Goal: Task Accomplishment & Management: Manage account settings

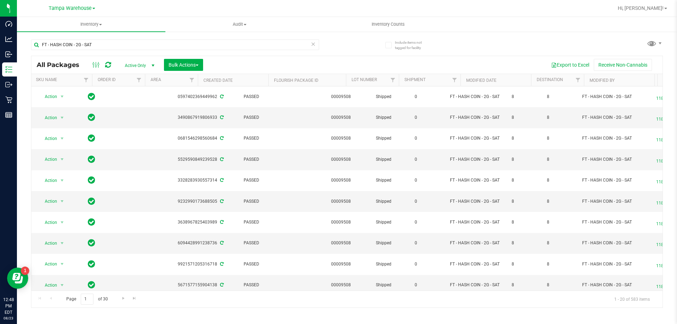
scroll to position [220, 547]
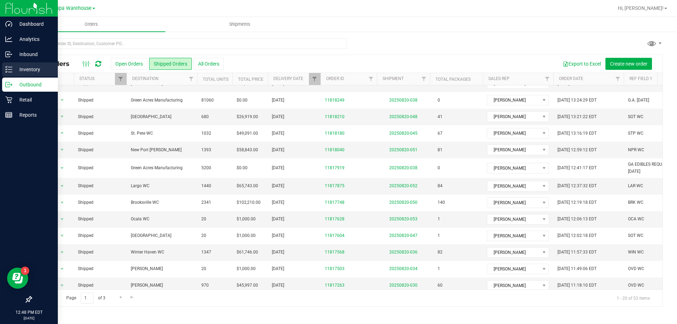
click at [23, 67] on p "Inventory" at bounding box center [33, 69] width 42 height 8
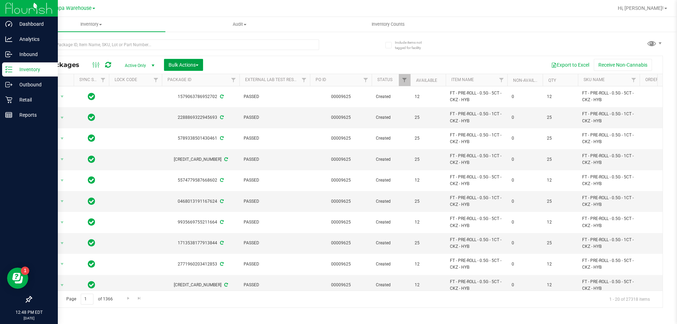
click at [198, 67] on span "Bulk Actions" at bounding box center [183, 65] width 30 height 6
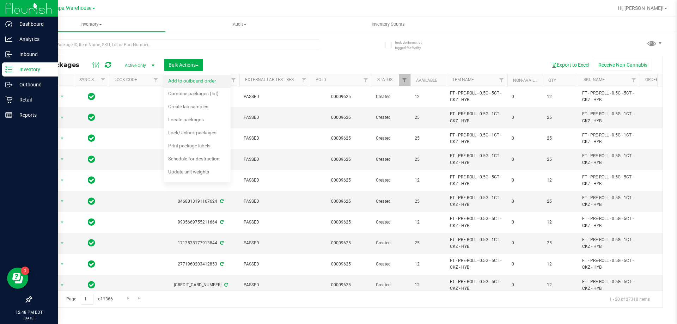
click at [188, 84] on div "Add to outbound order" at bounding box center [196, 81] width 57 height 11
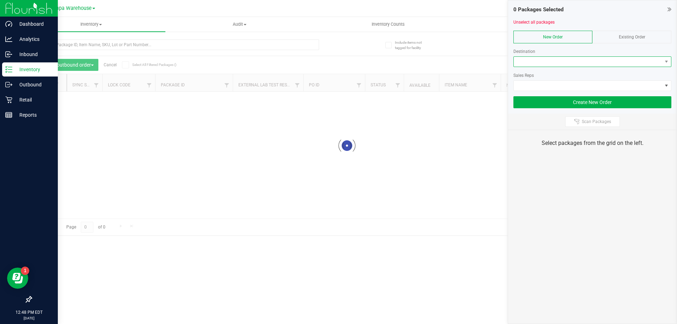
click at [555, 67] on span at bounding box center [592, 61] width 158 height 11
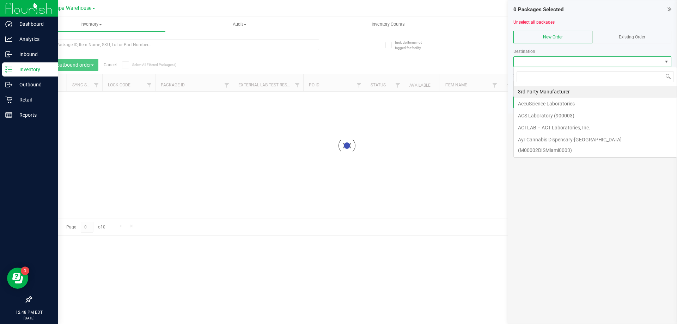
scroll to position [11, 158]
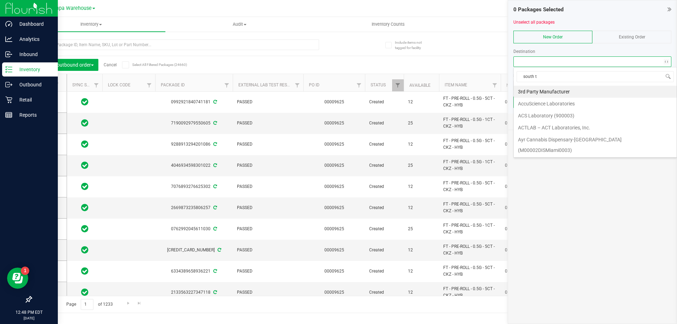
type input "south ta"
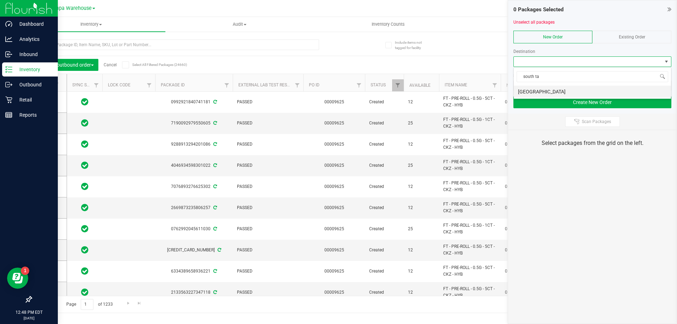
click at [533, 88] on li "[GEOGRAPHIC_DATA]" at bounding box center [591, 92] width 157 height 12
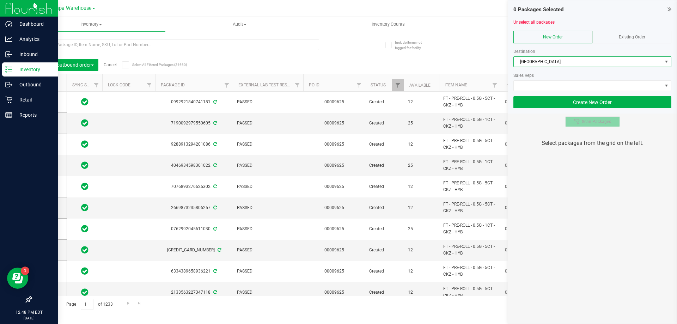
click at [567, 121] on button "Scan Packages" at bounding box center [592, 121] width 55 height 11
click at [573, 121] on button "Scan Packages" at bounding box center [592, 121] width 55 height 11
click at [565, 116] on button "Scan Packages" at bounding box center [592, 121] width 55 height 11
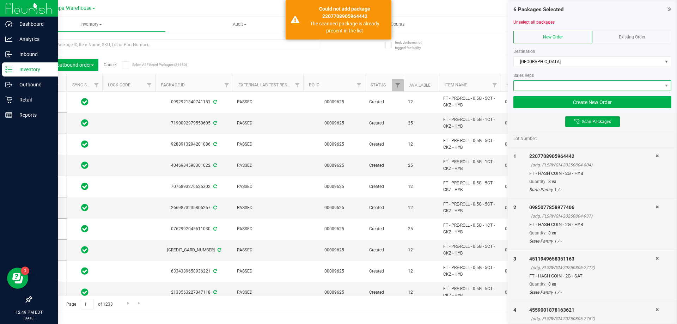
click at [568, 86] on span at bounding box center [587, 86] width 148 height 10
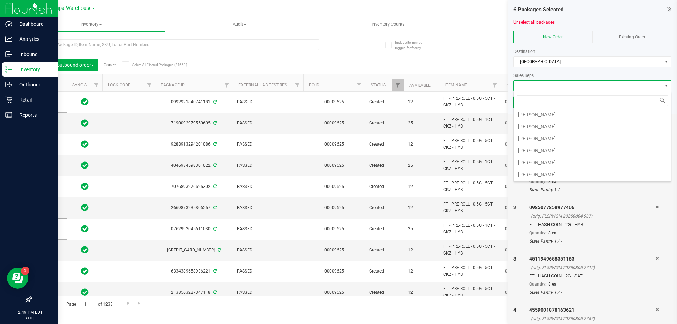
scroll to position [153, 0]
click at [554, 131] on li "[PERSON_NAME]" at bounding box center [591, 130] width 157 height 12
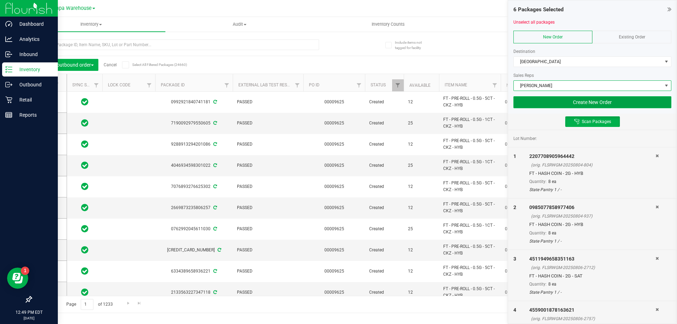
click at [569, 105] on button "Create New Order" at bounding box center [592, 102] width 158 height 12
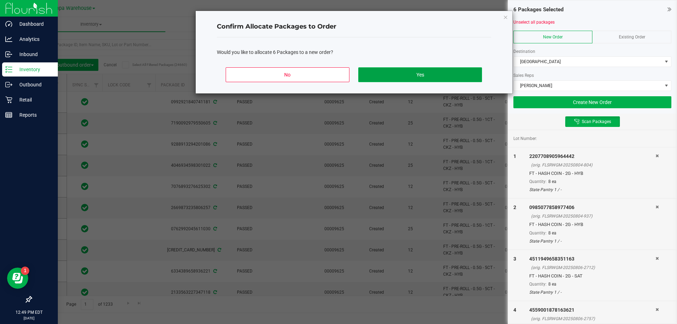
click at [456, 78] on button "Yes" at bounding box center [419, 74] width 123 height 15
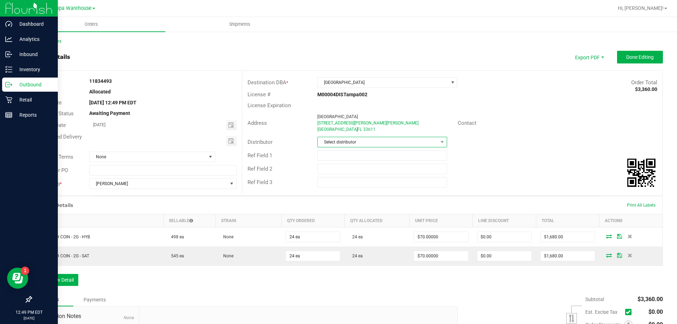
click at [416, 140] on span "Select distributor" at bounding box center [378, 142] width 120 height 10
type input "[GEOGRAPHIC_DATA]"
click at [358, 187] on li "Tampa Warehouse" at bounding box center [379, 184] width 128 height 12
click at [362, 157] on input "text" at bounding box center [381, 155] width 129 height 11
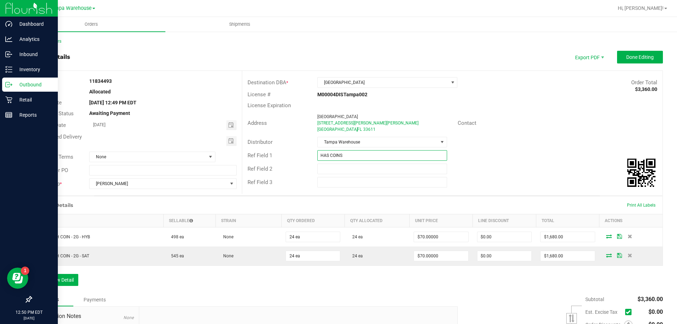
click at [326, 156] on input "HAS COINS" at bounding box center [381, 155] width 129 height 11
type input "HASH COINS"
click at [352, 168] on input "text" at bounding box center [381, 169] width 129 height 11
type input "Cannabis"
click at [524, 156] on div "Ref Field 1 HASH COINS" at bounding box center [452, 155] width 420 height 13
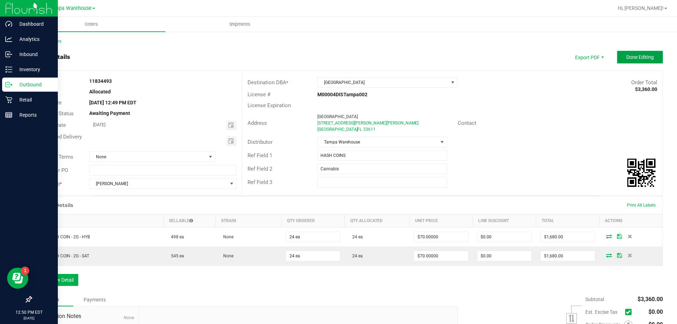
click at [638, 55] on span "Done Editing" at bounding box center [639, 57] width 27 height 6
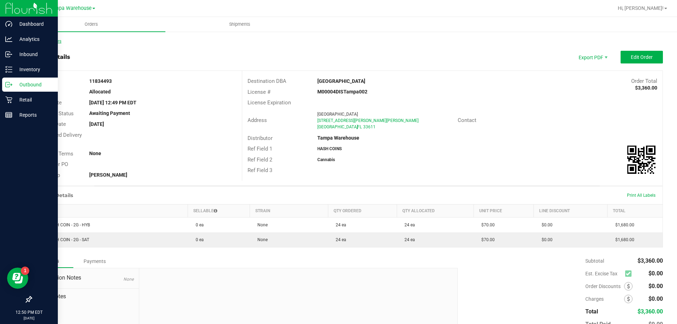
click at [47, 40] on link "Back to Orders" at bounding box center [46, 41] width 30 height 5
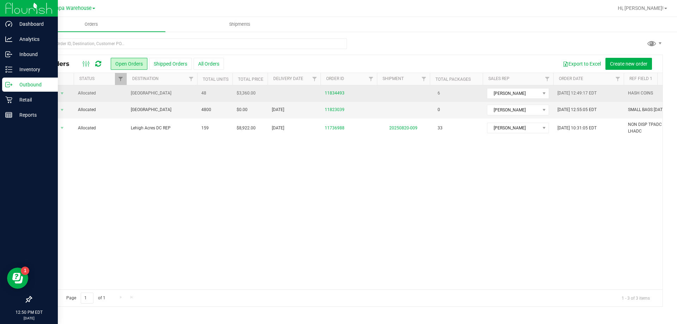
click at [149, 92] on span "[GEOGRAPHIC_DATA]" at bounding box center [162, 93] width 62 height 7
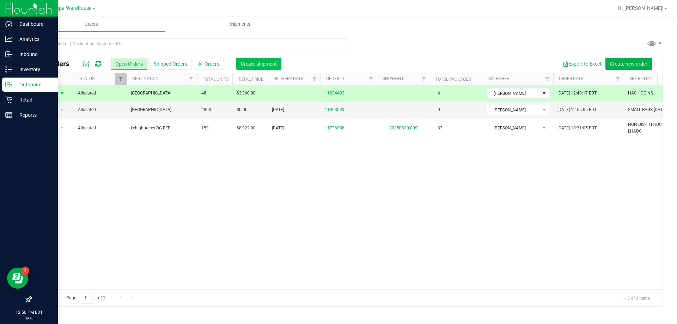
click at [270, 61] on span "Create shipment" at bounding box center [259, 64] width 36 height 6
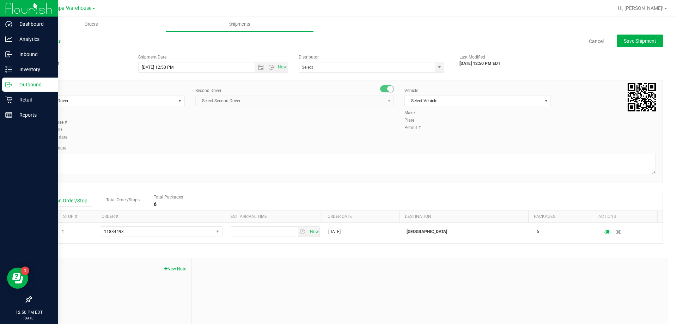
click at [349, 79] on div "Shipment # 20250823-001 Created Shipment Date [DATE] 12:50 PM Now Distributor 3…" at bounding box center [347, 202] width 632 height 302
click at [342, 70] on input "text" at bounding box center [365, 67] width 132 height 10
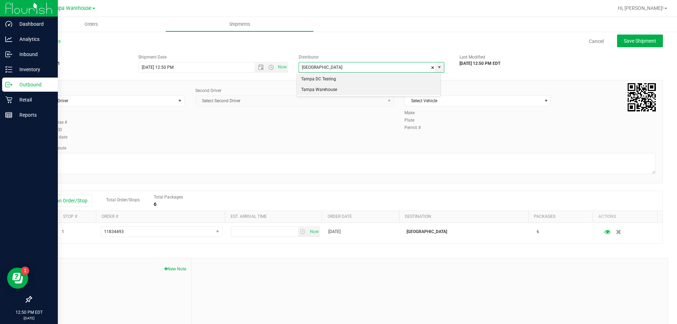
click at [313, 88] on li "Tampa Warehouse" at bounding box center [368, 90] width 143 height 11
type input "Tampa Warehouse"
click at [144, 100] on span "Select Driver" at bounding box center [107, 101] width 137 height 10
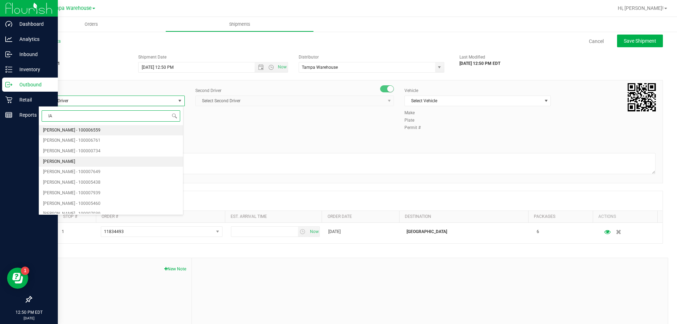
type input "I"
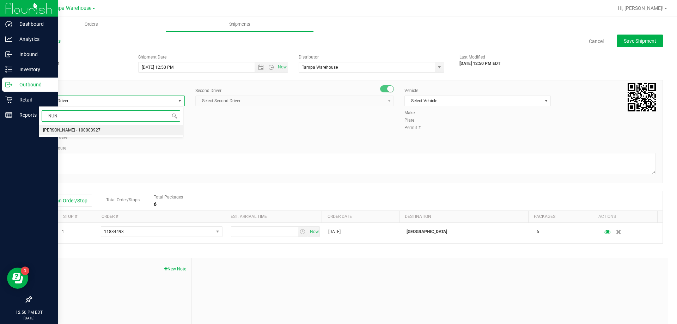
click at [85, 131] on span "[PERSON_NAME] - 100003927" at bounding box center [71, 130] width 57 height 9
type input "NUN"
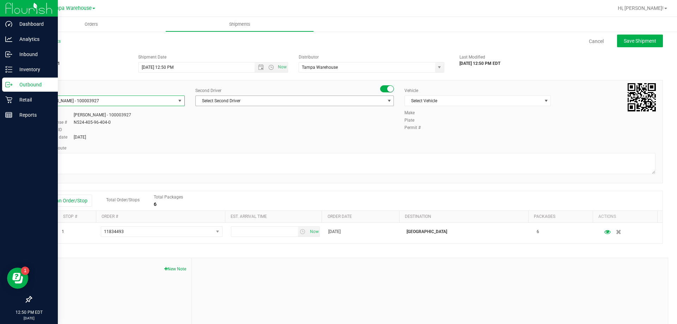
click at [214, 100] on span "Select Second Driver" at bounding box center [290, 101] width 189 height 10
type input "R"
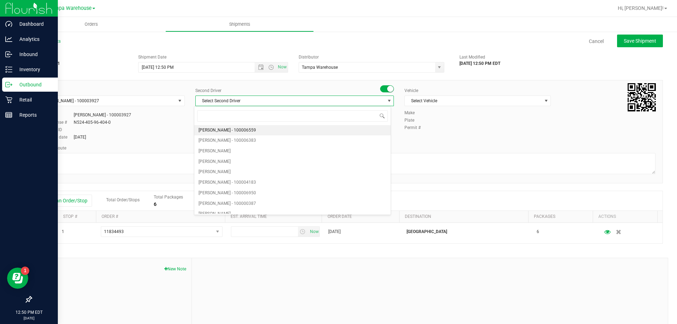
click at [50, 45] on div "All Shipments" at bounding box center [52, 43] width 42 height 11
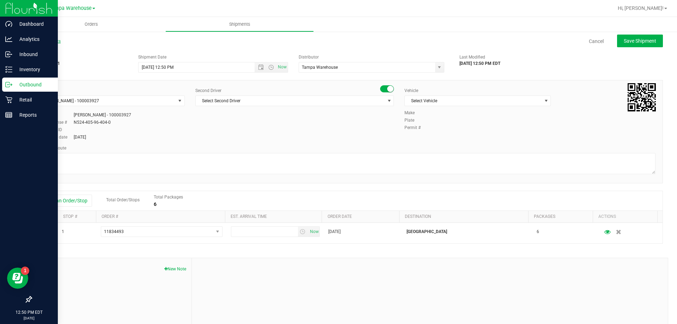
click at [49, 42] on link "All Shipments" at bounding box center [46, 41] width 30 height 5
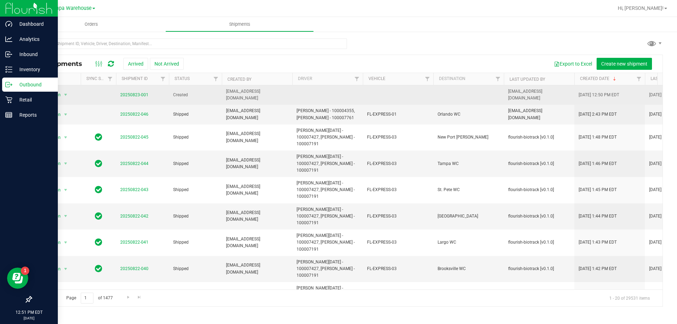
click at [73, 94] on div "Action Action Cancel shipment Edit shipment View shipment" at bounding box center [56, 95] width 41 height 10
click at [63, 92] on span "select" at bounding box center [66, 95] width 6 height 6
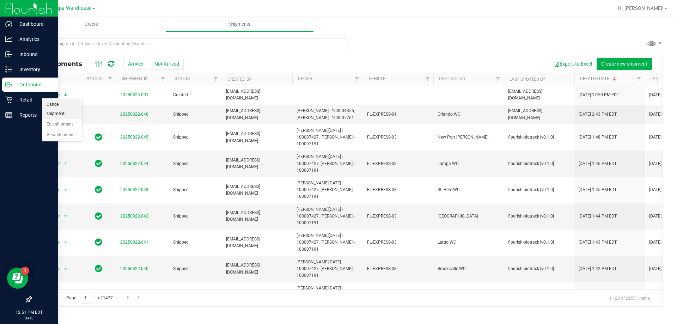
click at [53, 103] on li "Cancel shipment" at bounding box center [62, 108] width 40 height 19
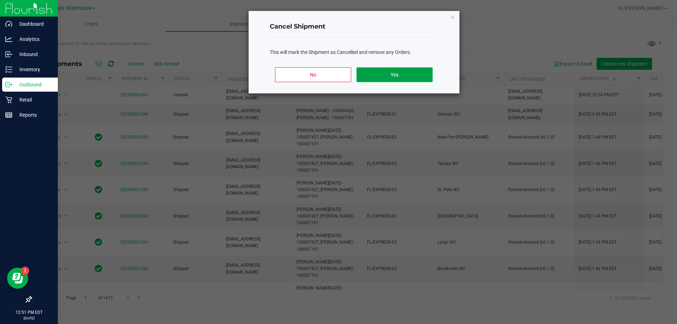
click at [397, 69] on button "Yes" at bounding box center [394, 74] width 76 height 15
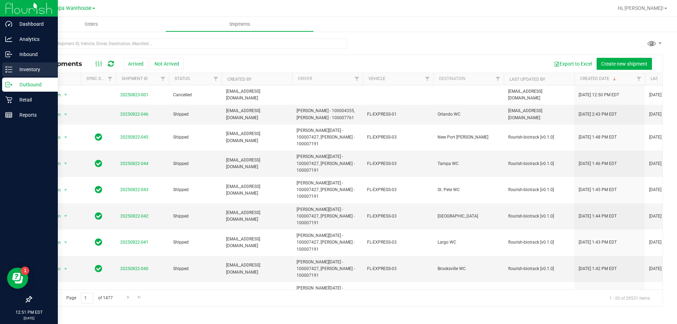
click at [19, 67] on p "Inventory" at bounding box center [33, 69] width 42 height 8
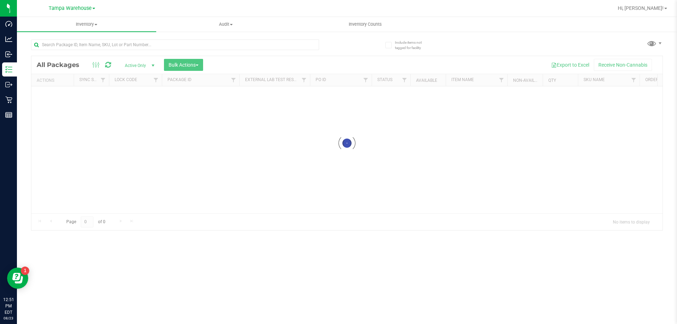
click at [197, 67] on div at bounding box center [346, 143] width 631 height 174
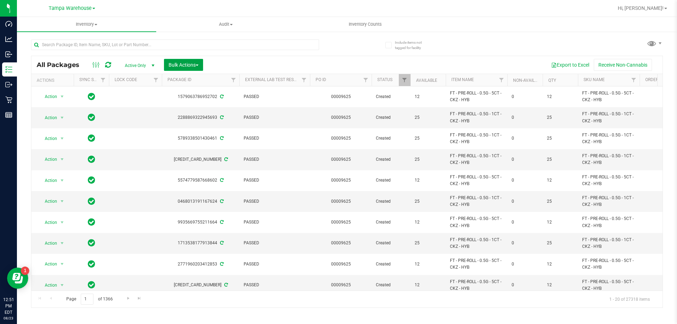
click at [197, 67] on span "Bulk Actions" at bounding box center [183, 65] width 30 height 6
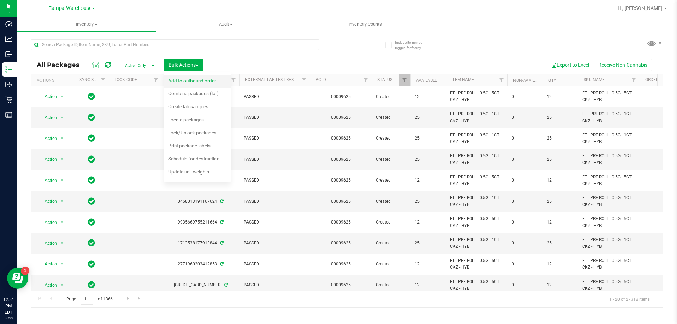
click at [194, 83] on span "Add to outbound order" at bounding box center [192, 81] width 48 height 6
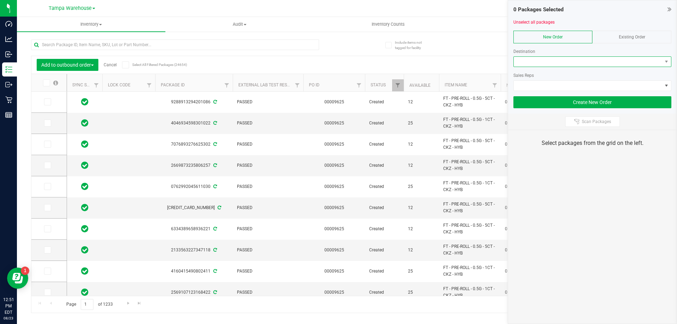
click at [544, 66] on span at bounding box center [587, 62] width 148 height 10
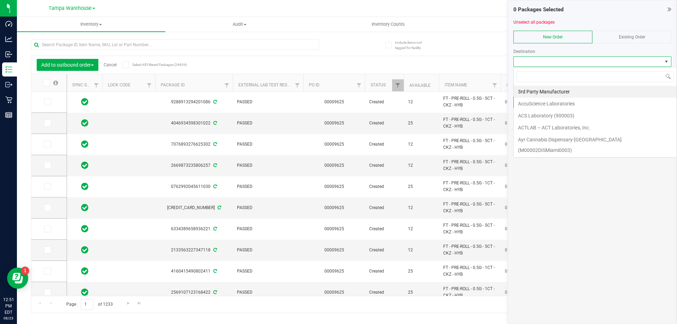
scroll to position [11, 158]
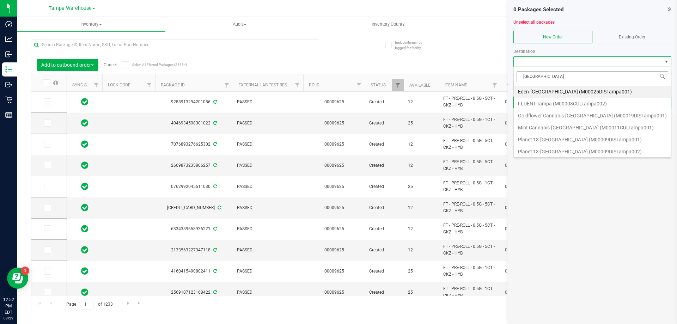
type input "TAMPA W"
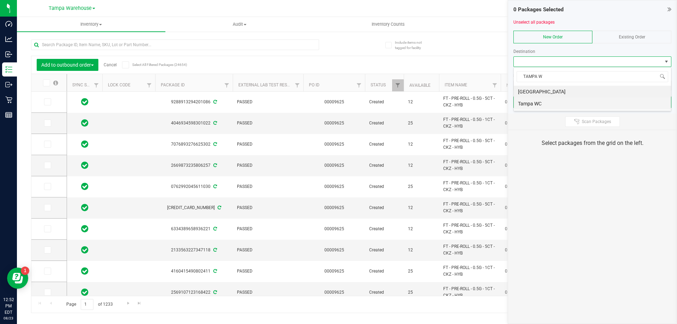
click at [530, 105] on li "Tampa WC" at bounding box center [591, 104] width 157 height 12
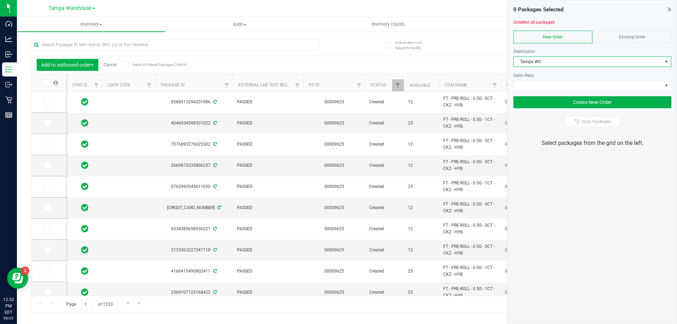
click at [533, 91] on div at bounding box center [592, 93] width 158 height 5
click at [535, 89] on span at bounding box center [587, 86] width 148 height 10
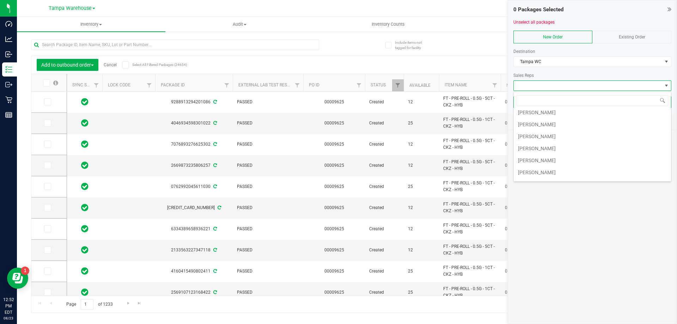
scroll to position [135, 0]
click at [543, 153] on li "[PERSON_NAME]" at bounding box center [591, 148] width 157 height 12
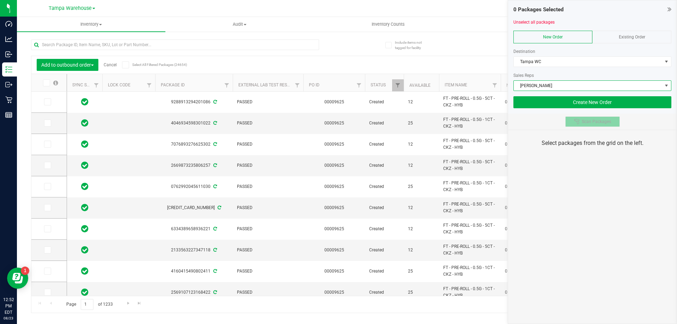
click at [584, 124] on span "Scan Packages" at bounding box center [595, 122] width 29 height 6
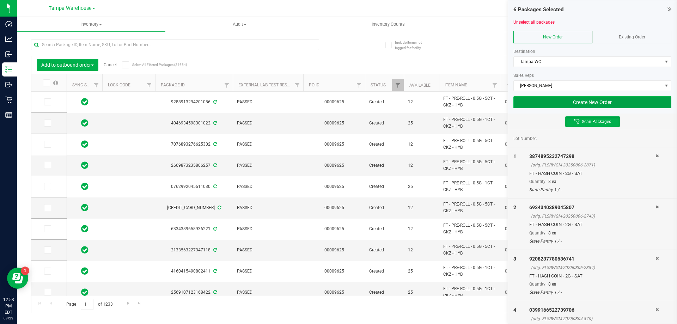
click at [566, 102] on button "Create New Order" at bounding box center [592, 102] width 158 height 12
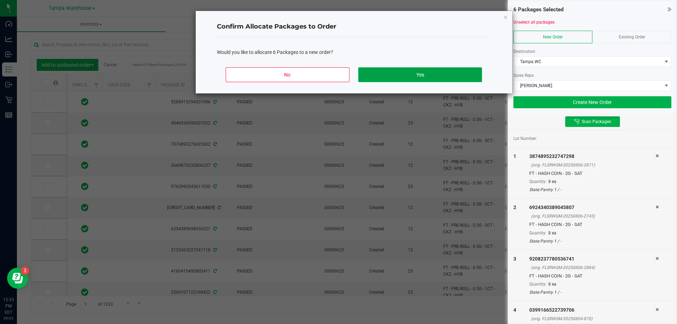
click at [442, 75] on button "Yes" at bounding box center [419, 74] width 123 height 15
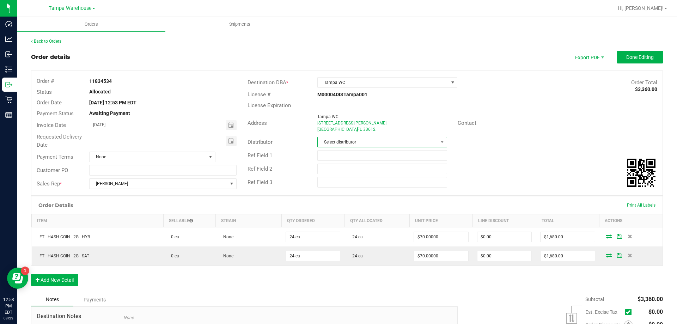
click at [353, 142] on span "Select distributor" at bounding box center [378, 142] width 120 height 10
type input "[GEOGRAPHIC_DATA]"
click at [343, 183] on li "Tampa Warehouse" at bounding box center [379, 184] width 128 height 12
click at [343, 158] on input "text" at bounding box center [381, 155] width 129 height 11
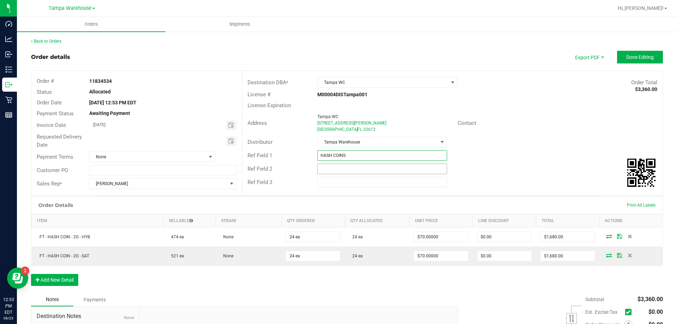
type input "HASH COINS"
click at [341, 165] on input "text" at bounding box center [381, 169] width 129 height 11
type input "Cannabis"
click at [511, 150] on div "Ref Field 1 HASH COINS" at bounding box center [452, 155] width 420 height 13
click at [623, 61] on button "Done Editing" at bounding box center [640, 57] width 46 height 13
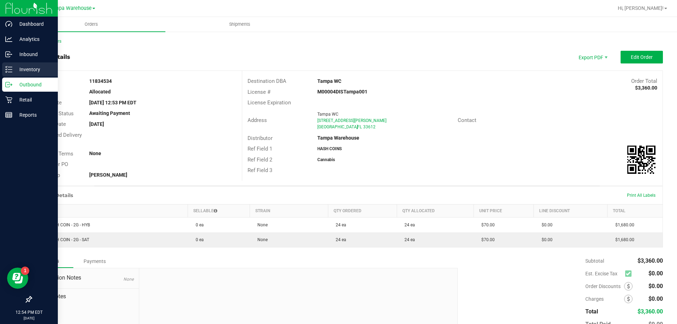
click at [6, 69] on icon at bounding box center [6, 69] width 1 height 1
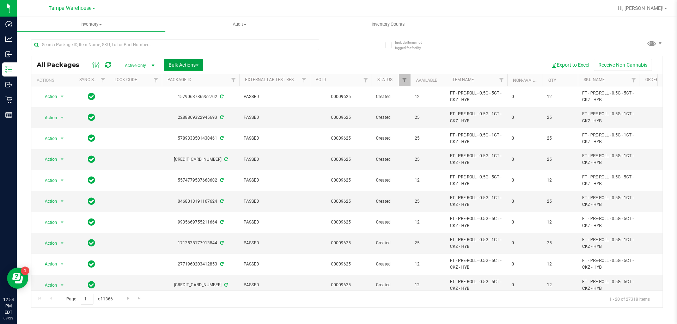
click at [197, 65] on span "button" at bounding box center [197, 64] width 3 height 1
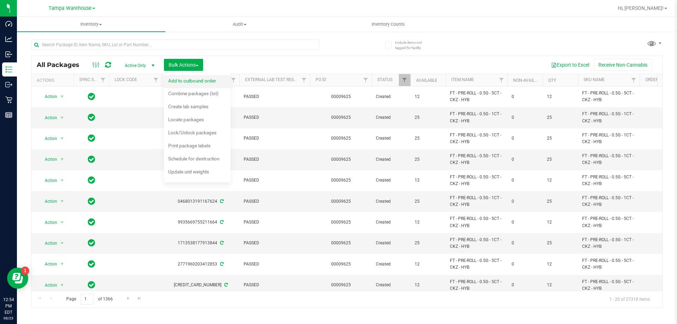
click at [190, 80] on span "Add to outbound order" at bounding box center [192, 81] width 48 height 6
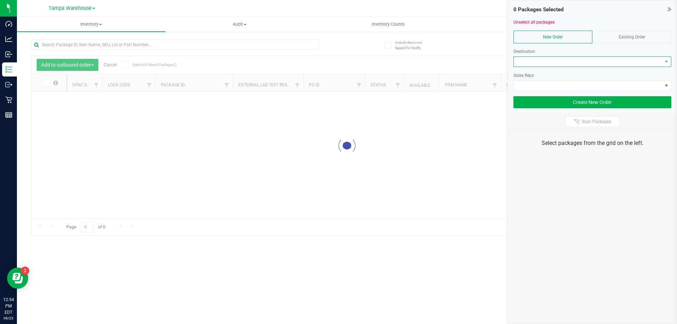
click at [554, 65] on span at bounding box center [587, 62] width 148 height 10
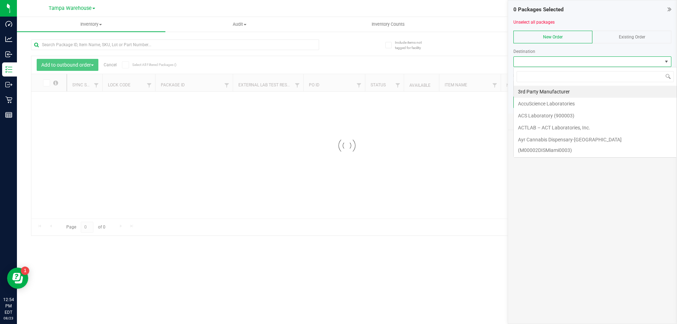
scroll to position [11, 158]
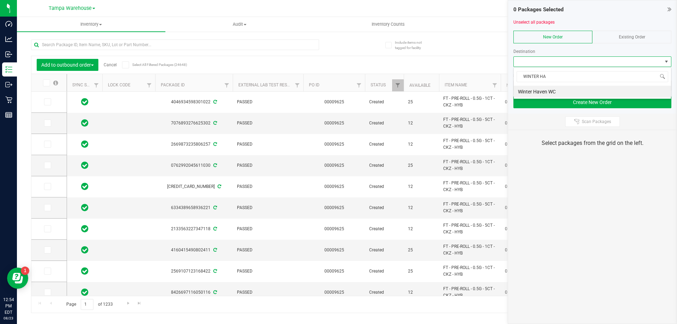
type input "WINTER HA"
drag, startPoint x: 554, startPoint y: 65, endPoint x: 540, endPoint y: 92, distance: 30.3
click at [540, 92] on body "Dashboard Analytics Inbound Inventory Outbound Retail Reports 12:54 PM EDT [DAT…" at bounding box center [338, 162] width 677 height 324
click at [540, 92] on li "Winter Haven WC" at bounding box center [591, 92] width 157 height 12
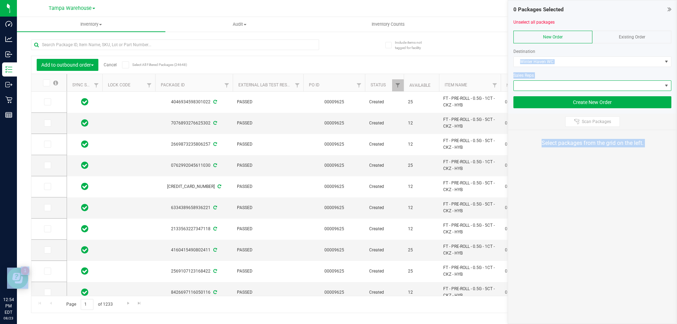
click at [540, 85] on span at bounding box center [587, 86] width 148 height 10
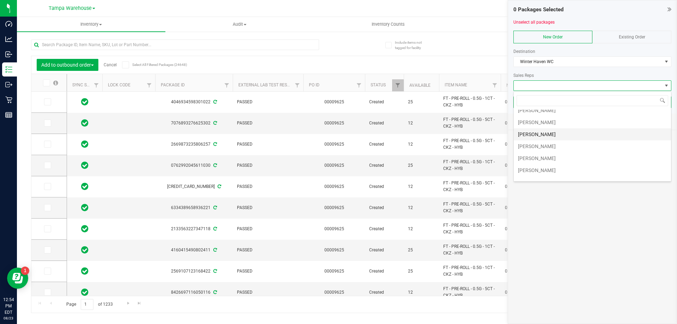
scroll to position [125, 0]
click at [557, 158] on li "[PERSON_NAME]" at bounding box center [591, 159] width 157 height 12
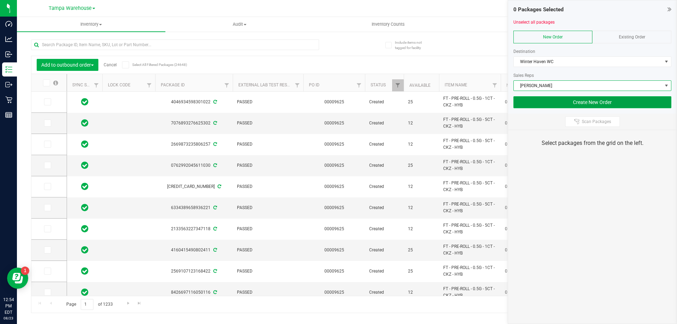
click at [554, 100] on button "Create New Order" at bounding box center [592, 102] width 158 height 12
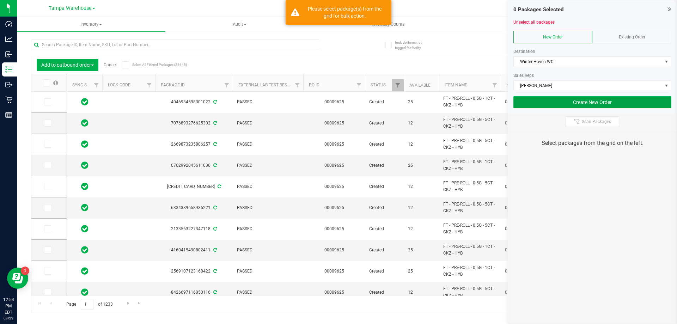
click at [513, 96] on button "Create New Order" at bounding box center [592, 102] width 158 height 12
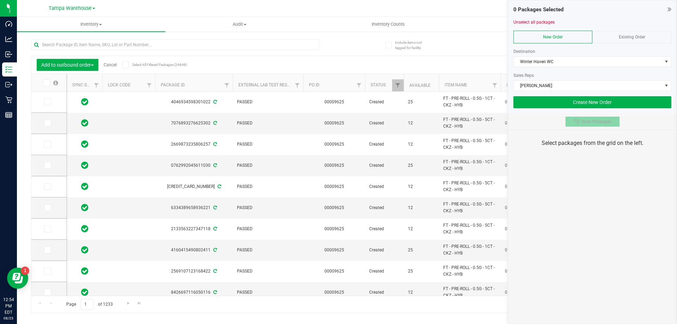
click at [569, 122] on button "Scan Packages" at bounding box center [592, 121] width 55 height 11
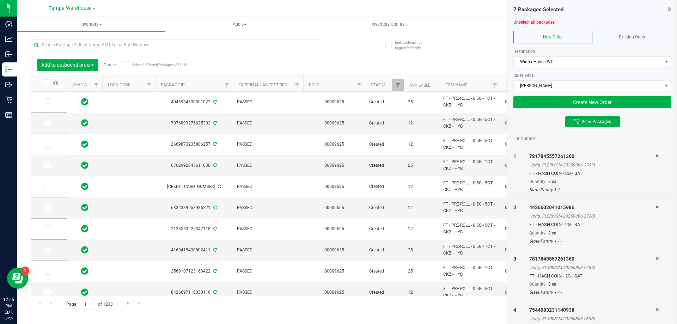
click at [655, 260] on icon at bounding box center [656, 258] width 3 height 4
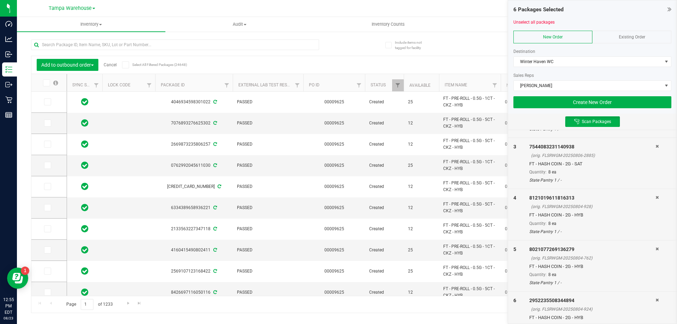
scroll to position [131, 0]
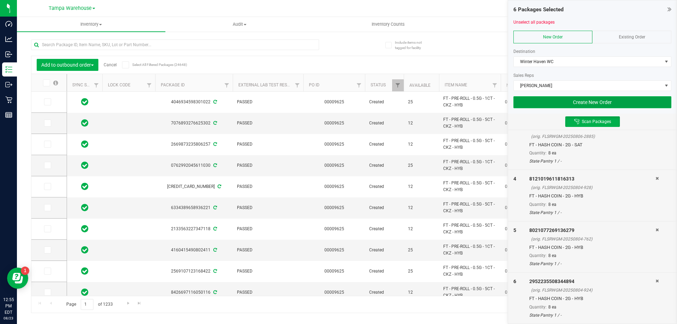
click at [606, 105] on button "Create New Order" at bounding box center [592, 102] width 158 height 12
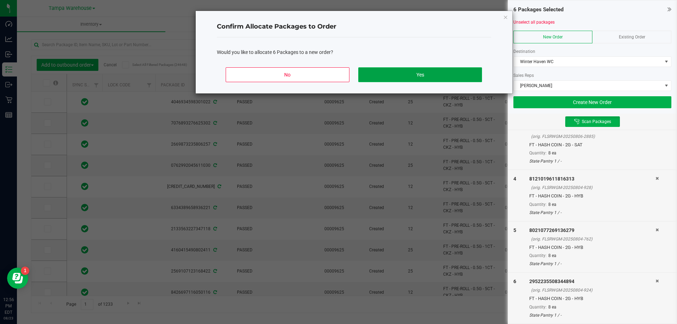
click at [443, 73] on button "Yes" at bounding box center [419, 74] width 123 height 15
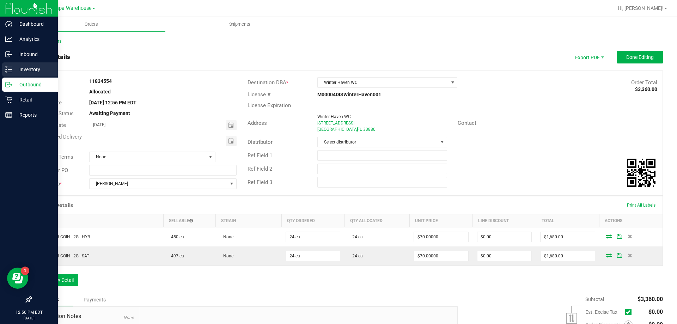
click at [32, 68] on p "Inventory" at bounding box center [33, 69] width 42 height 8
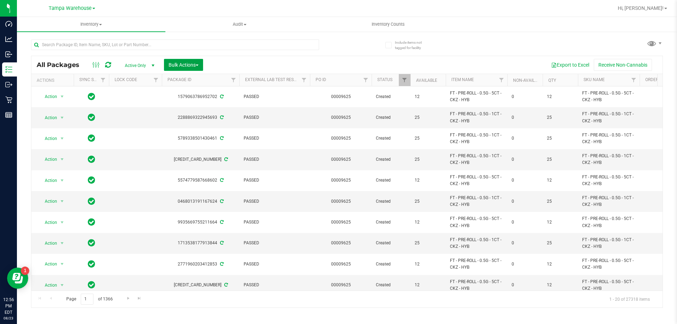
click at [191, 69] on button "Bulk Actions" at bounding box center [183, 65] width 39 height 12
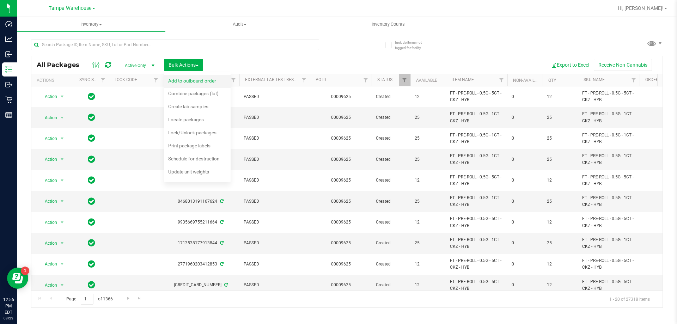
click at [192, 81] on span "Add to outbound order" at bounding box center [192, 81] width 48 height 6
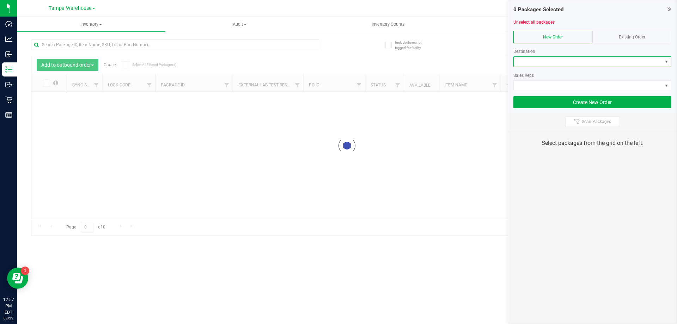
click at [519, 64] on span at bounding box center [587, 62] width 148 height 10
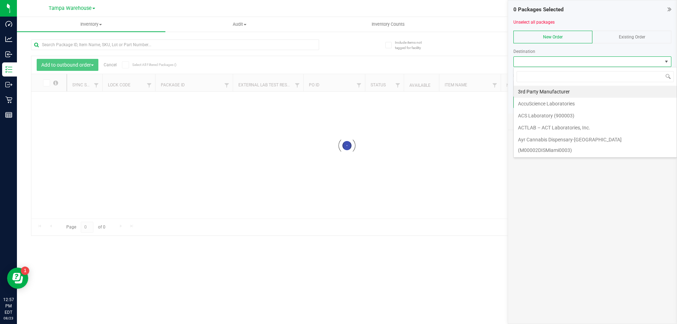
scroll to position [11, 158]
type input "BRAN"
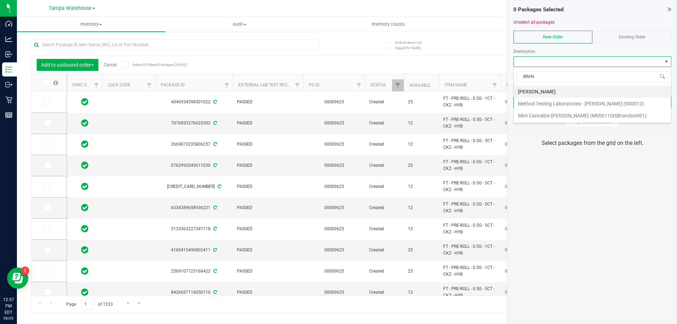
drag, startPoint x: 529, startPoint y: 88, endPoint x: 527, endPoint y: 92, distance: 4.9
click at [527, 91] on li "[PERSON_NAME]" at bounding box center [591, 92] width 157 height 12
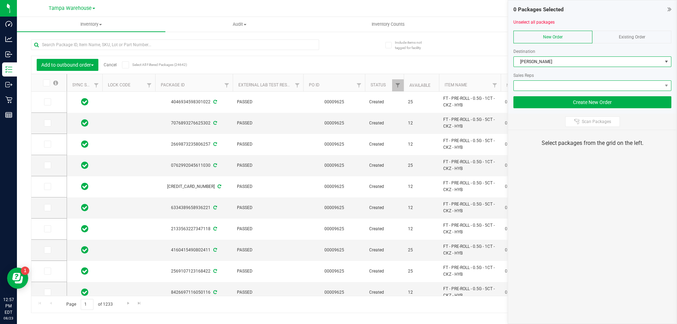
click at [552, 84] on span at bounding box center [587, 86] width 148 height 10
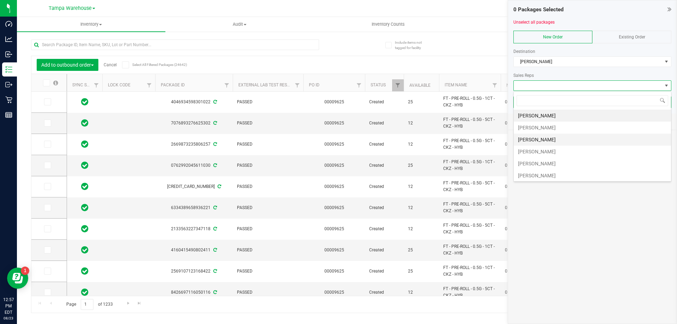
click at [540, 139] on li "[PERSON_NAME]" at bounding box center [591, 140] width 157 height 12
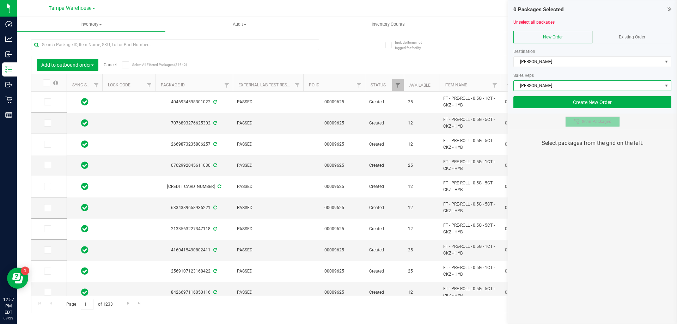
click at [579, 125] on button "Scan Packages" at bounding box center [592, 121] width 55 height 11
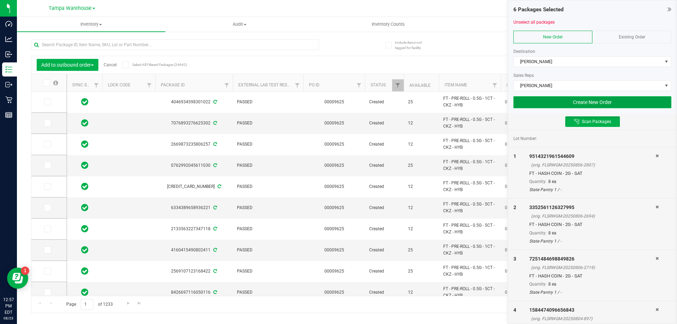
click at [576, 104] on button "Create New Order" at bounding box center [592, 102] width 158 height 12
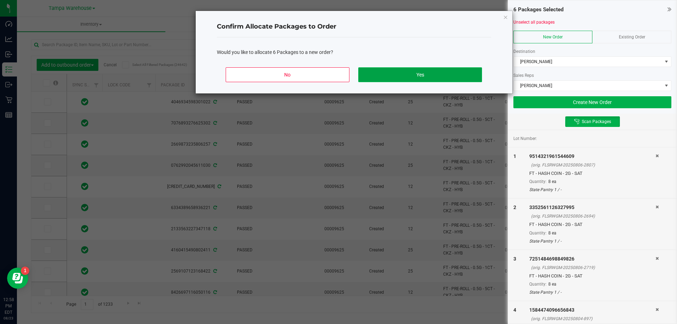
click at [468, 73] on button "Yes" at bounding box center [419, 74] width 123 height 15
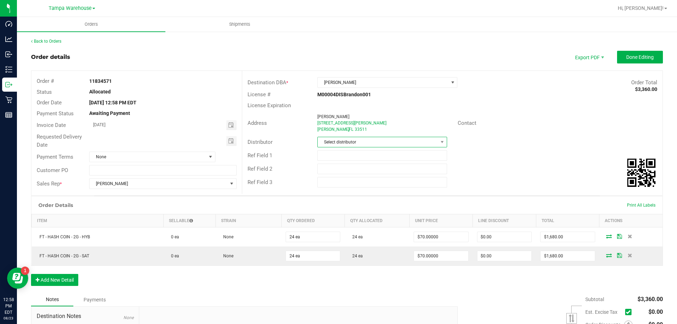
click at [355, 145] on span "Select distributor" at bounding box center [378, 142] width 120 height 10
type input "[GEOGRAPHIC_DATA]"
click at [340, 187] on li "Tampa Warehouse" at bounding box center [379, 184] width 128 height 12
click at [347, 159] on input "text" at bounding box center [381, 155] width 129 height 11
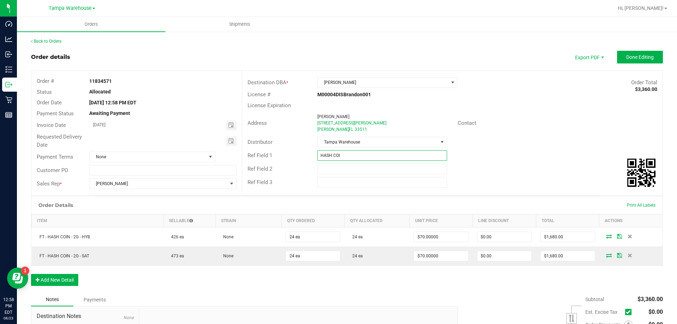
type input "HASH COINS"
click at [361, 168] on input "text" at bounding box center [381, 169] width 129 height 11
type input "Cannabis"
click at [619, 58] on button "Done Editing" at bounding box center [640, 57] width 46 height 13
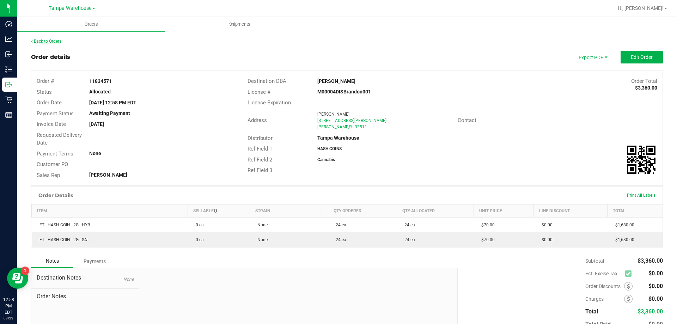
click at [54, 40] on link "Back to Orders" at bounding box center [46, 41] width 30 height 5
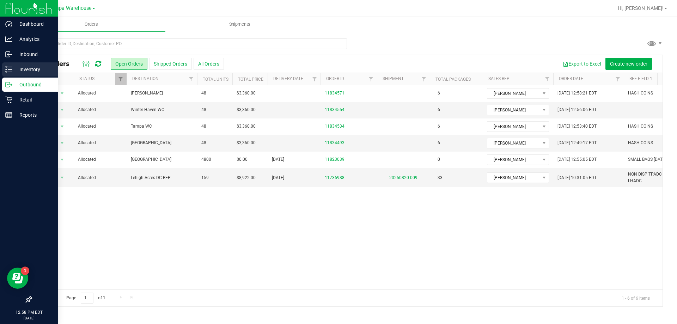
click at [27, 67] on p "Inventory" at bounding box center [33, 69] width 42 height 8
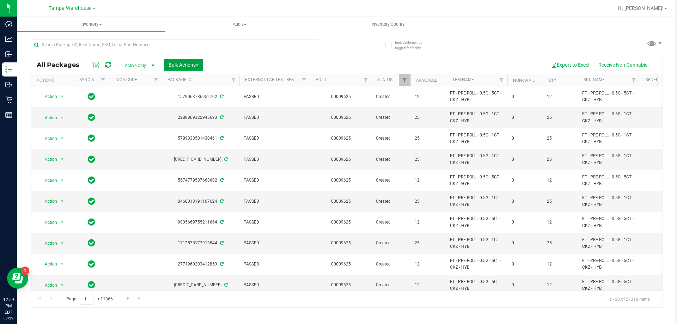
click at [201, 68] on button "Bulk Actions" at bounding box center [183, 65] width 39 height 12
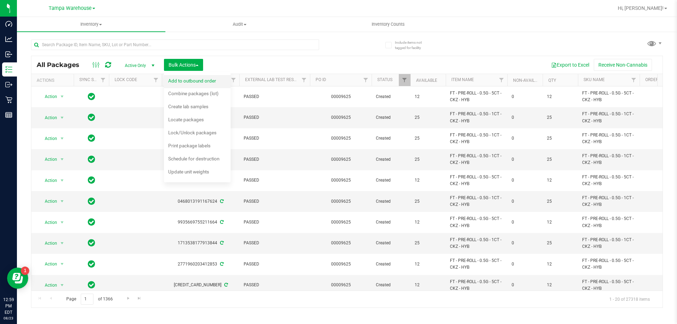
click at [193, 82] on span "Add to outbound order" at bounding box center [192, 81] width 48 height 6
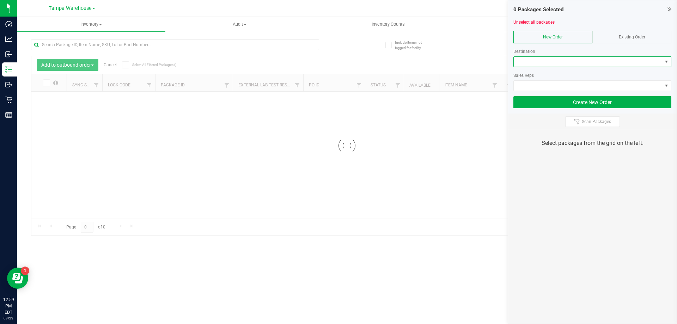
click at [583, 63] on span at bounding box center [587, 62] width 148 height 10
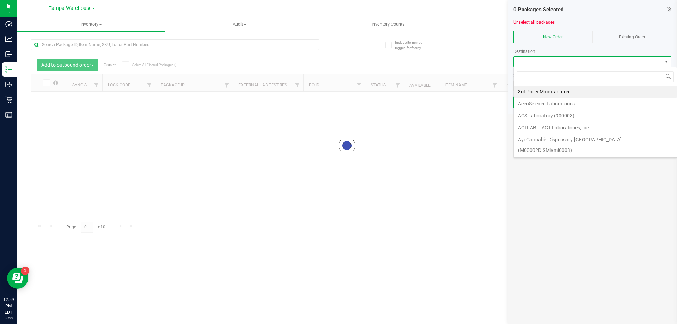
scroll to position [11, 158]
type input "LAKELAND"
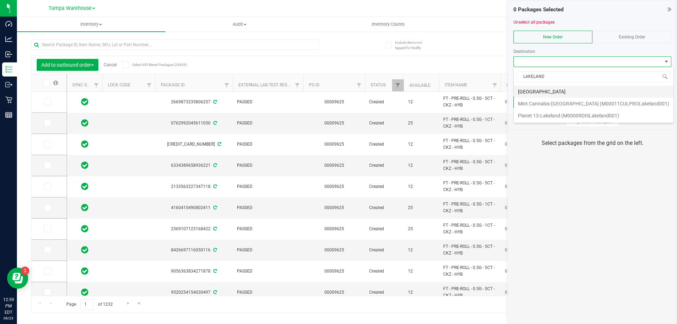
click at [543, 89] on li "[GEOGRAPHIC_DATA]" at bounding box center [593, 92] width 160 height 12
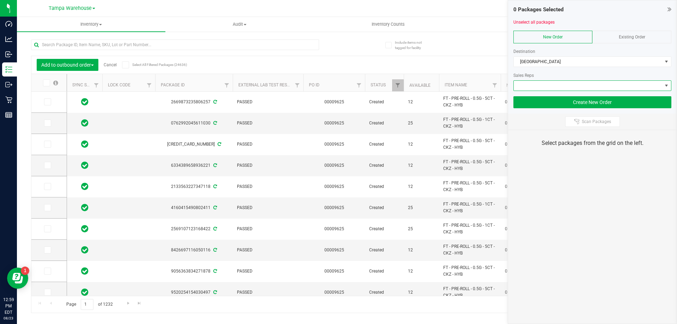
click at [548, 90] on span at bounding box center [587, 86] width 148 height 10
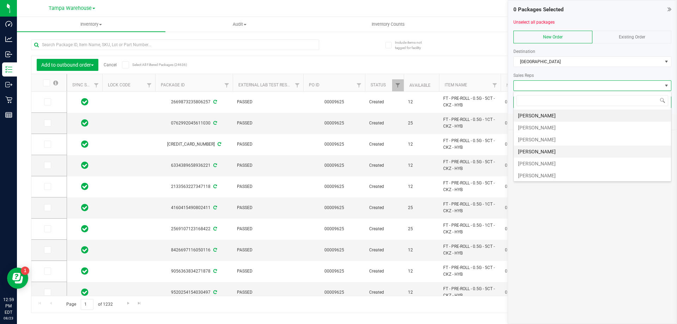
click at [541, 151] on li "[PERSON_NAME]" at bounding box center [591, 152] width 157 height 12
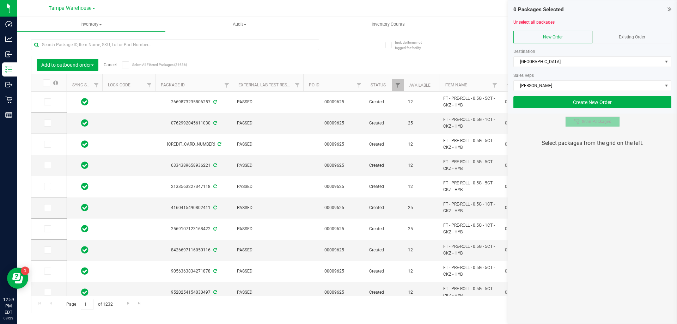
click at [577, 123] on icon at bounding box center [577, 122] width 6 height 6
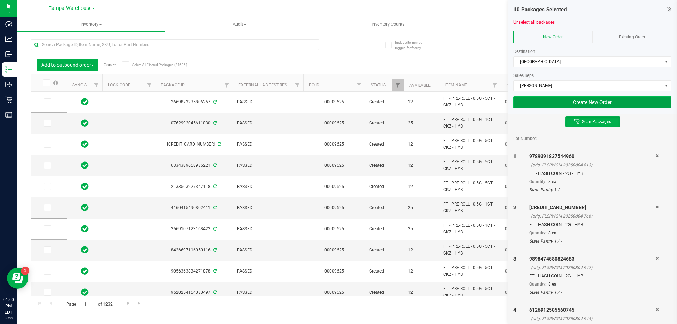
click at [565, 103] on button "Create New Order" at bounding box center [592, 102] width 158 height 12
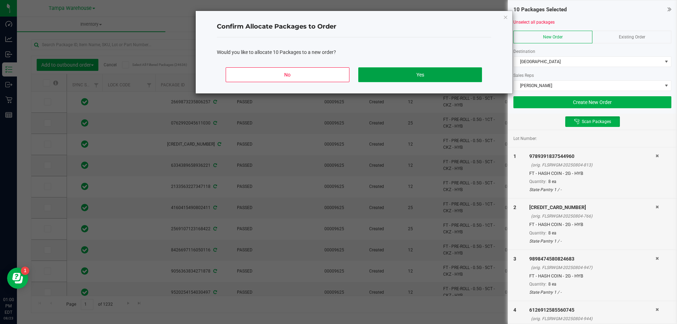
click at [459, 75] on button "Yes" at bounding box center [419, 74] width 123 height 15
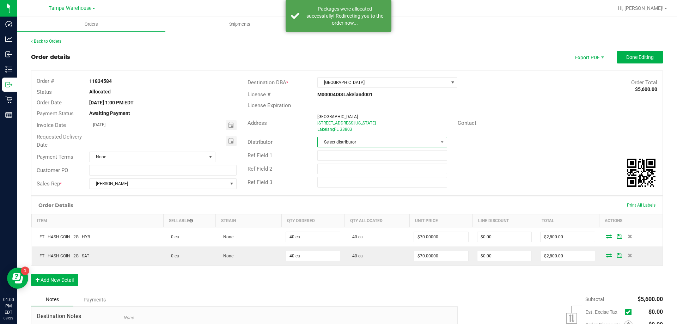
click at [392, 143] on span "Select distributor" at bounding box center [378, 142] width 120 height 10
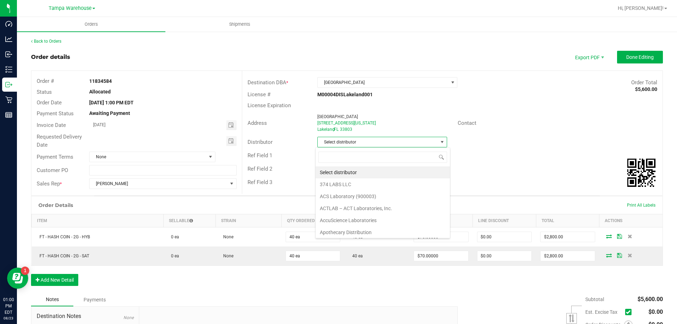
scroll to position [11, 128]
type input "[GEOGRAPHIC_DATA]"
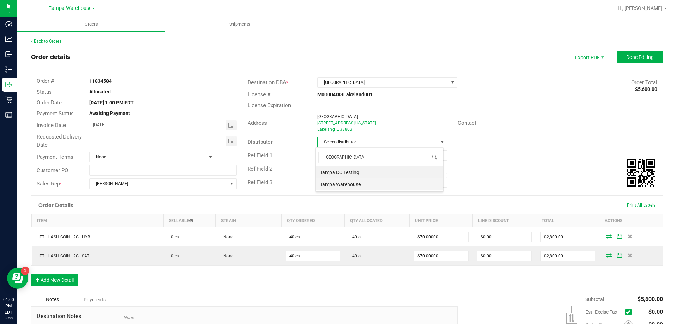
click at [342, 180] on li "Tampa Warehouse" at bounding box center [379, 184] width 128 height 12
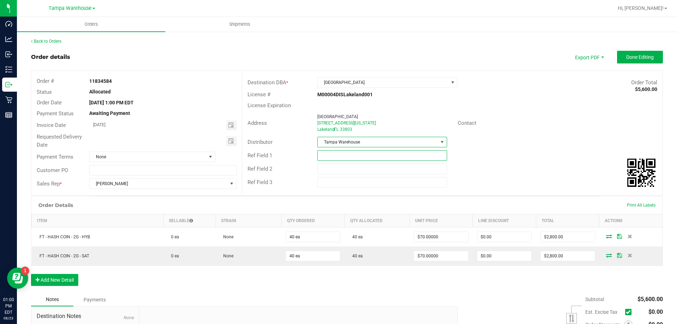
click at [350, 155] on input "text" at bounding box center [381, 155] width 129 height 11
type input "HASH COINS"
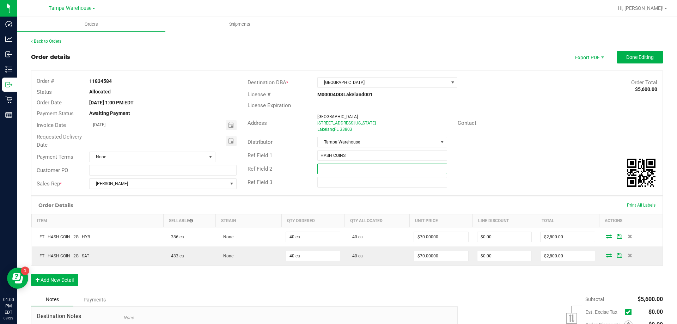
click at [358, 173] on input "text" at bounding box center [381, 169] width 129 height 11
type input "Cannabis"
click at [572, 126] on div "Contact" at bounding box center [557, 123] width 210 height 11
click at [626, 60] on span "Done Editing" at bounding box center [639, 57] width 27 height 6
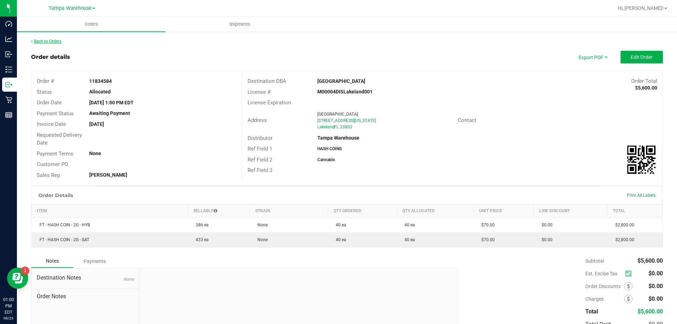
click at [57, 43] on link "Back to Orders" at bounding box center [46, 41] width 30 height 5
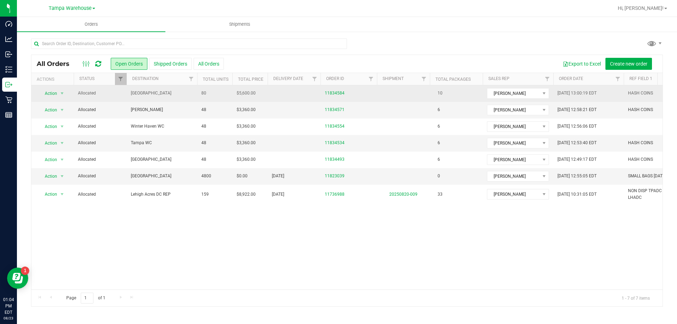
click at [171, 90] on span "[GEOGRAPHIC_DATA]" at bounding box center [162, 93] width 62 height 7
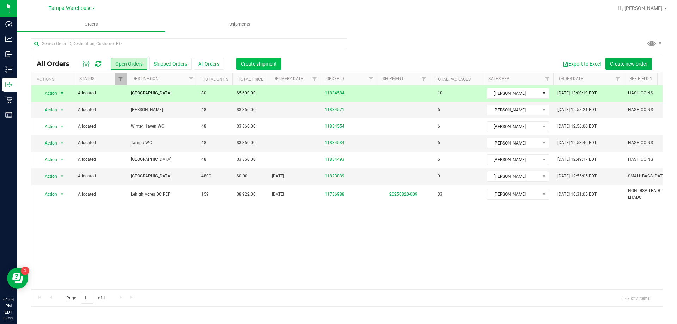
click at [248, 60] on button "Create shipment" at bounding box center [258, 64] width 45 height 12
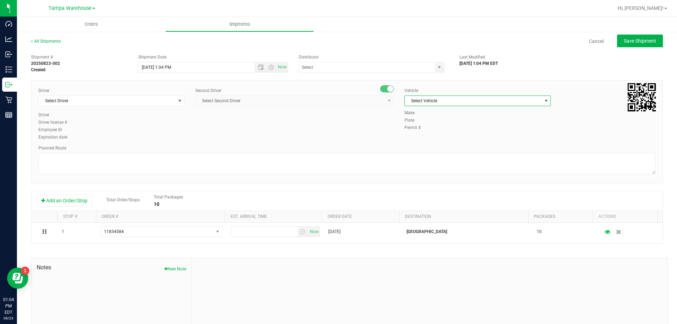
click at [425, 104] on span "Select Vehicle" at bounding box center [473, 101] width 137 height 10
click at [546, 114] on div "Select Vehicle BT Vehicle FL-CHEROKEE-02 FL-E-450-01 [GEOGRAPHIC_DATA]-E-450-02…" at bounding box center [473, 160] width 145 height 109
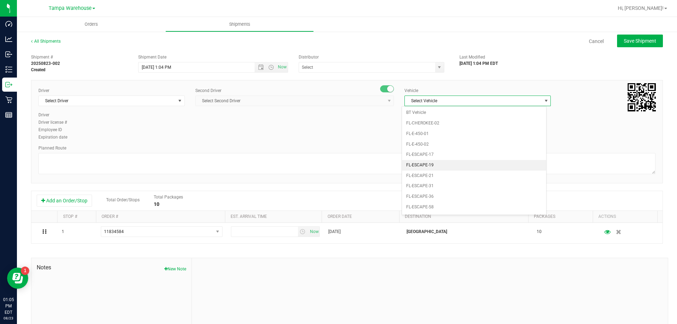
click at [540, 163] on li "FL-ESCAPE-19" at bounding box center [474, 165] width 144 height 11
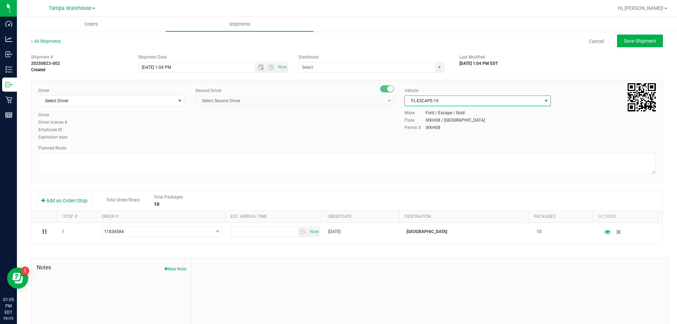
click at [494, 103] on span "FL-ESCAPE-19" at bounding box center [473, 101] width 137 height 10
click at [460, 143] on li "FL-EXPRESS-01" at bounding box center [474, 141] width 144 height 11
click at [161, 101] on span "Select Driver" at bounding box center [107, 101] width 137 height 10
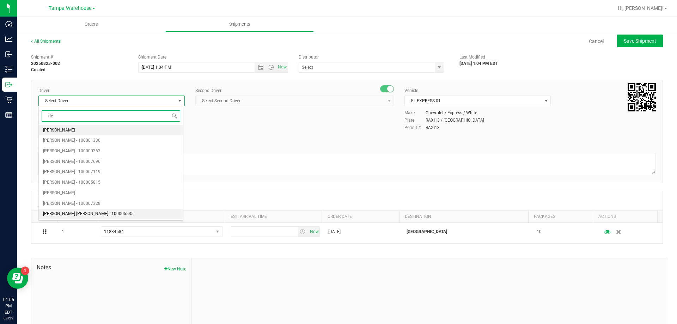
click at [93, 210] on span "[PERSON_NAME] [PERSON_NAME] - 100005535" at bounding box center [88, 213] width 91 height 9
type input "ric"
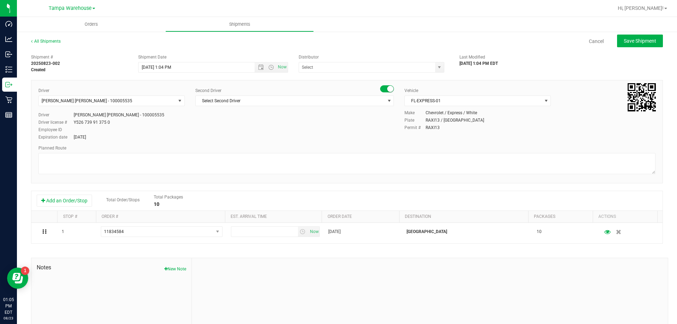
click at [248, 106] on div "Second Driver Select Second Driver Select Second Driver [PERSON_NAME] - 1000065…" at bounding box center [294, 99] width 198 height 24
click at [255, 98] on span "Select Second Driver" at bounding box center [290, 101] width 189 height 10
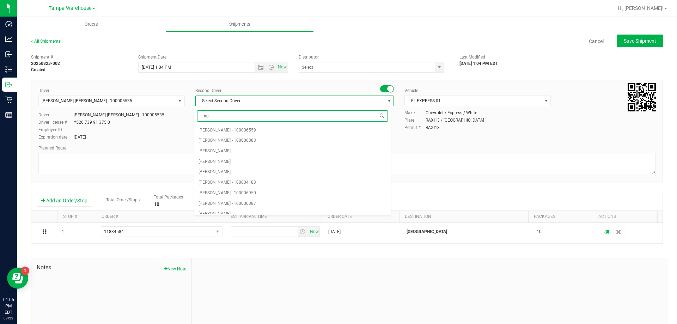
type input "nun"
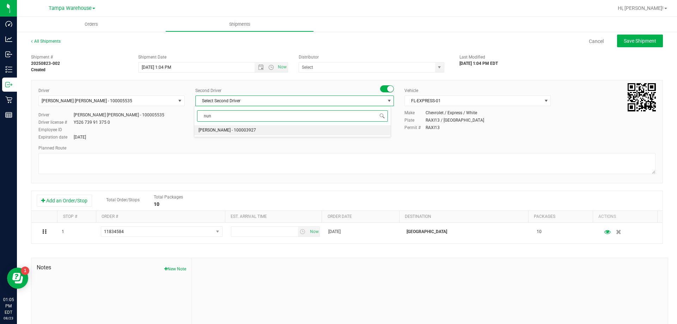
click at [235, 128] on span "[PERSON_NAME] - 100003927" at bounding box center [226, 130] width 57 height 9
click at [441, 96] on span "FL-EXPRESS-01" at bounding box center [477, 101] width 146 height 11
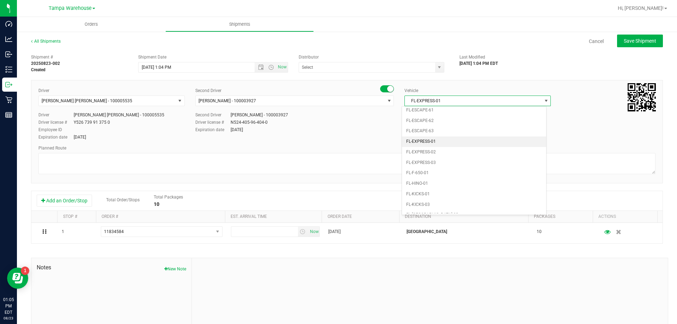
click at [437, 142] on li "FL-EXPRESS-01" at bounding box center [474, 141] width 144 height 11
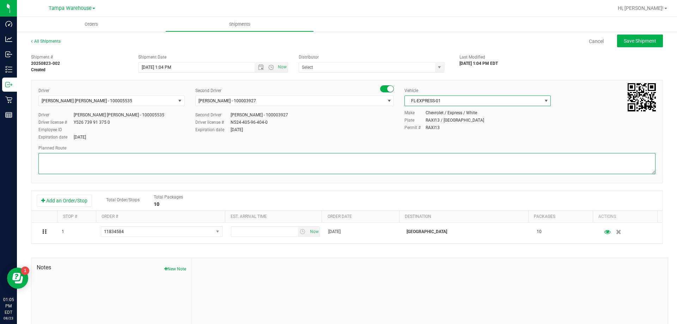
click at [370, 155] on textarea at bounding box center [346, 163] width 617 height 21
type textarea "HASH COINS 1 TOTE [GEOGRAPHIC_DATA] DC TO LAKELAND WC"
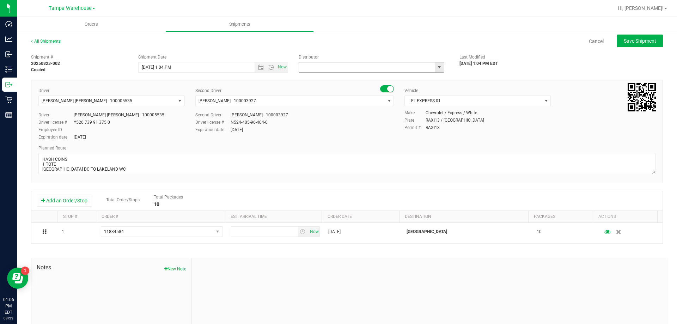
click at [388, 67] on input "text" at bounding box center [365, 67] width 132 height 10
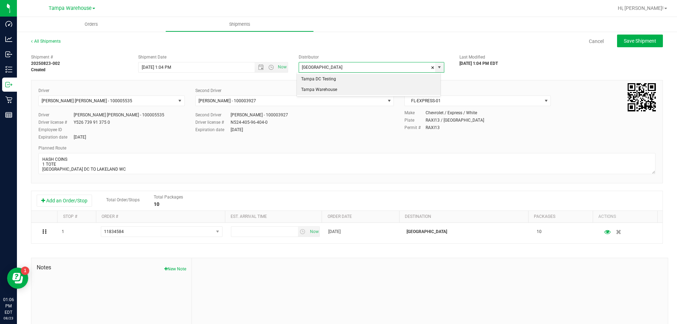
click at [334, 91] on li "Tampa Warehouse" at bounding box center [368, 90] width 143 height 11
click at [258, 67] on span "Open the date view" at bounding box center [261, 67] width 6 height 6
type input "Tampa Warehouse"
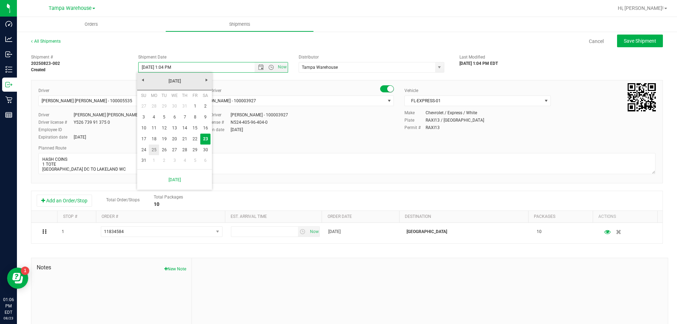
click at [154, 147] on link "25" at bounding box center [154, 149] width 10 height 11
click at [268, 70] on span "Open the time view" at bounding box center [271, 67] width 6 height 6
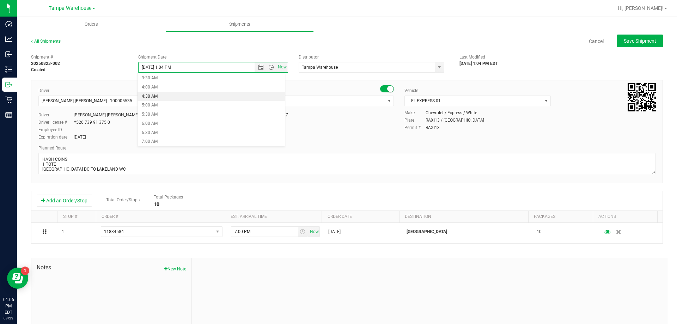
scroll to position [64, 0]
click at [155, 130] on li "6:30 AM" at bounding box center [210, 132] width 147 height 9
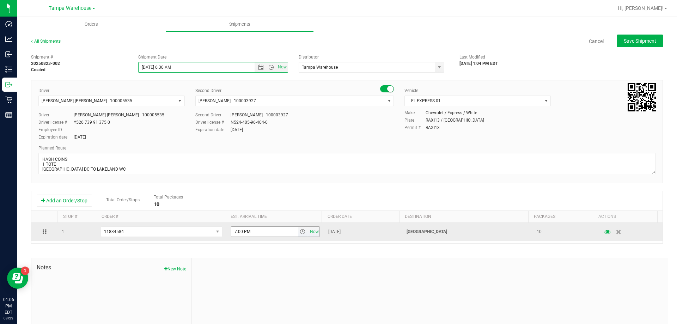
click at [300, 233] on span "select" at bounding box center [303, 232] width 6 height 6
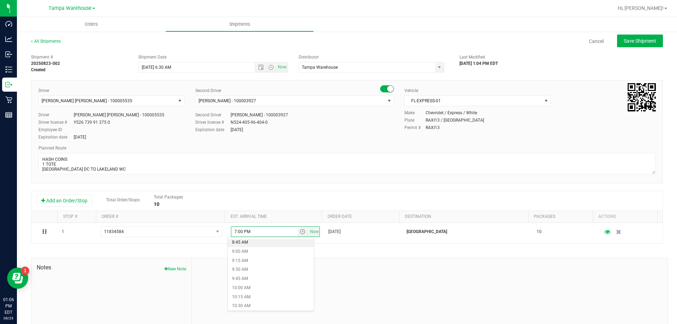
scroll to position [319, 0]
click at [244, 254] on li "9:00 AM" at bounding box center [271, 250] width 86 height 9
click at [318, 138] on div "Driver [PERSON_NAME] [PERSON_NAME] - 100005535 Select Driver [PERSON_NAME] [PER…" at bounding box center [346, 114] width 627 height 54
click at [628, 39] on span "Save Shipment" at bounding box center [639, 41] width 32 height 6
type input "[DATE] 10:30 AM"
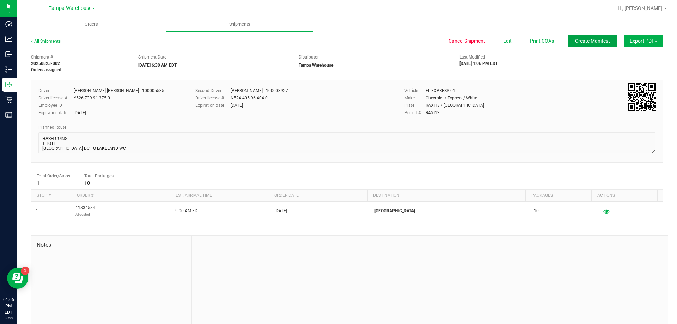
click at [583, 38] on span "Create Manifest" at bounding box center [592, 41] width 35 height 6
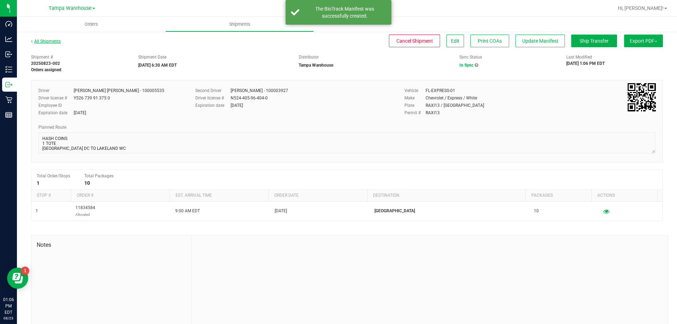
click at [54, 41] on link "All Shipments" at bounding box center [46, 41] width 30 height 5
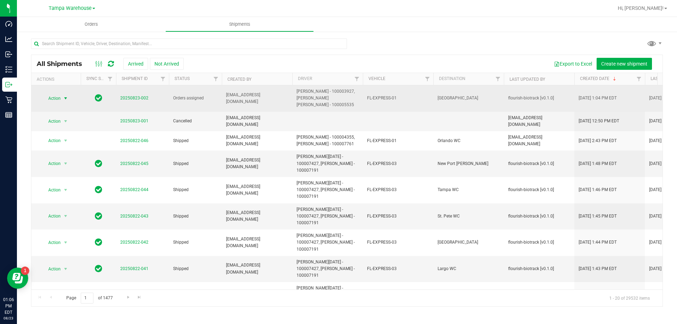
click at [52, 95] on span "Action" at bounding box center [51, 98] width 19 height 10
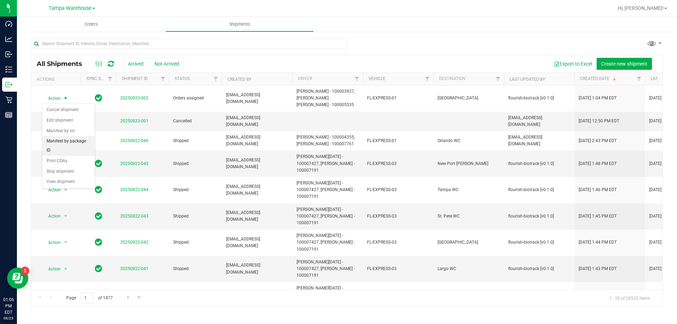
click at [56, 142] on li "Manifest by package ID" at bounding box center [68, 145] width 53 height 19
click at [95, 23] on span "Orders" at bounding box center [91, 24] width 32 height 6
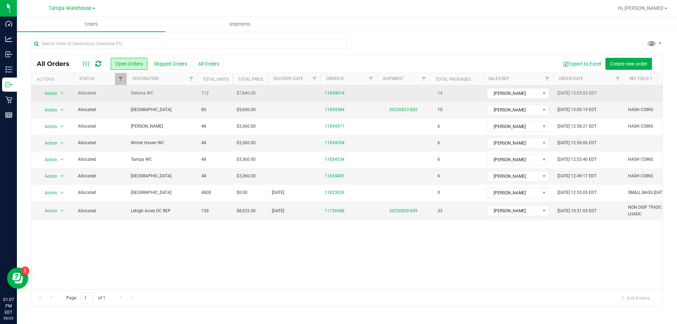
click at [141, 95] on span "Deltona WC" at bounding box center [162, 93] width 62 height 7
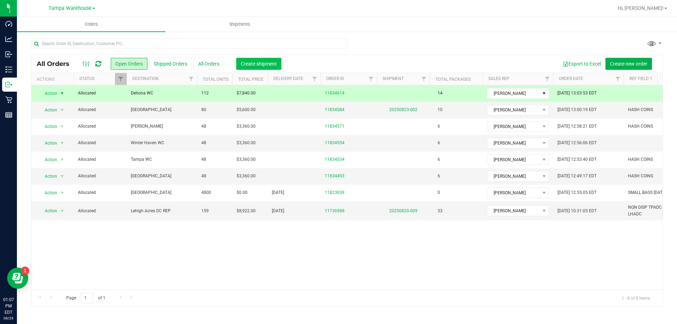
click at [259, 62] on span "Create shipment" at bounding box center [259, 64] width 36 height 6
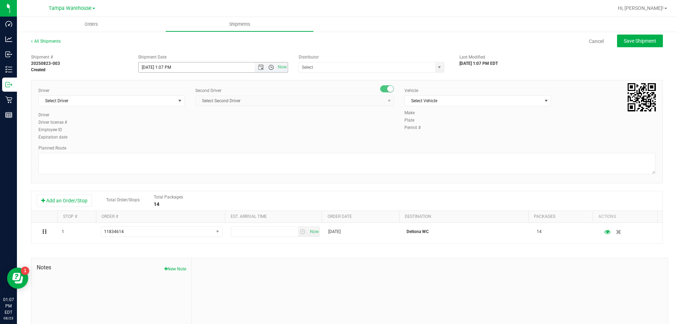
click at [265, 67] on span "Open the time view" at bounding box center [271, 67] width 12 height 6
click at [262, 67] on span "Open the date view" at bounding box center [261, 67] width 12 height 6
click at [152, 151] on link "25" at bounding box center [154, 149] width 10 height 11
click at [268, 67] on span "Open the time view" at bounding box center [271, 67] width 6 height 6
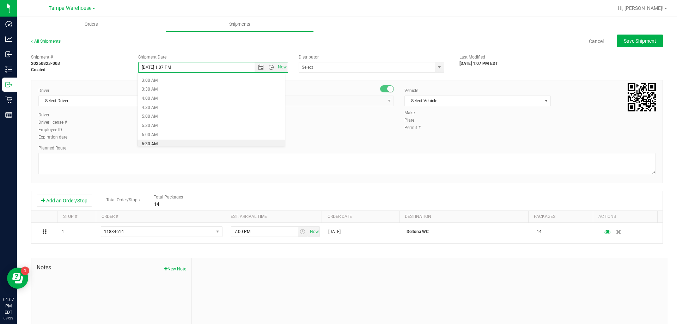
click at [172, 143] on li "6:30 AM" at bounding box center [210, 144] width 147 height 9
type input "[DATE] 6:30 AM"
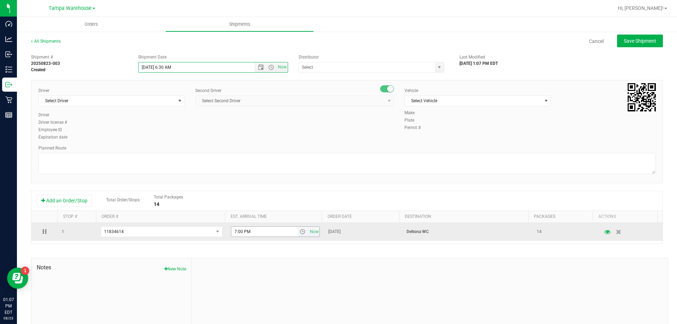
click at [300, 233] on span "select" at bounding box center [303, 232] width 6 height 6
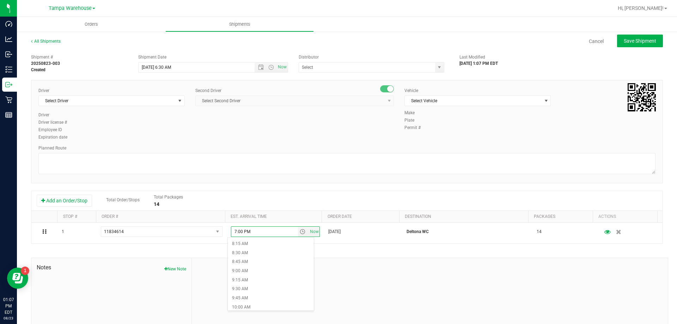
scroll to position [310, 0]
click at [252, 295] on li "10:00 AM" at bounding box center [271, 295] width 86 height 9
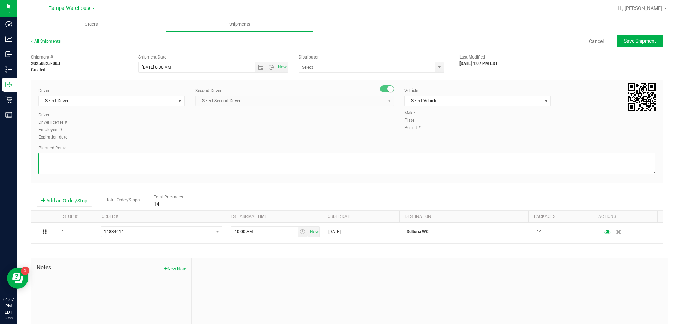
click at [206, 166] on textarea at bounding box center [346, 163] width 617 height 21
type textarea "HASH COINS 1 TOTE [GEOGRAPHIC_DATA] DC TO DELTONA DC"
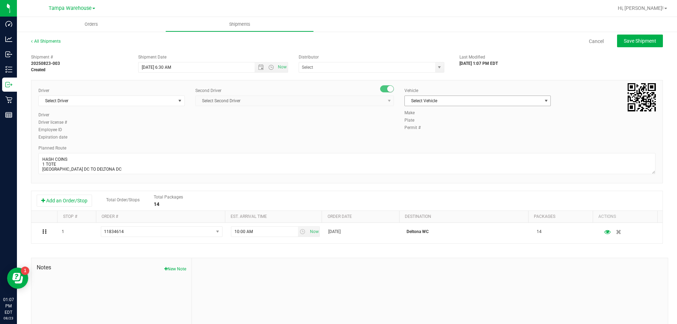
click at [419, 99] on span "Select Vehicle" at bounding box center [473, 101] width 137 height 10
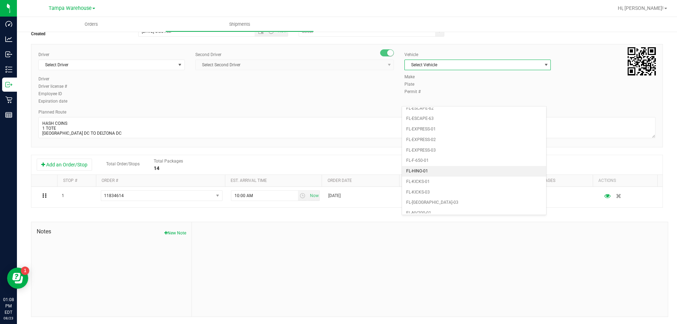
scroll to position [140, 0]
click at [426, 131] on li "FL-EXPRESS-01" at bounding box center [474, 130] width 144 height 11
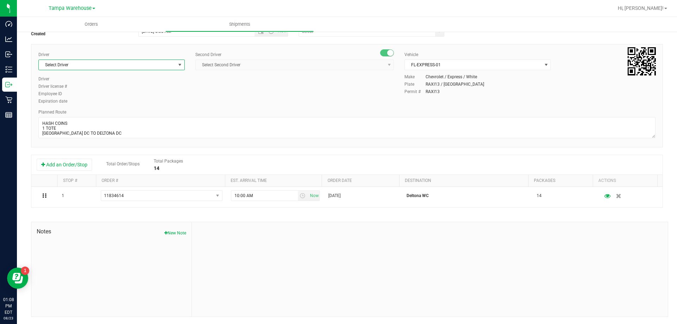
click at [143, 63] on span "Select Driver" at bounding box center [107, 65] width 137 height 10
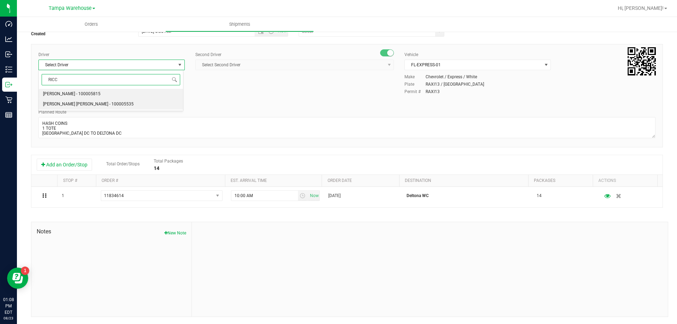
click at [74, 104] on span "[PERSON_NAME] [PERSON_NAME] - 100005535" at bounding box center [88, 104] width 91 height 9
type input "RICC"
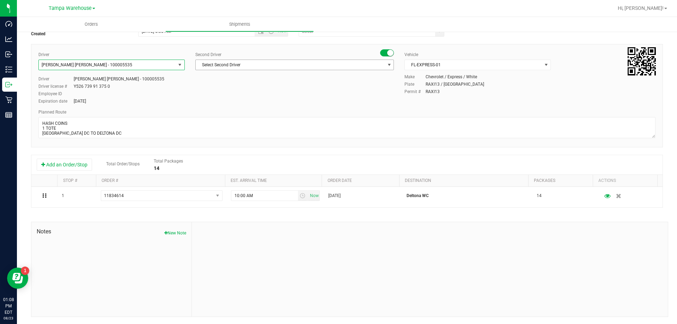
click at [254, 65] on span "Select Second Driver" at bounding box center [290, 65] width 189 height 10
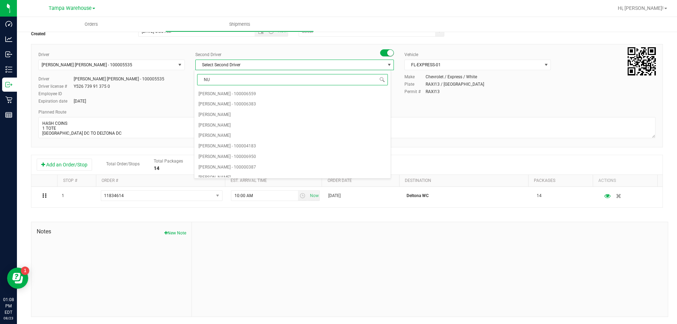
type input "NUN"
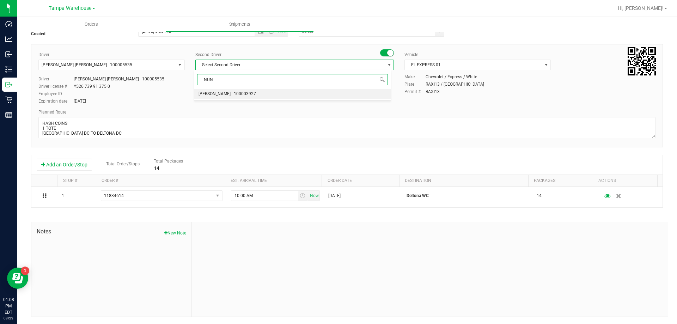
click at [226, 95] on span "[PERSON_NAME] - 100003927" at bounding box center [226, 94] width 57 height 9
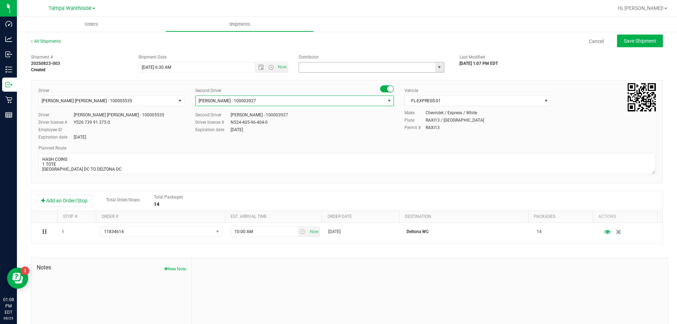
click at [371, 64] on input "text" at bounding box center [365, 67] width 132 height 10
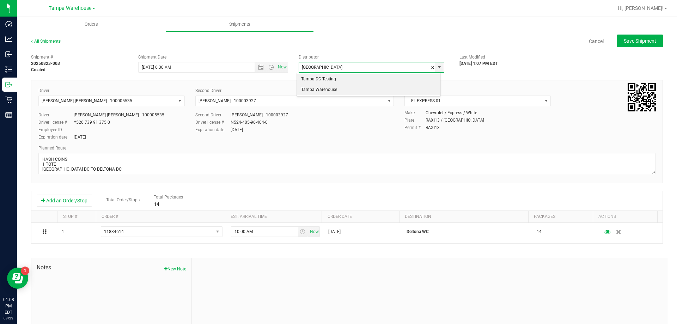
click at [333, 90] on li "Tampa Warehouse" at bounding box center [368, 90] width 143 height 11
type input "Tampa Warehouse"
click at [492, 138] on div "Driver [PERSON_NAME] [PERSON_NAME] - 100005535 Select Driver [PERSON_NAME] - 10…" at bounding box center [346, 114] width 627 height 54
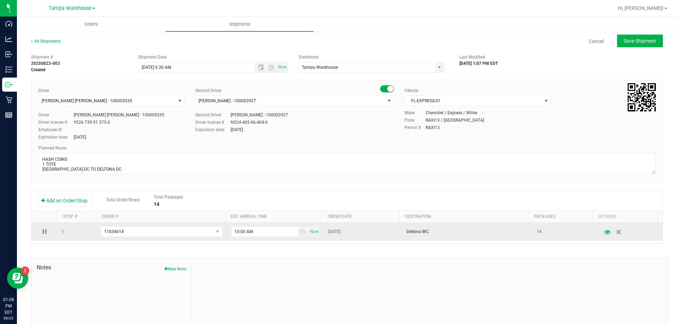
click at [604, 233] on icon "button" at bounding box center [607, 231] width 7 height 5
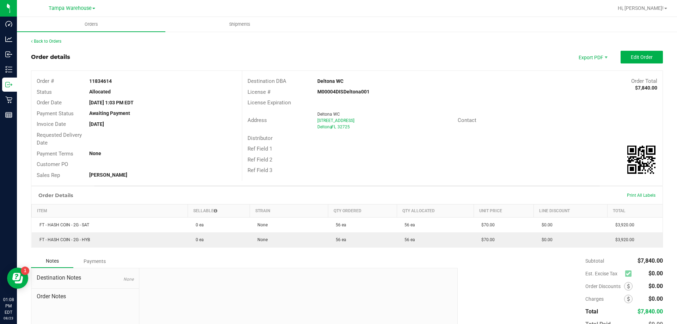
click at [47, 44] on div "Back to Orders" at bounding box center [347, 41] width 632 height 6
click at [43, 41] on link "Back to Orders" at bounding box center [46, 41] width 30 height 5
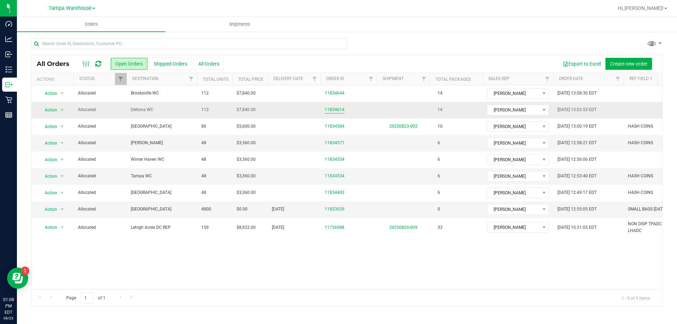
click at [331, 111] on link "11834614" at bounding box center [335, 109] width 20 height 7
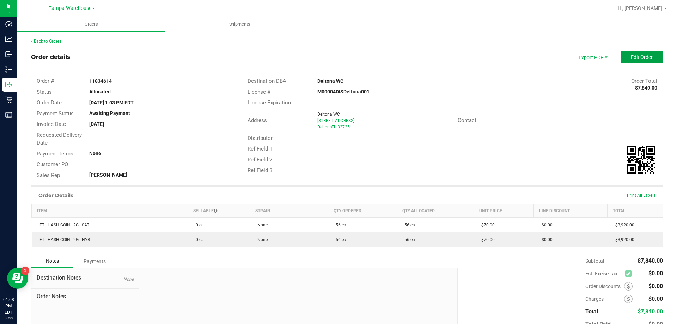
click at [634, 61] on button "Edit Order" at bounding box center [641, 57] width 42 height 13
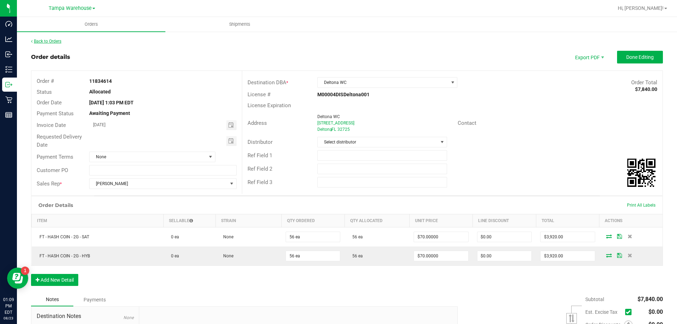
click at [44, 42] on link "Back to Orders" at bounding box center [46, 41] width 30 height 5
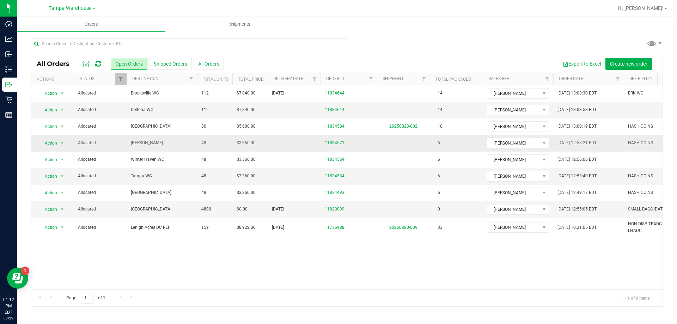
click at [160, 139] on td "[PERSON_NAME]" at bounding box center [162, 143] width 70 height 17
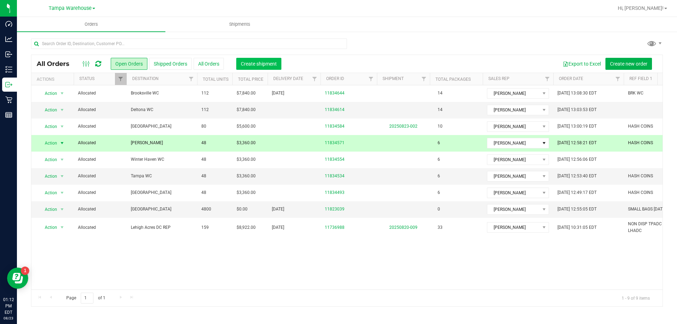
click at [260, 65] on span "Create shipment" at bounding box center [259, 64] width 36 height 6
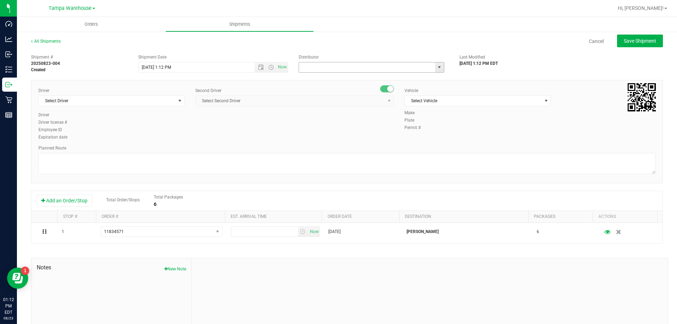
click at [324, 67] on input "text" at bounding box center [365, 67] width 132 height 10
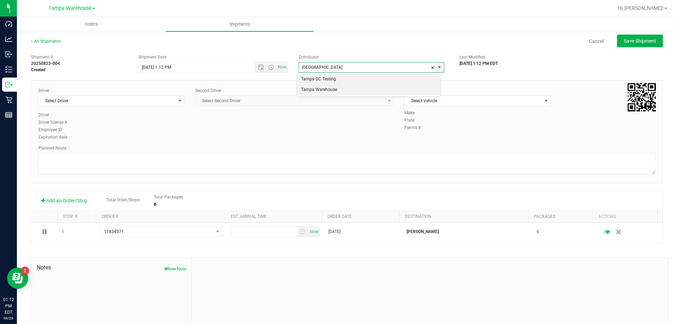
click at [319, 92] on li "Tampa Warehouse" at bounding box center [368, 90] width 143 height 11
type input "Tampa Warehouse"
click at [434, 101] on span "Select Vehicle" at bounding box center [473, 101] width 137 height 10
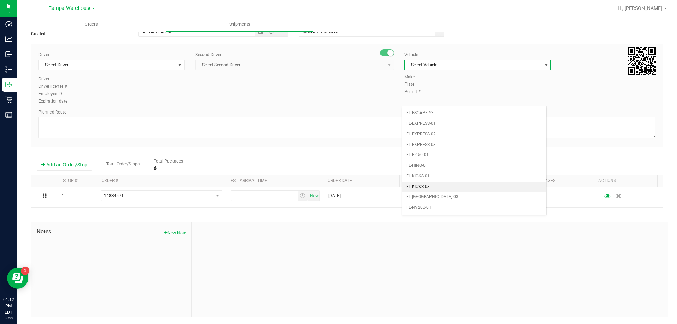
scroll to position [146, 0]
click at [427, 122] on li "FL-EXPRESS-01" at bounding box center [474, 124] width 144 height 11
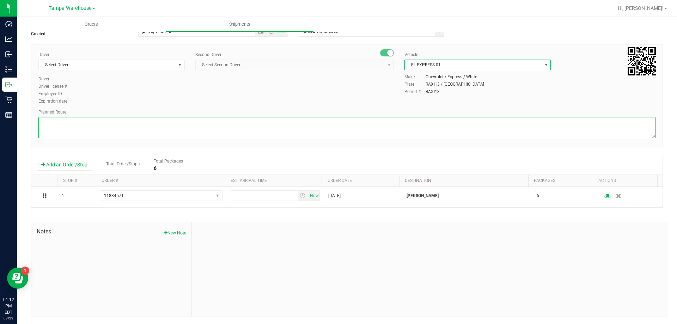
click at [396, 120] on textarea at bounding box center [346, 127] width 617 height 21
type textarea "HASH COINS 1 TOTE TAMPA DC TO BRA WC"
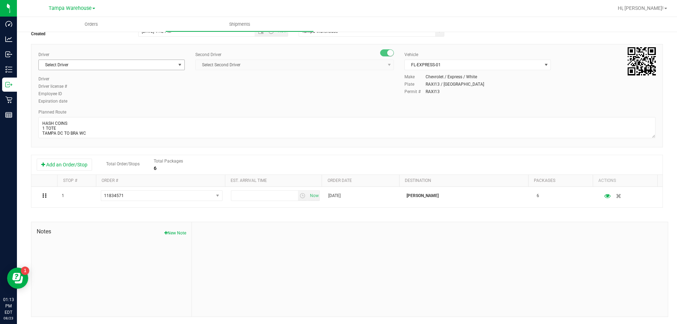
click at [153, 65] on span "Select Driver" at bounding box center [107, 65] width 137 height 10
click at [100, 96] on span "[PERSON_NAME] - 100003927" at bounding box center [71, 94] width 57 height 9
type input "NUN"
click at [240, 62] on span "Select Second Driver" at bounding box center [290, 65] width 189 height 10
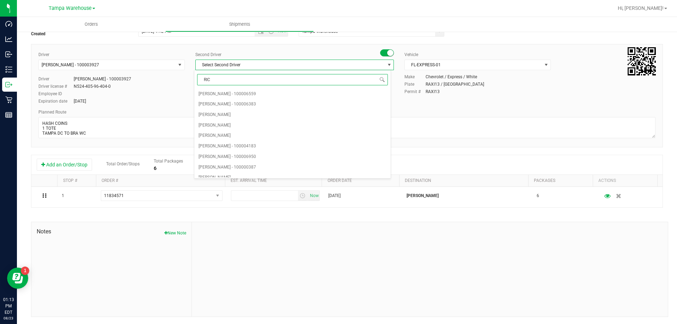
type input "RICC"
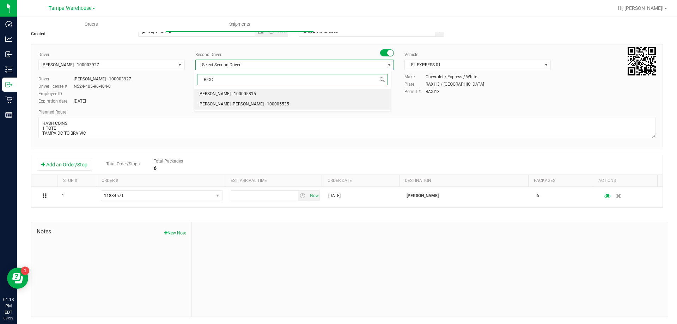
click at [230, 103] on span "[PERSON_NAME] [PERSON_NAME] - 100005535" at bounding box center [243, 104] width 91 height 9
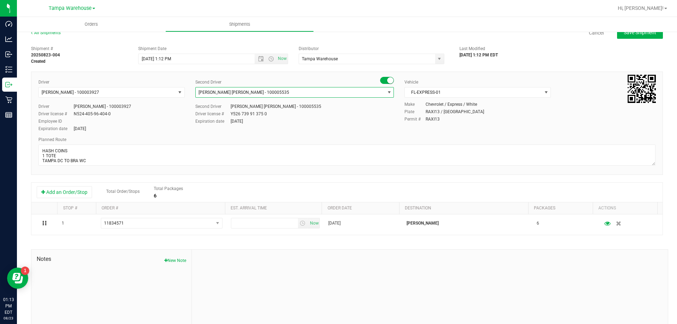
scroll to position [0, 0]
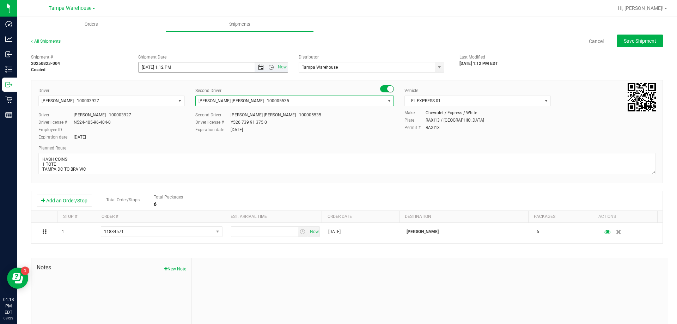
click at [258, 69] on span "Open the date view" at bounding box center [261, 67] width 6 height 6
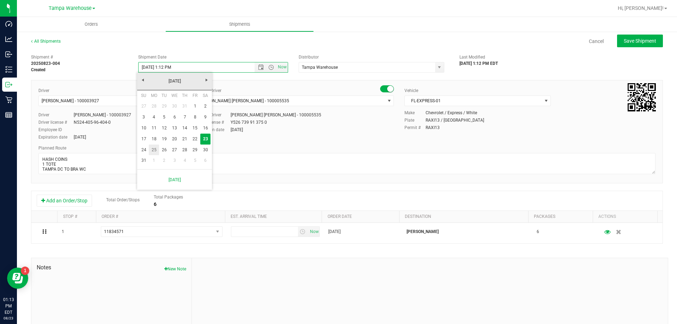
click at [154, 151] on link "25" at bounding box center [154, 149] width 10 height 11
click at [270, 69] on span "Open the time view" at bounding box center [271, 67] width 6 height 6
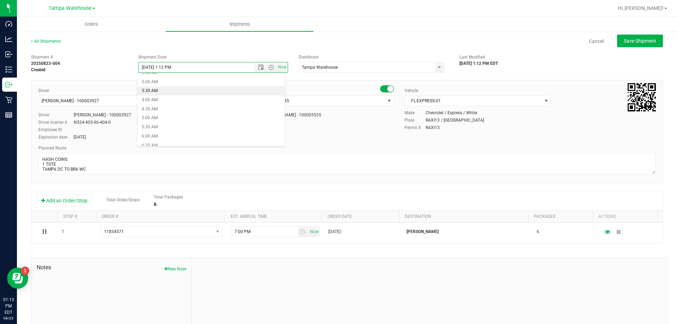
scroll to position [56, 0]
click at [167, 138] on li "6:30 AM" at bounding box center [210, 140] width 147 height 9
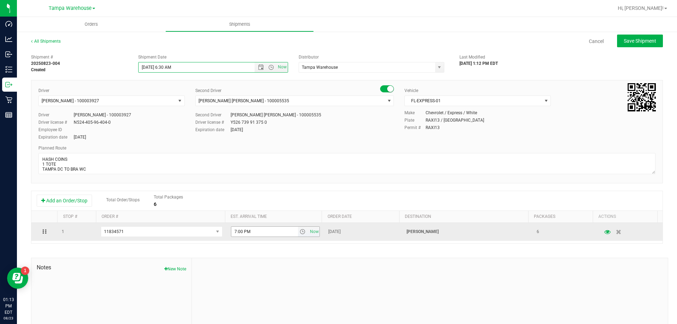
click at [301, 234] on span "select" at bounding box center [303, 232] width 10 height 10
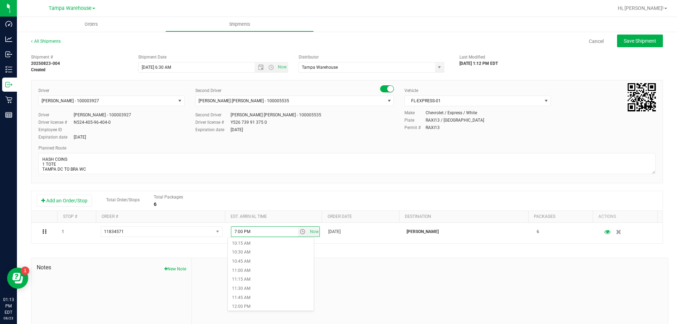
scroll to position [386, 0]
click at [244, 290] on li "12:00 PM" at bounding box center [271, 292] width 86 height 9
click at [508, 125] on div "Permit # RAXI13" at bounding box center [529, 127] width 251 height 6
click at [623, 43] on span "Save Shipment" at bounding box center [639, 41] width 32 height 6
type input "[DATE] 10:30 AM"
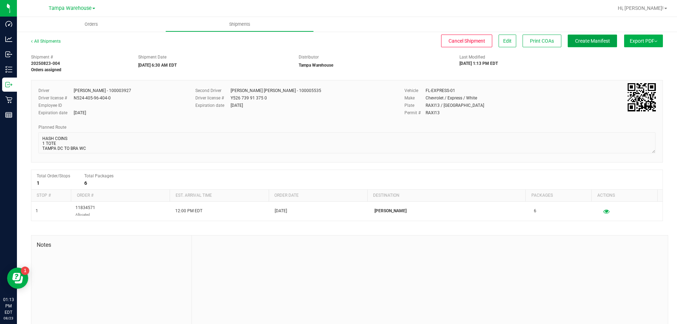
click at [584, 45] on button "Create Manifest" at bounding box center [591, 41] width 49 height 13
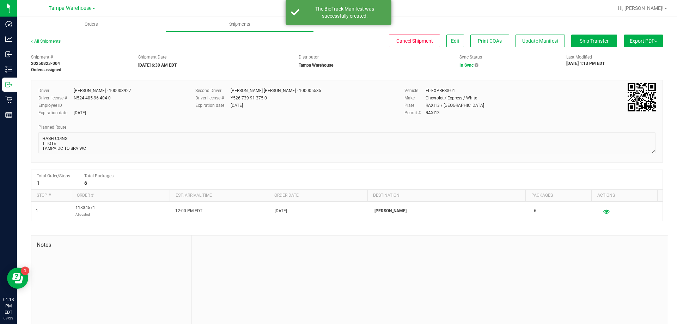
click at [641, 43] on button "Export PDF" at bounding box center [643, 41] width 39 height 13
click at [631, 55] on span "Manifest by Package ID" at bounding box center [632, 56] width 45 height 5
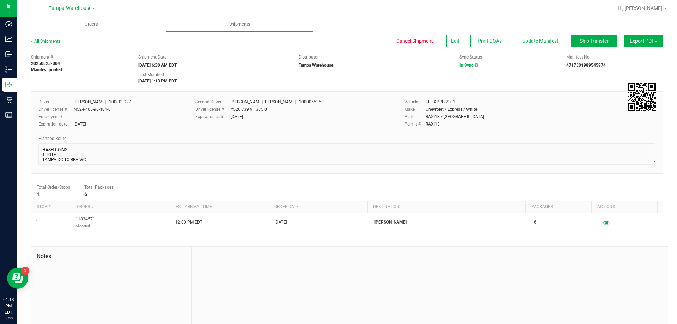
click at [43, 39] on link "All Shipments" at bounding box center [46, 41] width 30 height 5
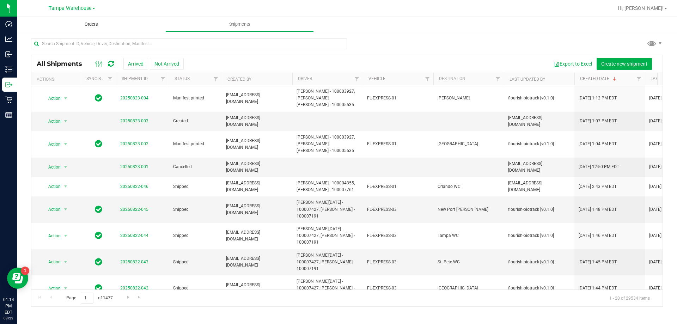
click at [95, 24] on span "Orders" at bounding box center [91, 24] width 32 height 6
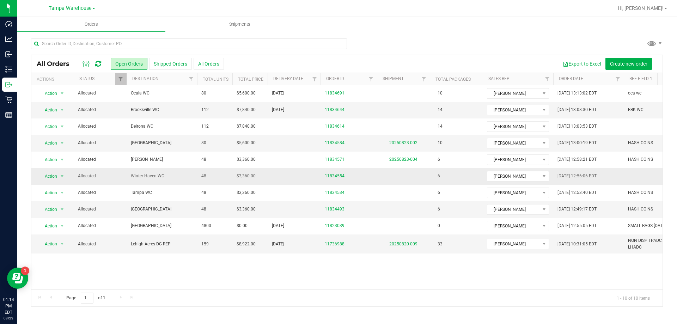
click at [165, 179] on span "Winter Haven WC" at bounding box center [162, 176] width 62 height 7
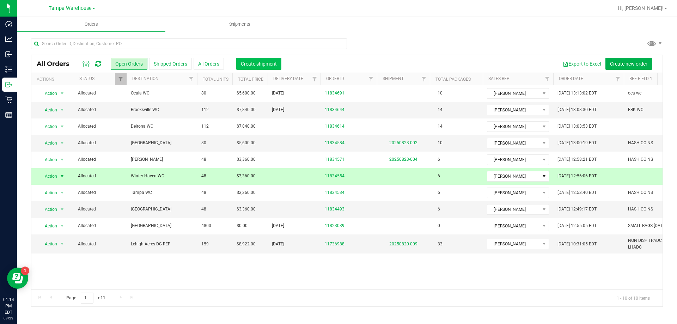
click at [263, 62] on span "Create shipment" at bounding box center [259, 64] width 36 height 6
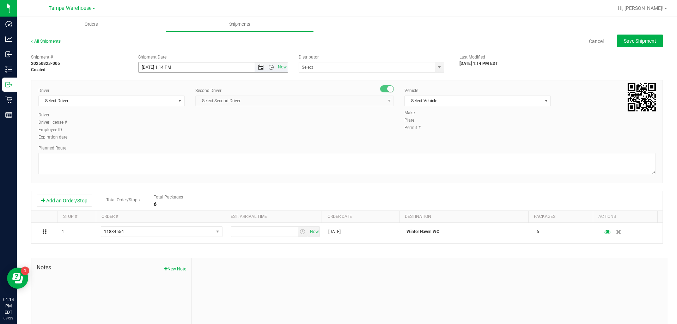
click at [258, 69] on span "Open the date view" at bounding box center [261, 67] width 6 height 6
click at [157, 149] on link "25" at bounding box center [154, 149] width 10 height 11
click at [268, 72] on span "Now" at bounding box center [270, 67] width 33 height 10
click at [270, 71] on span "Now" at bounding box center [270, 67] width 33 height 10
click at [269, 67] on span "Open the time view" at bounding box center [271, 67] width 6 height 6
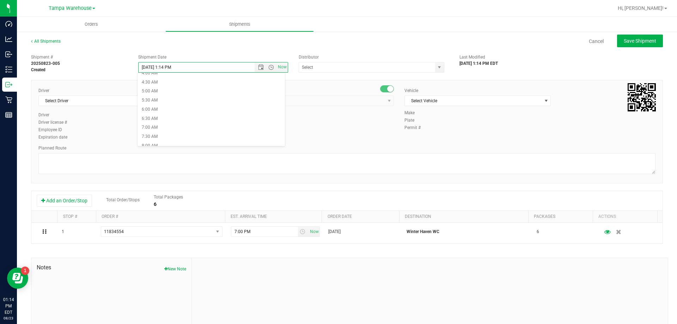
scroll to position [78, 0]
click at [162, 117] on li "6:30 AM" at bounding box center [210, 118] width 147 height 9
type input "[DATE] 6:30 AM"
click at [329, 65] on input "text" at bounding box center [365, 67] width 132 height 10
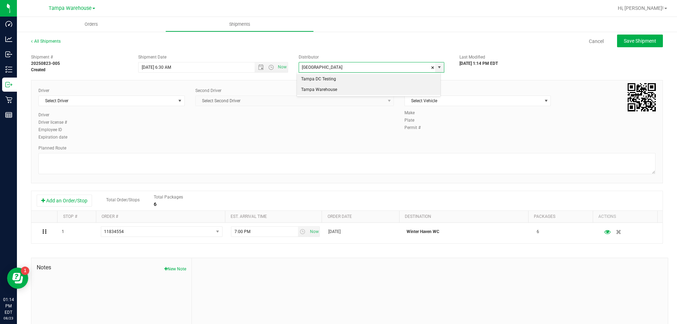
click at [320, 88] on li "Tampa Warehouse" at bounding box center [368, 90] width 143 height 11
type input "Tampa Warehouse"
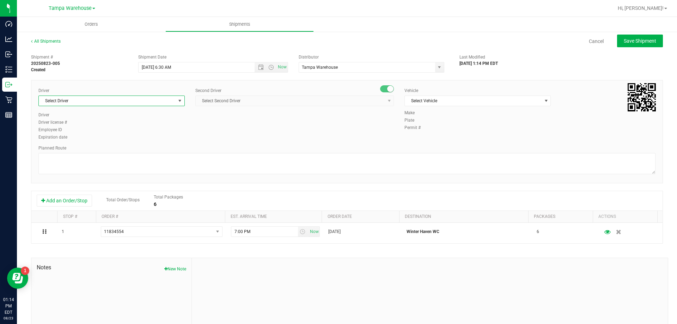
click at [123, 101] on span "Select Driver" at bounding box center [107, 101] width 137 height 10
click at [82, 131] on span "[PERSON_NAME] - 100003927" at bounding box center [71, 130] width 57 height 9
type input "NUN"
click at [327, 101] on span "Select Second Driver" at bounding box center [290, 101] width 189 height 10
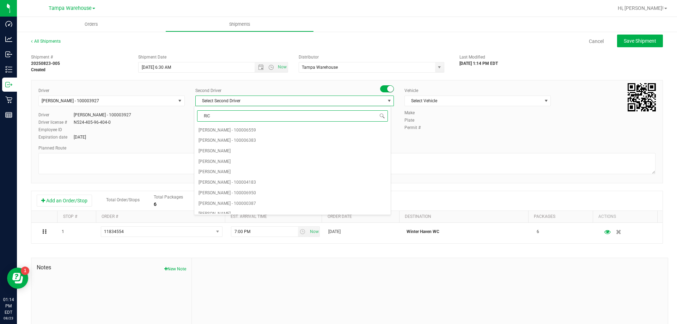
type input "RICC"
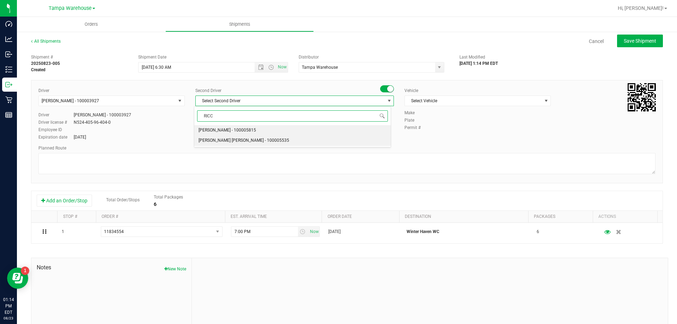
click at [227, 137] on span "[PERSON_NAME] [PERSON_NAME] - 100005535" at bounding box center [243, 140] width 91 height 9
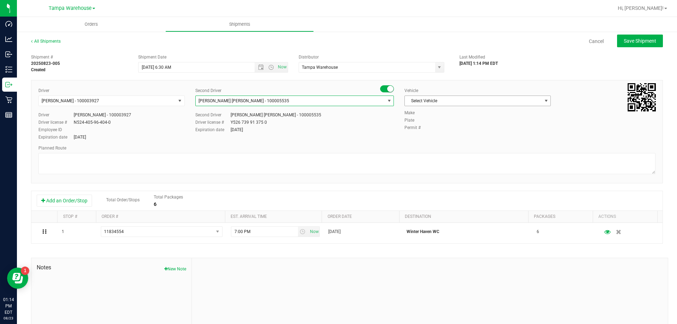
click at [442, 103] on span "Select Vehicle" at bounding box center [473, 101] width 137 height 10
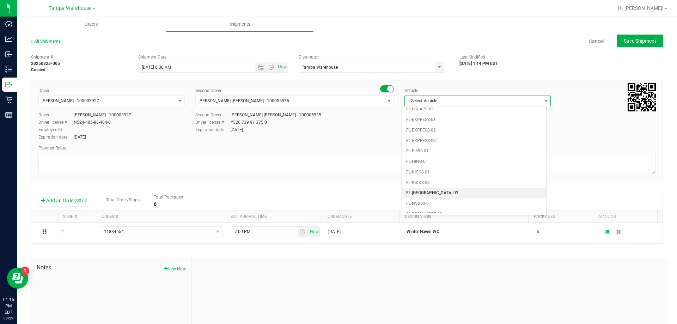
scroll to position [151, 0]
click at [429, 119] on li "FL-EXPRESS-01" at bounding box center [474, 119] width 144 height 11
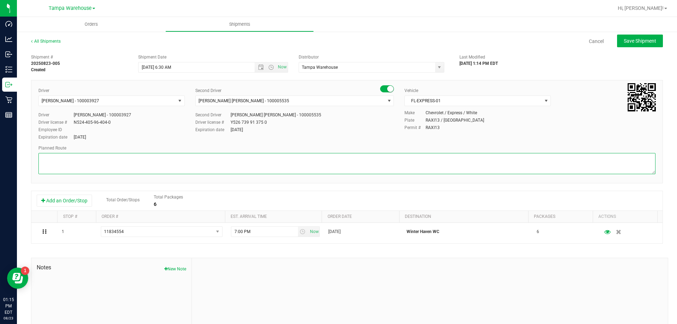
click at [342, 158] on textarea at bounding box center [346, 163] width 617 height 21
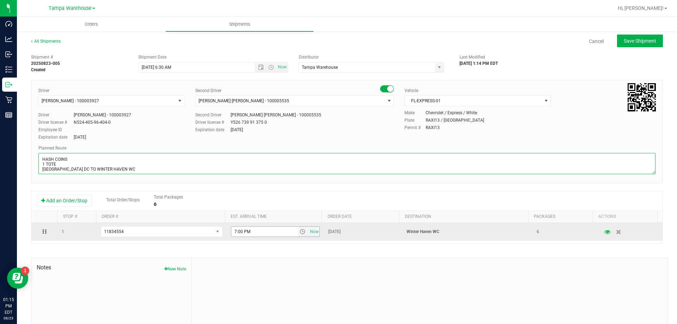
click at [300, 234] on span "select" at bounding box center [303, 232] width 6 height 6
type textarea "HASH COINS 1 TOTE [GEOGRAPHIC_DATA] DC TO WINTER HAVEN WC"
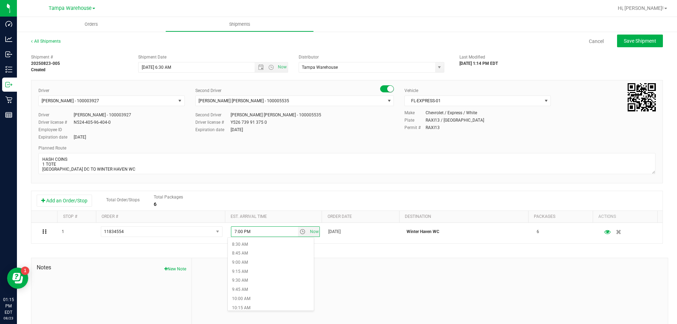
scroll to position [310, 0]
click at [250, 293] on li "10:00 AM" at bounding box center [271, 295] width 86 height 9
click at [479, 130] on div "Permit # RAXI13" at bounding box center [529, 127] width 251 height 6
click at [623, 37] on button "Save Shipment" at bounding box center [640, 41] width 46 height 13
type input "[DATE] 10:30 AM"
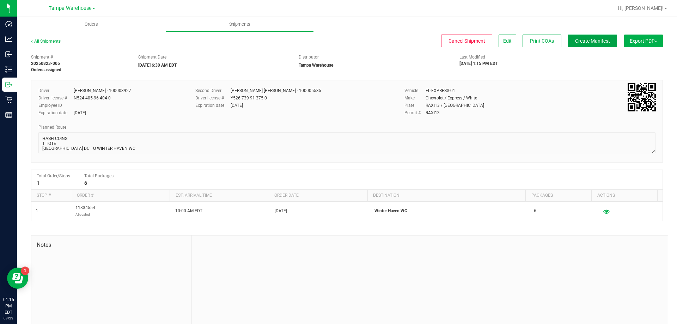
click at [575, 40] on span "Create Manifest" at bounding box center [592, 41] width 35 height 6
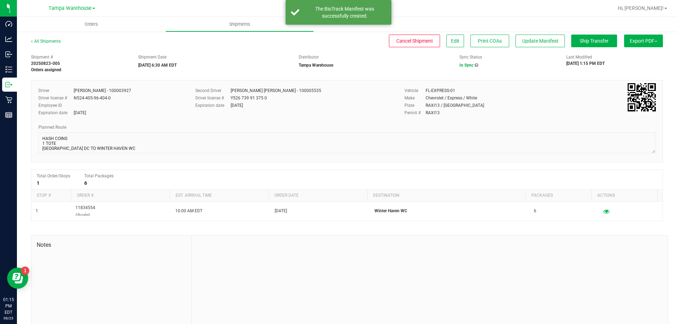
click at [636, 40] on button "Export PDF" at bounding box center [643, 41] width 39 height 13
click at [632, 54] on span "Manifest by Package ID" at bounding box center [632, 56] width 45 height 5
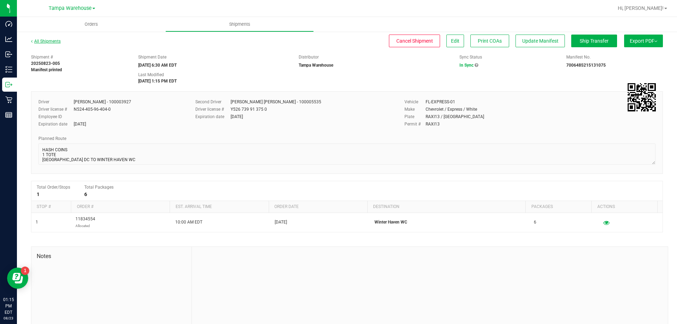
click at [37, 40] on link "All Shipments" at bounding box center [46, 41] width 30 height 5
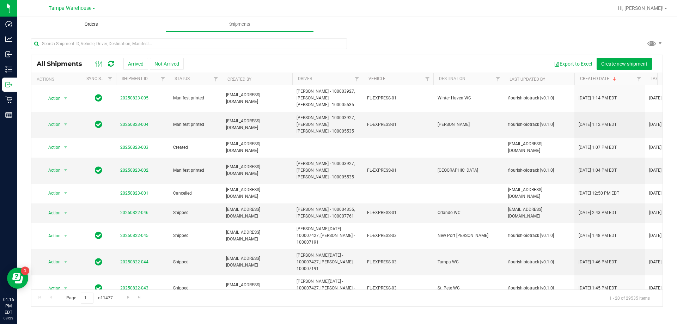
click at [91, 26] on span "Orders" at bounding box center [91, 24] width 32 height 6
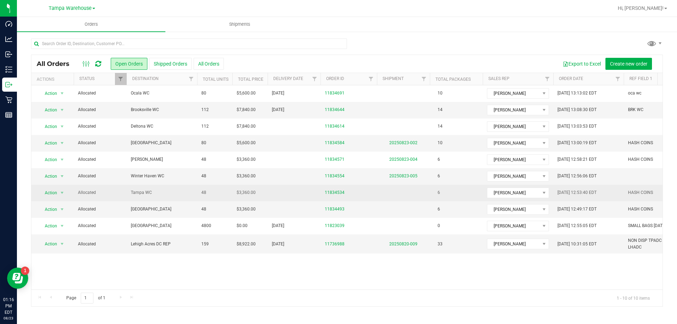
click at [164, 193] on span "Tampa WC" at bounding box center [162, 192] width 62 height 7
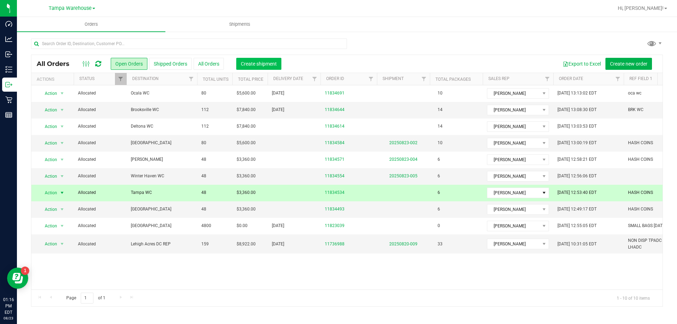
click at [251, 65] on span "Create shipment" at bounding box center [259, 64] width 36 height 6
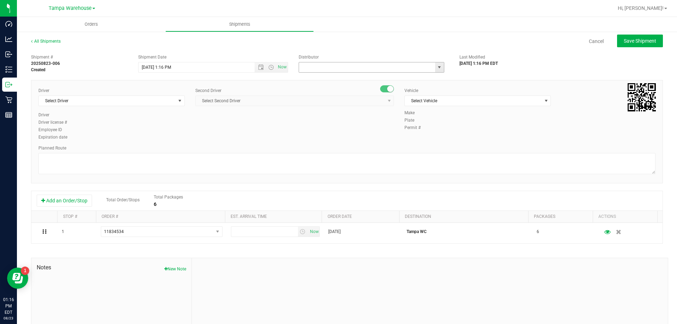
click at [361, 69] on input "text" at bounding box center [365, 67] width 132 height 10
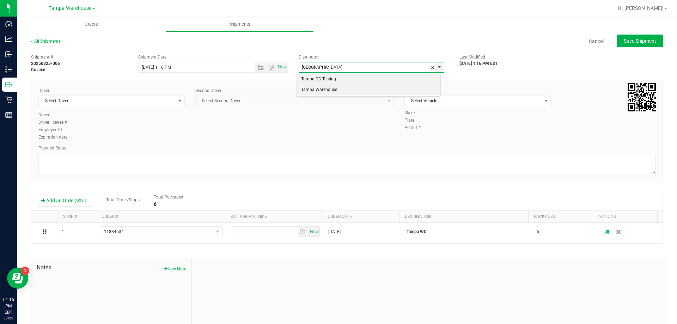
click at [334, 87] on li "Tampa Warehouse" at bounding box center [368, 90] width 143 height 11
type input "Tampa Warehouse"
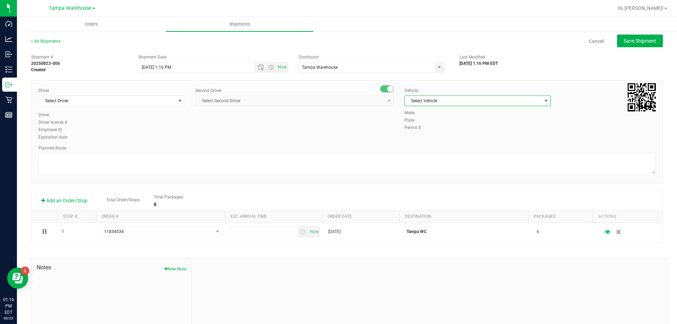
click at [420, 100] on span "Select Vehicle" at bounding box center [473, 101] width 137 height 10
click at [419, 128] on li "FL-EXPRESS-01" at bounding box center [474, 131] width 144 height 11
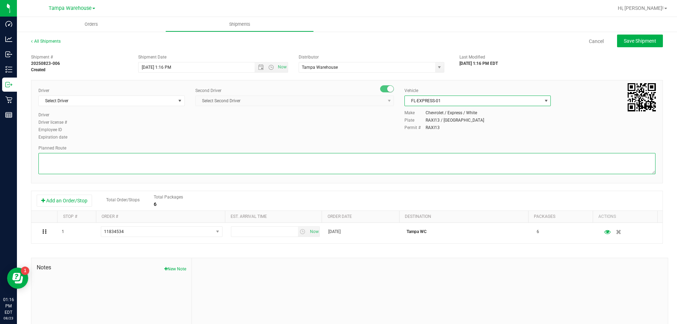
click at [341, 164] on textarea at bounding box center [346, 163] width 617 height 21
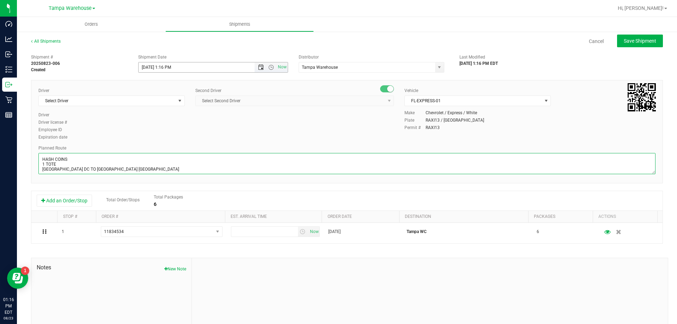
click at [259, 68] on span "Open the date view" at bounding box center [261, 67] width 6 height 6
type textarea "HASH COINS 1 TOTE [GEOGRAPHIC_DATA] DC TO [GEOGRAPHIC_DATA] [GEOGRAPHIC_DATA]"
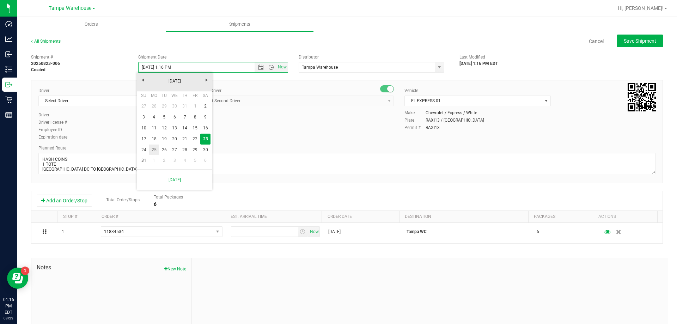
click at [156, 147] on link "25" at bounding box center [154, 149] width 10 height 11
click at [269, 67] on span "Open the time view" at bounding box center [271, 67] width 6 height 6
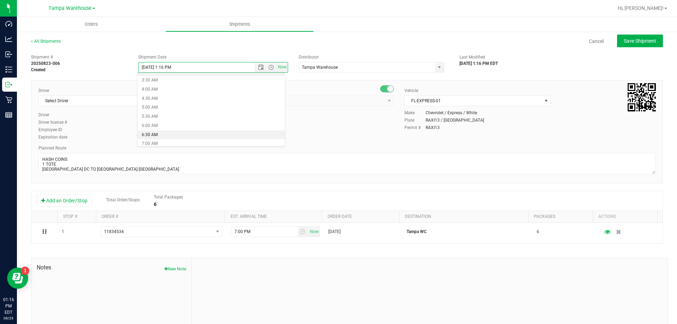
scroll to position [62, 0]
click at [162, 133] on li "6:30 AM" at bounding box center [210, 134] width 147 height 9
click at [269, 66] on span "Open the time view" at bounding box center [271, 67] width 6 height 6
click at [178, 134] on li "11:30 AM" at bounding box center [210, 134] width 147 height 9
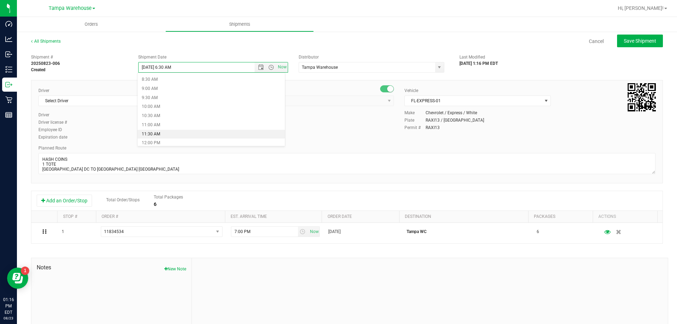
type input "[DATE] 11:30 AM"
click at [496, 134] on div "Driver Select Driver Select Driver [PERSON_NAME] - 100006559 [PERSON_NAME] - 10…" at bounding box center [346, 114] width 627 height 54
click at [130, 101] on span "Select Driver" at bounding box center [107, 101] width 137 height 10
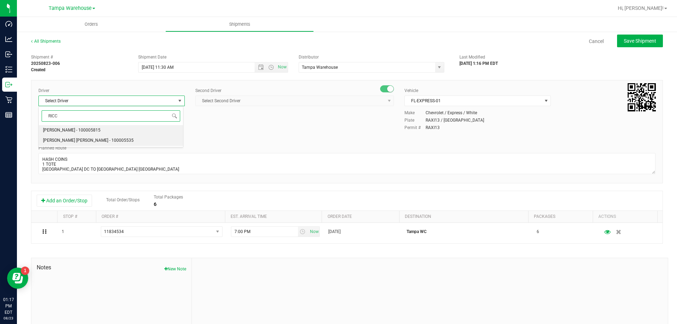
click at [85, 137] on span "[PERSON_NAME] [PERSON_NAME] - 100005535" at bounding box center [88, 140] width 91 height 9
type input "RICC"
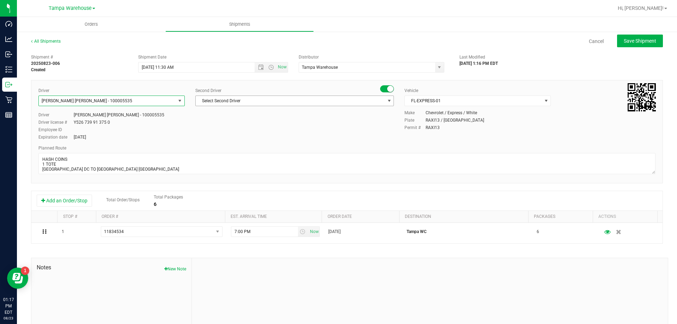
click at [263, 103] on span "Select Second Driver" at bounding box center [290, 101] width 189 height 10
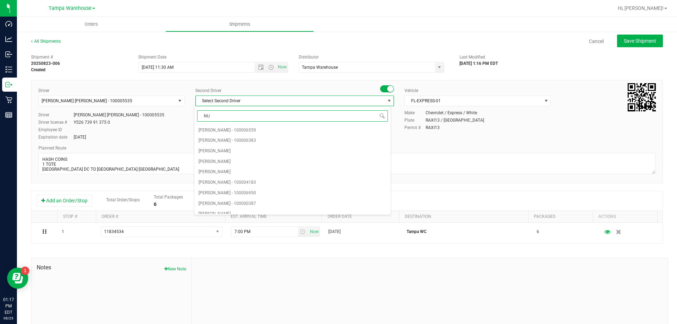
type input "NUN"
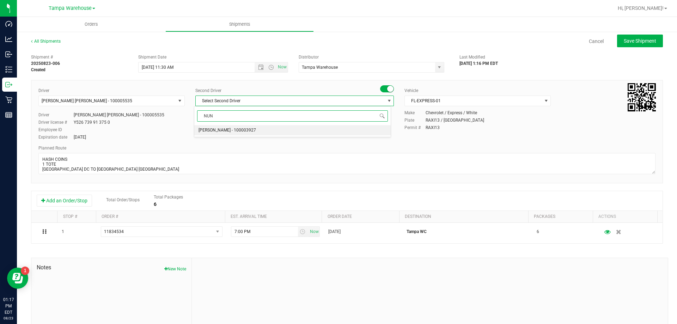
click at [233, 133] on span "[PERSON_NAME] - 100003927" at bounding box center [226, 130] width 57 height 9
click at [482, 128] on div "Permit # RAXI13" at bounding box center [529, 127] width 251 height 6
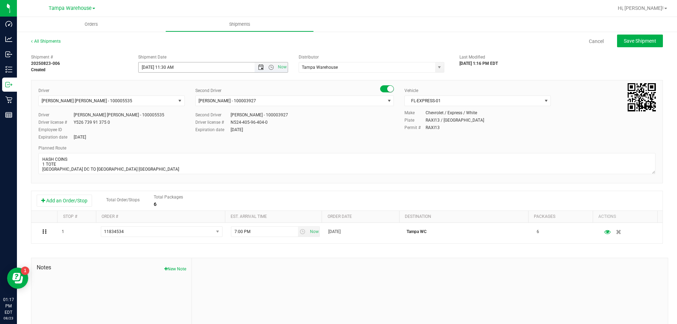
click at [258, 66] on span "Open the date view" at bounding box center [261, 67] width 6 height 6
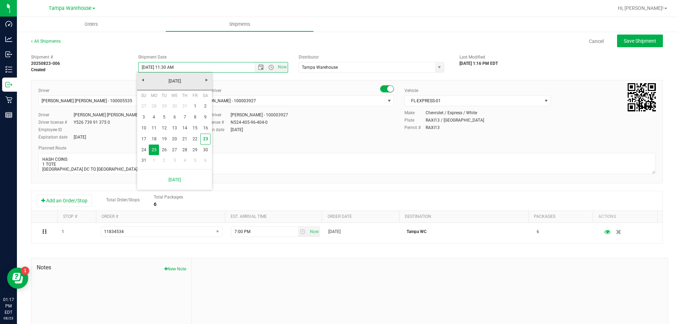
click at [294, 84] on div "Driver [PERSON_NAME] [PERSON_NAME] - 100005535 Select Driver [PERSON_NAME] - 10…" at bounding box center [347, 131] width 632 height 103
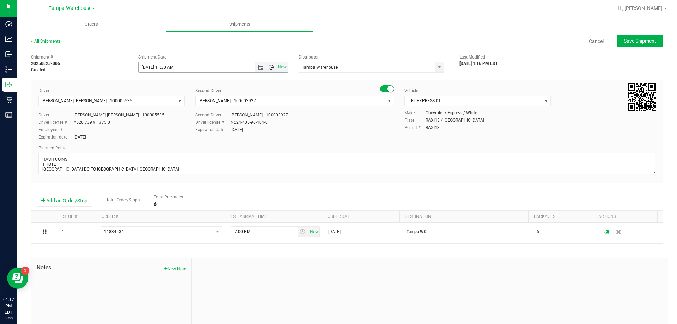
click at [270, 68] on span "Open the time view" at bounding box center [271, 67] width 6 height 6
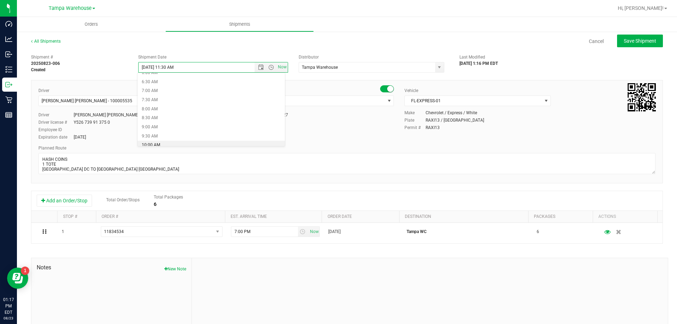
scroll to position [112, 0]
click at [154, 82] on li "6:30 AM" at bounding box center [210, 84] width 147 height 9
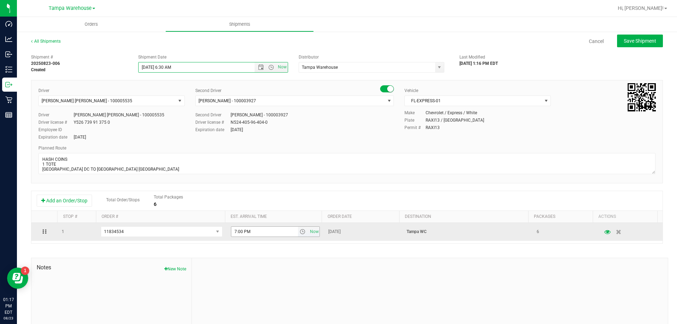
click at [300, 232] on span "select" at bounding box center [303, 232] width 6 height 6
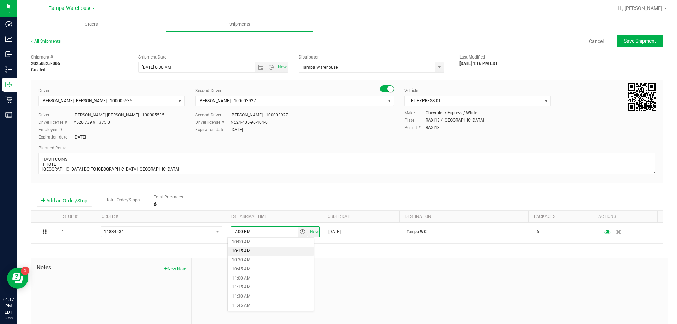
scroll to position [364, 0]
click at [247, 296] on li "11:30 AM" at bounding box center [271, 295] width 86 height 9
click at [492, 131] on div "Make Chevrolet / Express / White Plate RAXI13 / [GEOGRAPHIC_DATA] Permit # RAXI…" at bounding box center [529, 121] width 261 height 22
click at [617, 41] on button "Save Shipment" at bounding box center [640, 41] width 46 height 13
type input "[DATE] 10:30 AM"
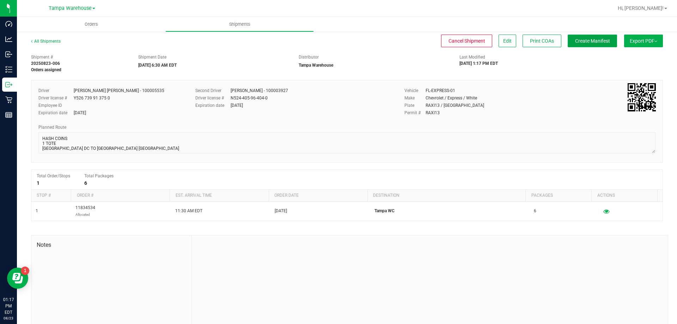
click at [586, 43] on span "Create Manifest" at bounding box center [592, 41] width 35 height 6
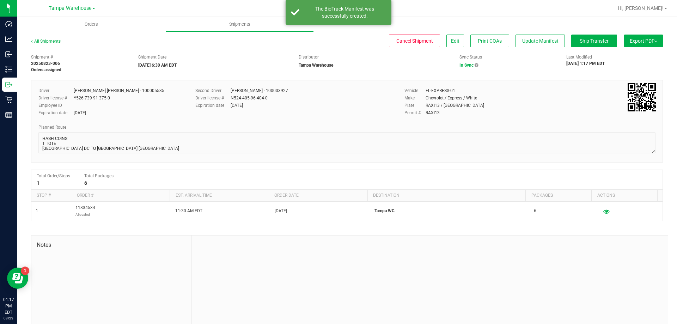
click at [632, 43] on button "Export PDF" at bounding box center [643, 41] width 39 height 13
click at [628, 57] on span "Manifest by Package ID" at bounding box center [632, 56] width 45 height 5
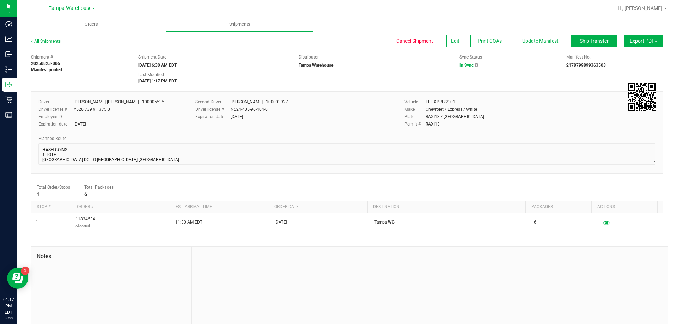
click at [55, 38] on div "All Shipments" at bounding box center [52, 43] width 42 height 11
click at [52, 41] on link "All Shipments" at bounding box center [46, 41] width 30 height 5
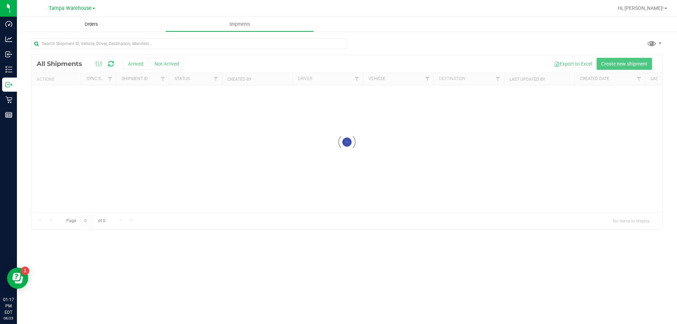
click at [91, 27] on span "Orders" at bounding box center [91, 24] width 32 height 6
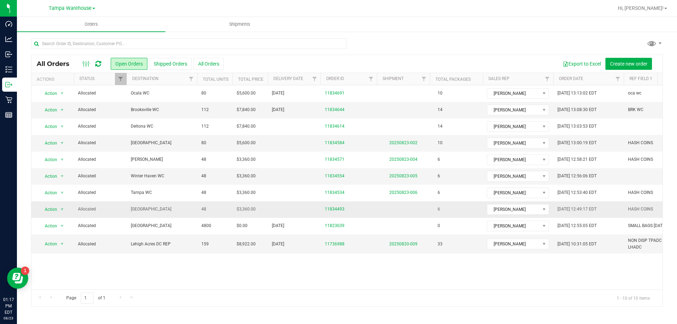
click at [175, 208] on span "[GEOGRAPHIC_DATA]" at bounding box center [162, 209] width 62 height 7
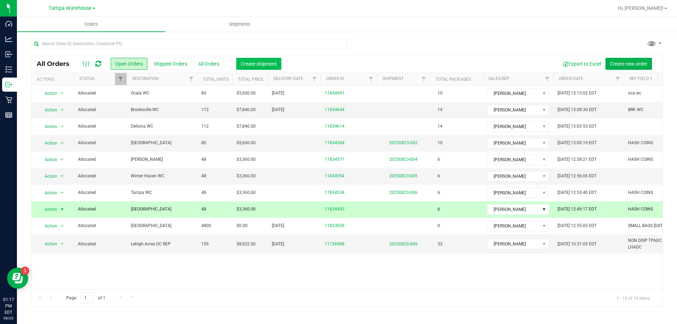
click at [251, 61] on span "Create shipment" at bounding box center [259, 64] width 36 height 6
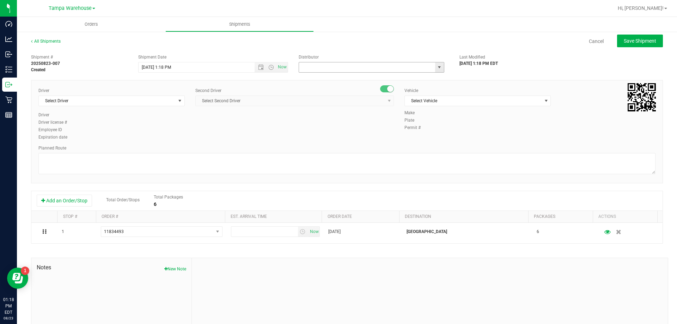
click at [364, 67] on input "text" at bounding box center [365, 67] width 132 height 10
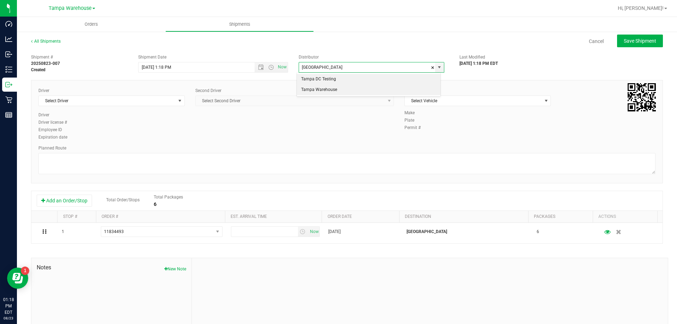
click at [338, 93] on li "Tampa Warehouse" at bounding box center [368, 90] width 143 height 11
type input "Tampa Warehouse"
click at [429, 105] on span "Select Vehicle" at bounding box center [473, 101] width 137 height 10
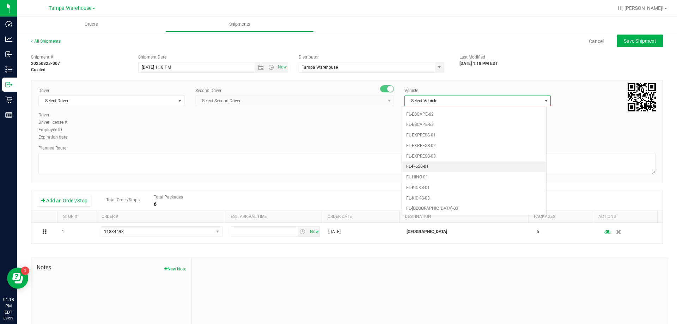
scroll to position [135, 0]
click at [427, 134] on li "FL-EXPRESS-01" at bounding box center [474, 134] width 144 height 11
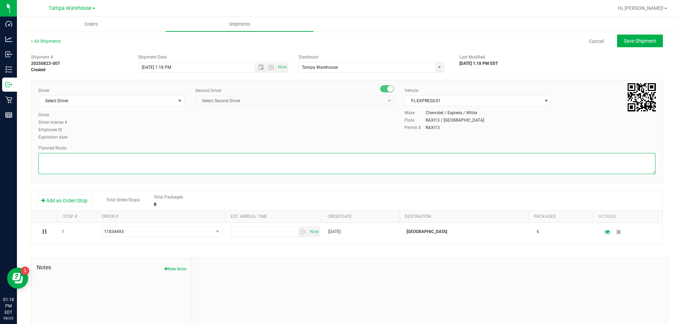
click at [385, 156] on textarea at bounding box center [346, 163] width 617 height 21
type textarea "HASH COINS 1 TOTE [GEOGRAPHIC_DATA] DC TO [GEOGRAPHIC_DATA]"
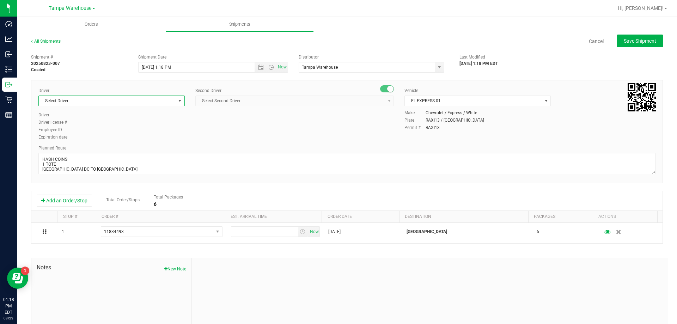
click at [161, 100] on span "Select Driver" at bounding box center [107, 101] width 137 height 10
click at [88, 132] on span "[PERSON_NAME] - 100003927" at bounding box center [71, 130] width 57 height 9
type input "NUN"
click at [251, 100] on span "Select Second Driver" at bounding box center [290, 101] width 189 height 10
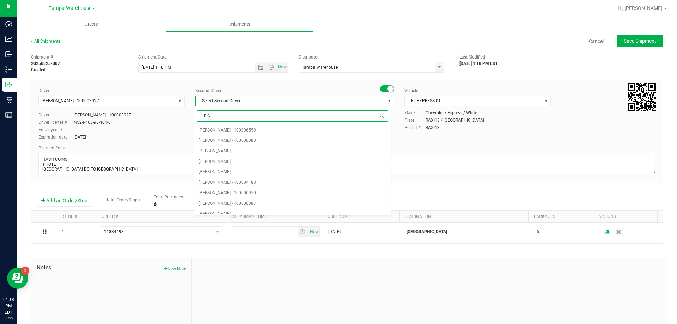
type input "RICC"
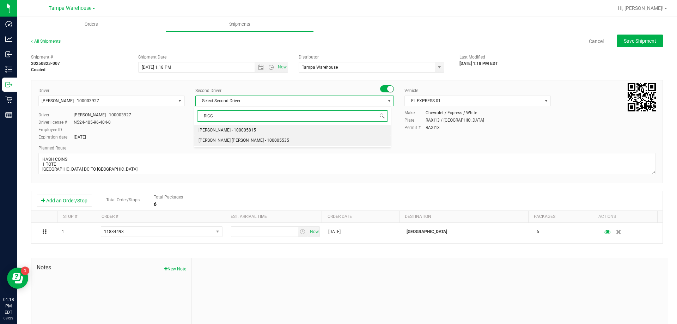
click at [222, 142] on span "[PERSON_NAME] [PERSON_NAME] - 100005535" at bounding box center [243, 140] width 91 height 9
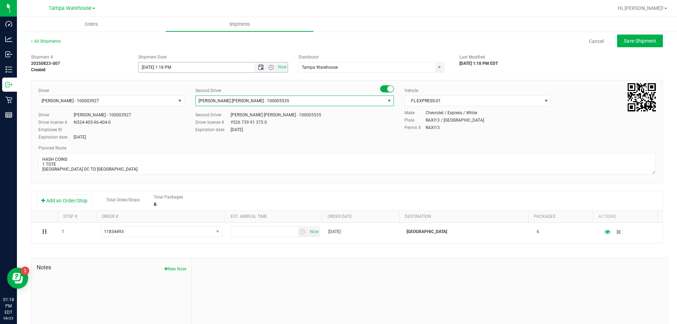
click at [258, 66] on span "Open the date view" at bounding box center [261, 67] width 6 height 6
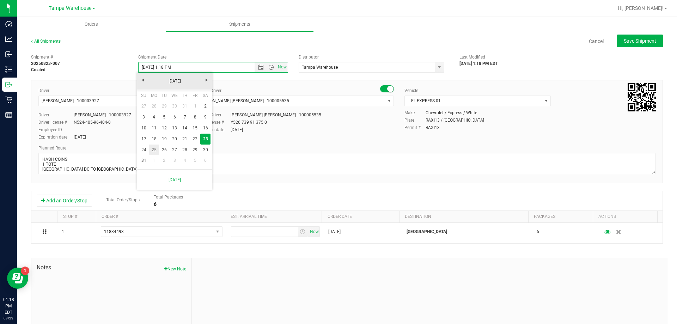
click at [154, 148] on link "25" at bounding box center [154, 149] width 10 height 11
click at [269, 69] on span "Open the time view" at bounding box center [271, 67] width 6 height 6
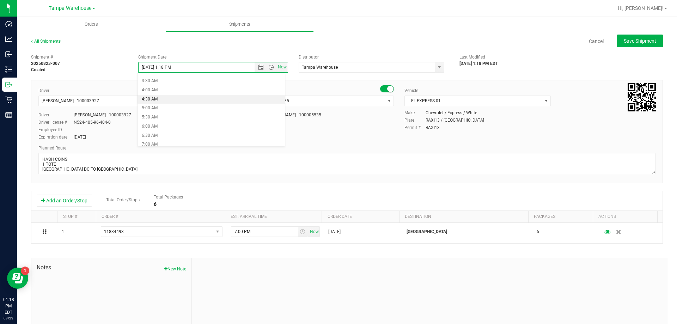
scroll to position [68, 0]
click at [162, 129] on li "6:30 AM" at bounding box center [210, 128] width 147 height 9
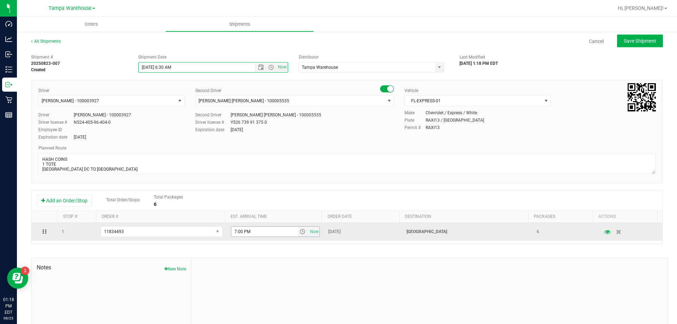
click at [276, 233] on input "7:00 PM" at bounding box center [264, 232] width 67 height 10
click at [300, 232] on span "select" at bounding box center [303, 232] width 6 height 6
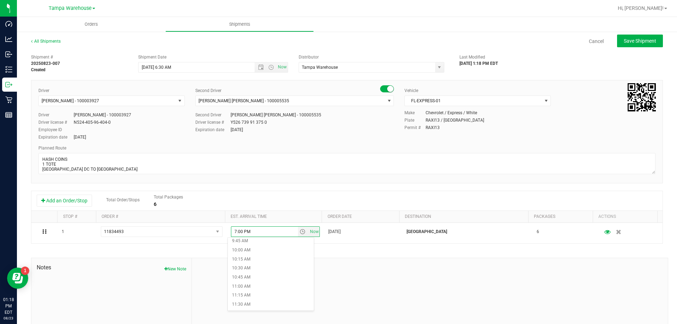
scroll to position [341, 0]
click at [250, 246] on li "9:30 AM" at bounding box center [271, 245] width 86 height 9
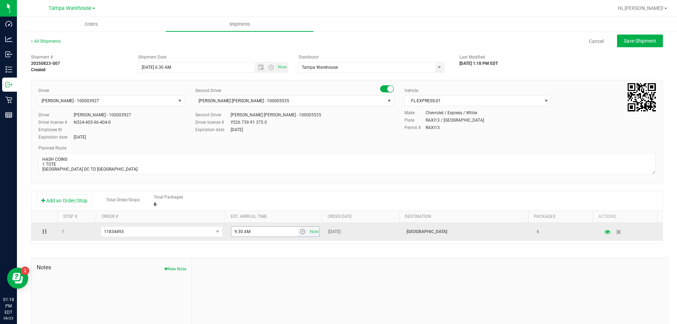
click at [300, 232] on span "select" at bounding box center [303, 232] width 6 height 6
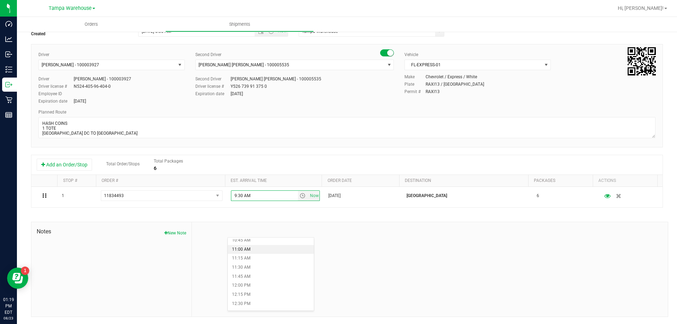
scroll to position [394, 0]
click at [250, 285] on li "12:00 PM" at bounding box center [271, 284] width 86 height 9
click at [522, 85] on div "Plate RAXI13 / [GEOGRAPHIC_DATA]" at bounding box center [529, 84] width 251 height 6
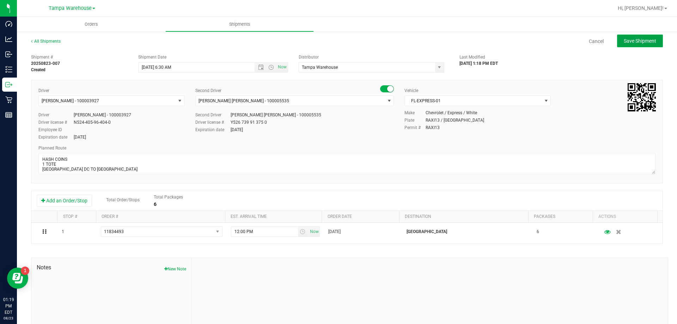
click at [623, 38] on span "Save Shipment" at bounding box center [639, 41] width 32 height 6
type input "[DATE] 10:30 AM"
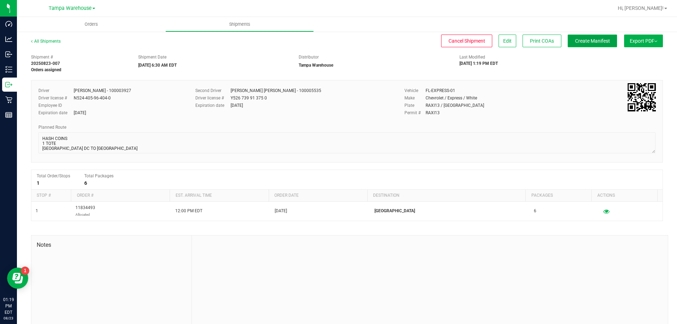
click at [585, 41] on span "Create Manifest" at bounding box center [592, 41] width 35 height 6
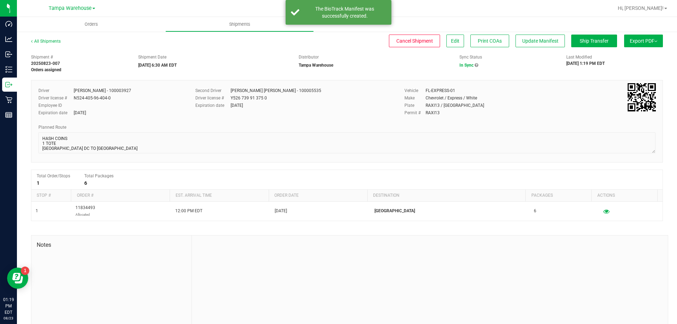
click at [636, 47] on button "Export PDF" at bounding box center [643, 41] width 39 height 13
click at [634, 56] on span "Manifest by Package ID" at bounding box center [632, 56] width 45 height 5
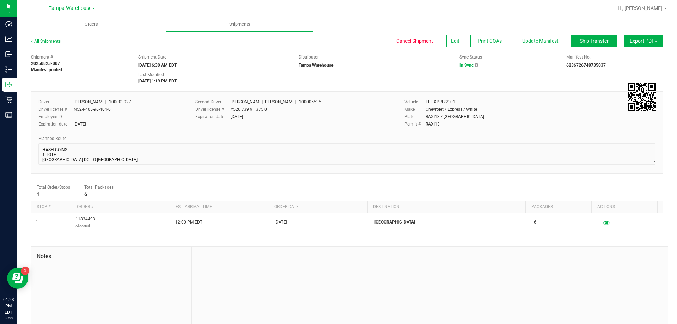
click at [56, 40] on link "All Shipments" at bounding box center [46, 41] width 30 height 5
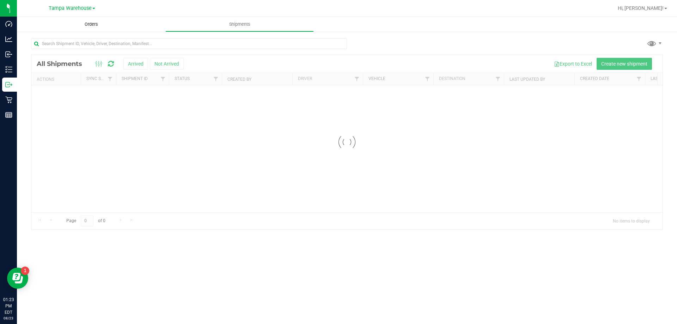
click at [90, 25] on span "Orders" at bounding box center [91, 24] width 32 height 6
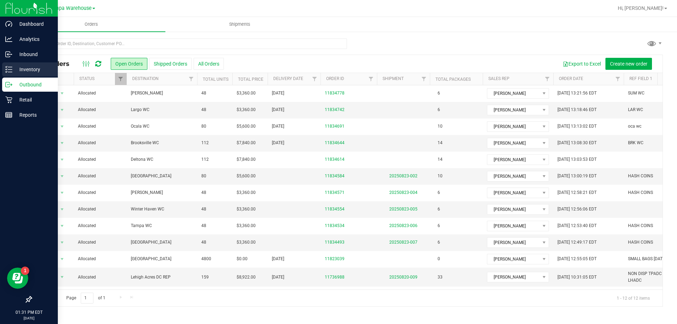
click at [32, 71] on p "Inventory" at bounding box center [33, 69] width 42 height 8
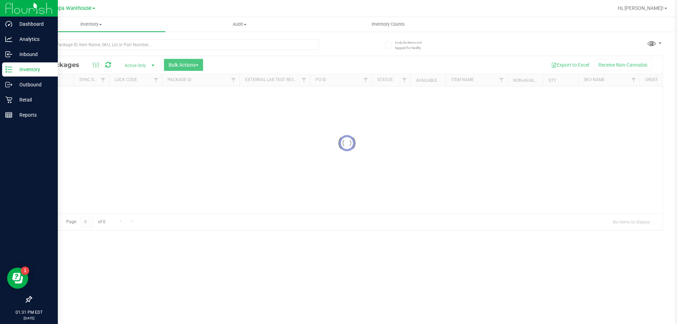
click at [195, 63] on div at bounding box center [346, 143] width 631 height 174
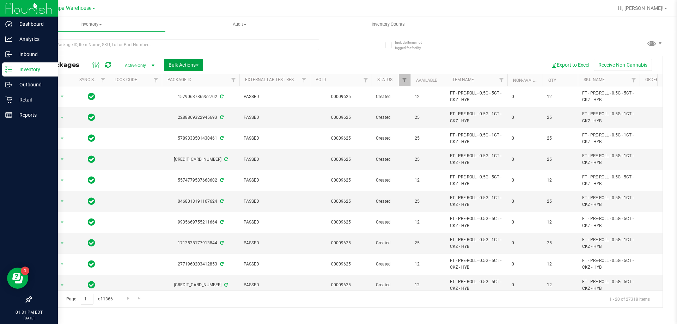
click at [195, 63] on span "Bulk Actions" at bounding box center [183, 65] width 30 height 6
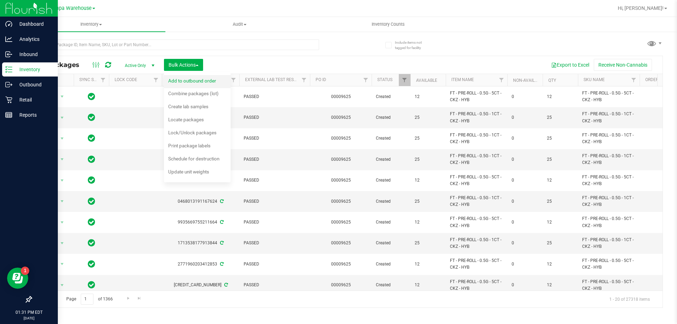
click at [192, 81] on span "Add to outbound order" at bounding box center [192, 81] width 48 height 6
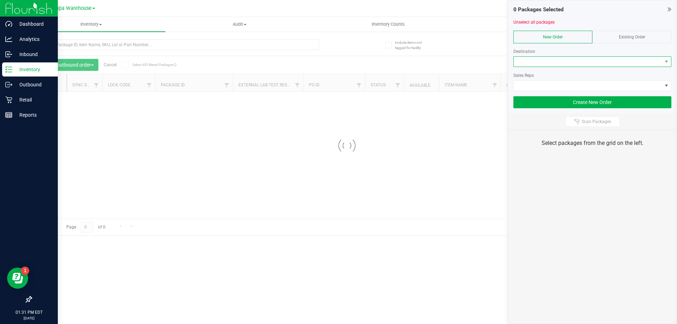
click at [533, 62] on span at bounding box center [587, 62] width 148 height 10
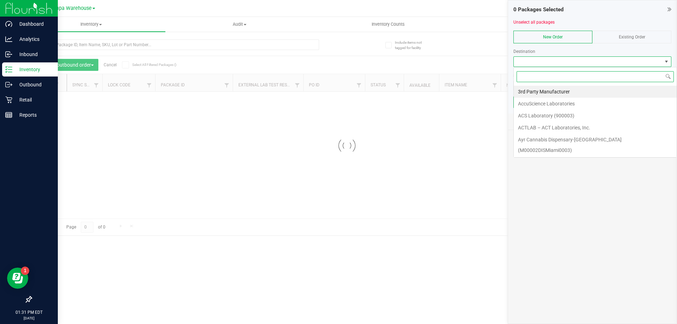
scroll to position [11, 158]
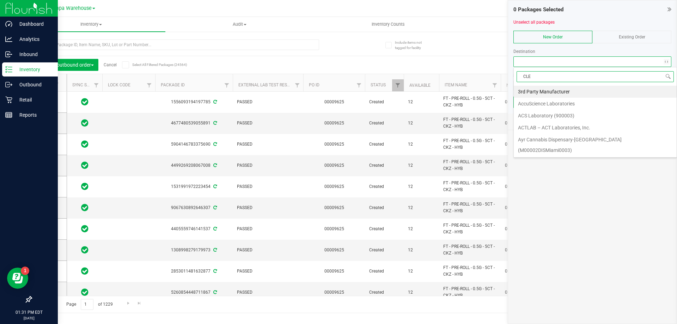
type input "CLER"
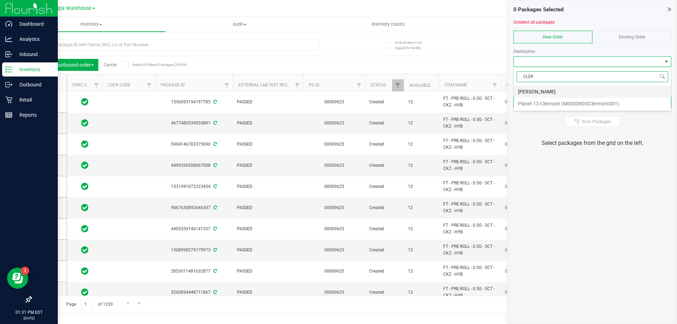
click at [536, 87] on li "[PERSON_NAME]" at bounding box center [591, 92] width 157 height 12
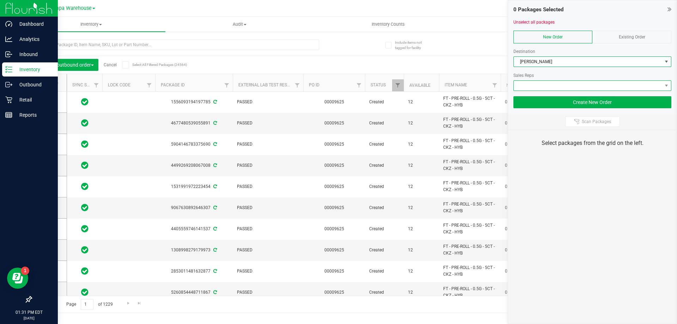
click at [541, 89] on span at bounding box center [587, 86] width 148 height 10
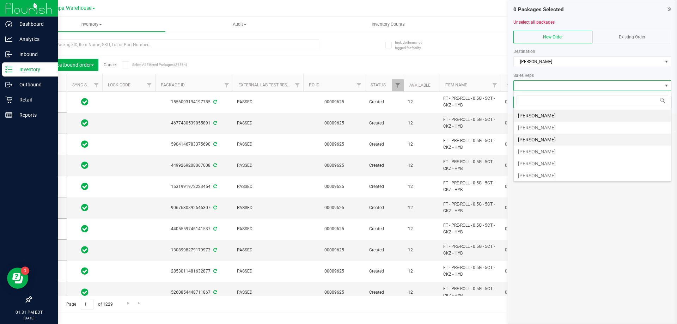
click at [540, 137] on li "[PERSON_NAME]" at bounding box center [591, 140] width 157 height 12
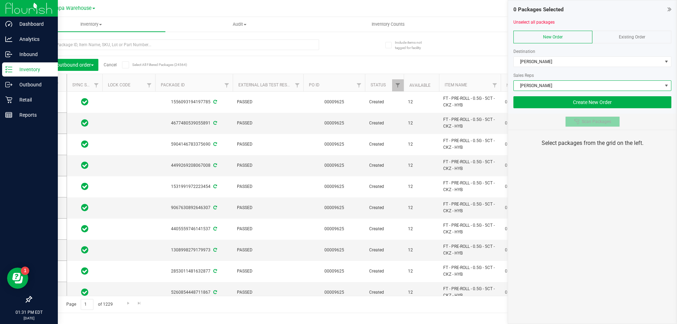
click at [576, 119] on icon at bounding box center [576, 121] width 5 height 5
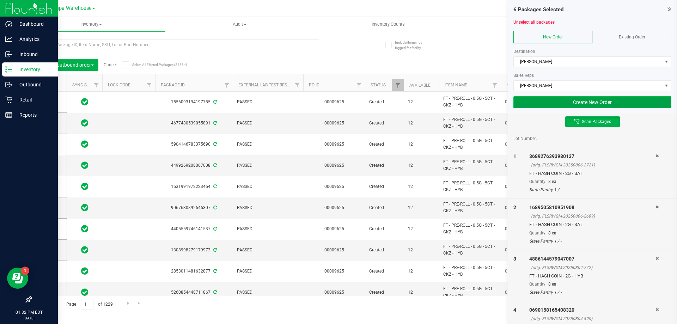
click at [572, 101] on button "Create New Order" at bounding box center [592, 102] width 158 height 12
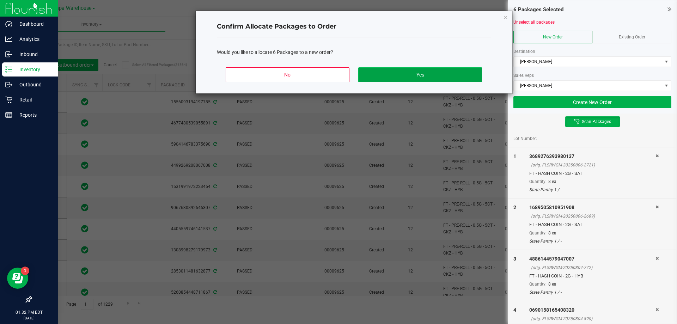
click at [455, 76] on button "Yes" at bounding box center [419, 74] width 123 height 15
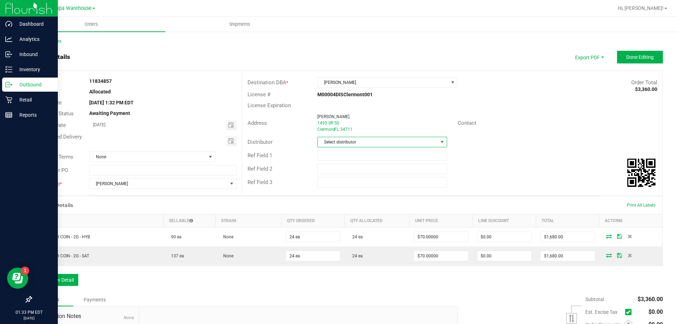
click at [409, 146] on span "Select distributor" at bounding box center [378, 142] width 120 height 10
type input "[GEOGRAPHIC_DATA]"
click at [351, 172] on li "Tampa DC Testing" at bounding box center [379, 172] width 128 height 12
click at [374, 146] on span "Tampa DC Testing" at bounding box center [378, 142] width 120 height 10
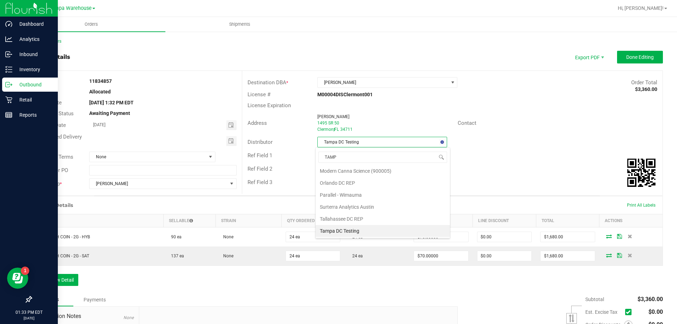
type input "[GEOGRAPHIC_DATA]"
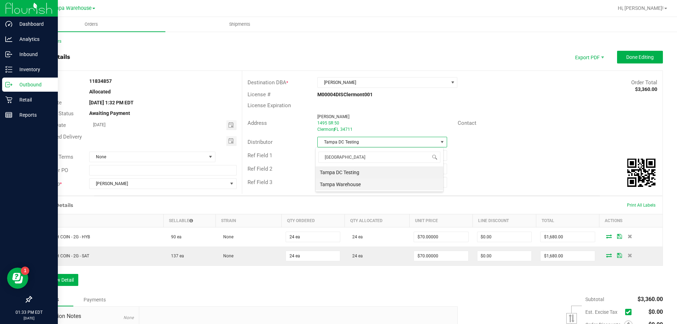
click at [348, 185] on li "Tampa Warehouse" at bounding box center [379, 184] width 128 height 12
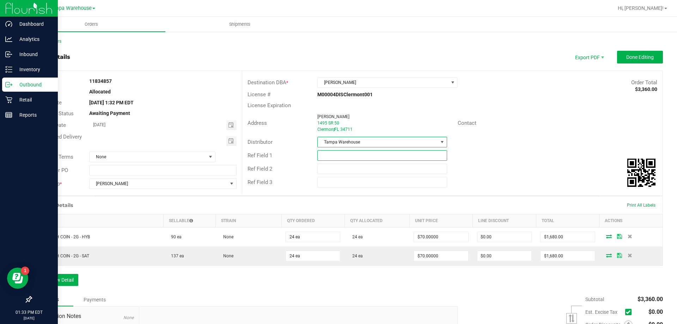
click at [358, 154] on input "text" at bounding box center [381, 155] width 129 height 11
type input "HASH COINS"
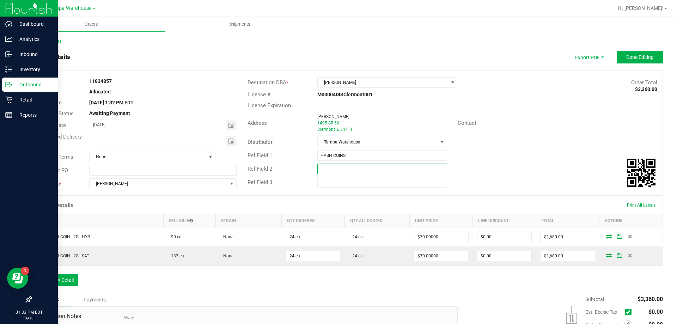
click at [352, 171] on input "text" at bounding box center [381, 169] width 129 height 11
type input "Cannabis"
click at [507, 166] on div "Ref Field 2 Cannabis" at bounding box center [452, 168] width 420 height 13
click at [636, 58] on span "Done Editing" at bounding box center [639, 57] width 27 height 6
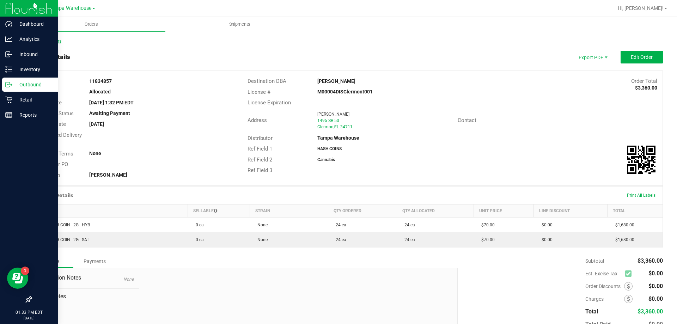
click at [51, 41] on link "Back to Orders" at bounding box center [46, 41] width 30 height 5
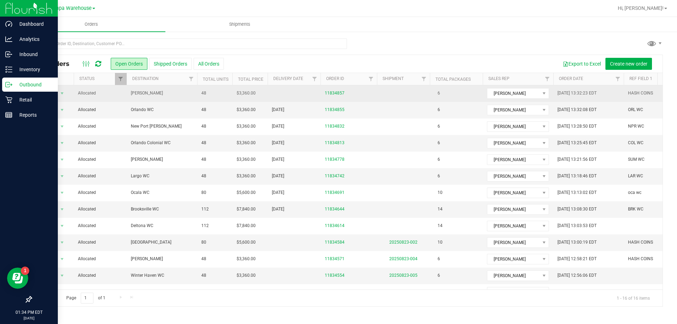
click at [183, 92] on span "[PERSON_NAME]" at bounding box center [162, 93] width 62 height 7
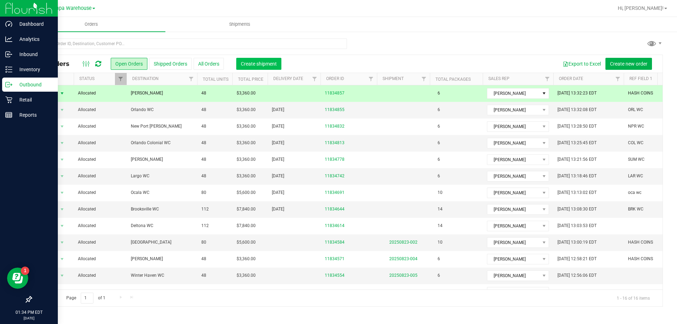
click at [267, 61] on span "Create shipment" at bounding box center [259, 64] width 36 height 6
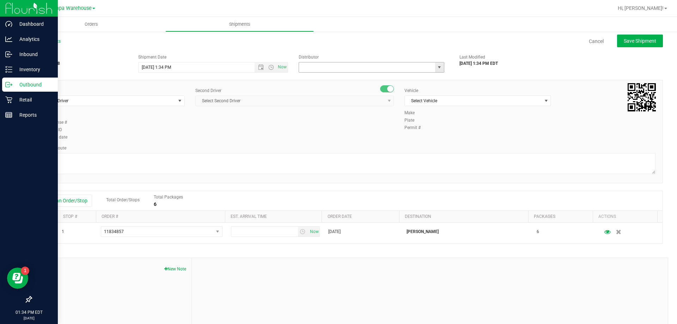
click at [332, 66] on input "text" at bounding box center [365, 67] width 132 height 10
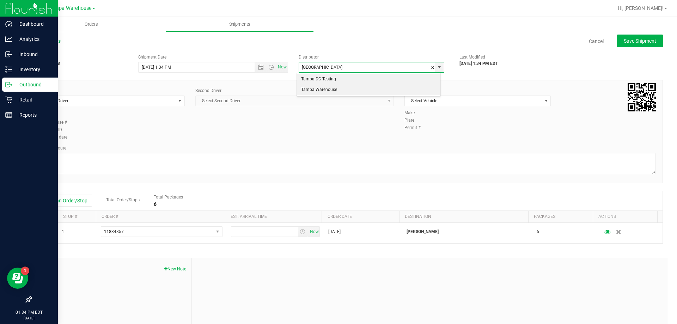
click at [318, 88] on li "Tampa Warehouse" at bounding box center [368, 90] width 143 height 11
type input "Tampa Warehouse"
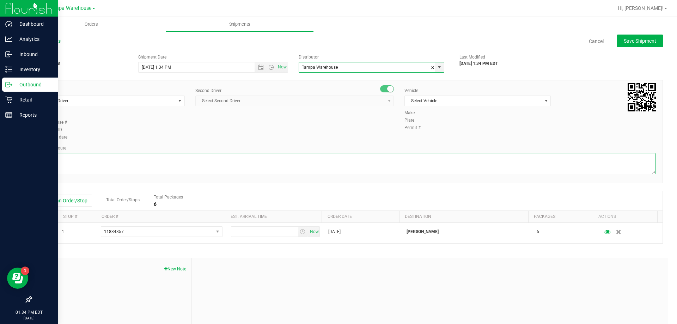
click at [224, 156] on textarea at bounding box center [346, 163] width 617 height 21
type textarea "HASH COINS 1 TOTE TAMPA DC TO CLR WC"
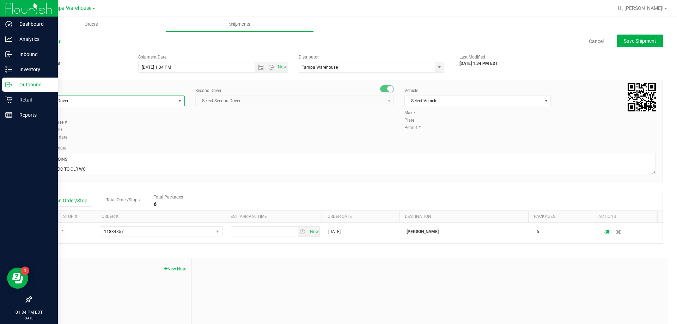
click at [135, 101] on span "Select Driver" at bounding box center [107, 101] width 137 height 10
click at [96, 129] on span "[PERSON_NAME] - 100007761" at bounding box center [71, 130] width 57 height 9
type input "DUS"
click at [237, 101] on span "Select Second Driver" at bounding box center [290, 101] width 189 height 10
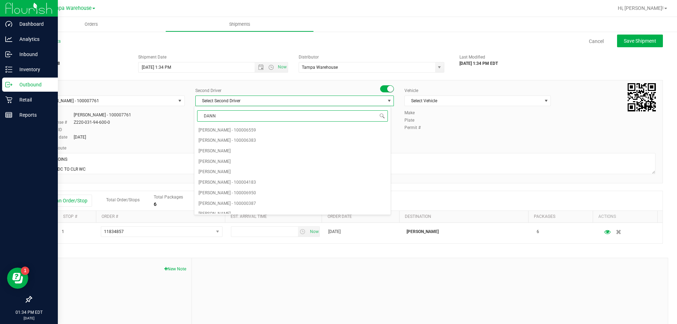
type input "[PERSON_NAME]"
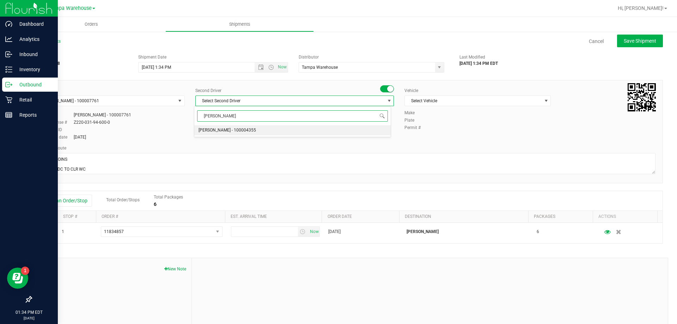
click at [215, 132] on span "[PERSON_NAME] - 100004355" at bounding box center [226, 130] width 57 height 9
click at [258, 68] on span "Open the date view" at bounding box center [261, 67] width 6 height 6
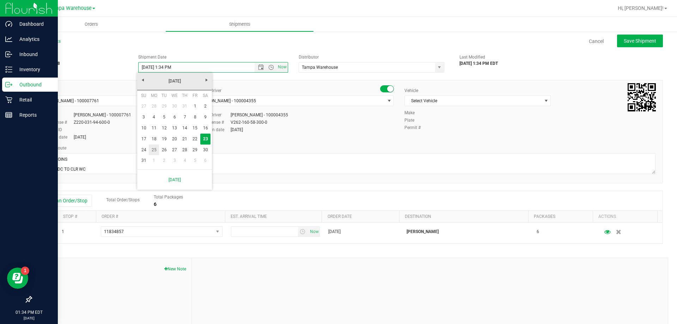
click at [153, 147] on link "25" at bounding box center [154, 149] width 10 height 11
click at [268, 70] on span "Now" at bounding box center [270, 67] width 33 height 10
click at [268, 69] on span "Open the time view" at bounding box center [271, 67] width 6 height 6
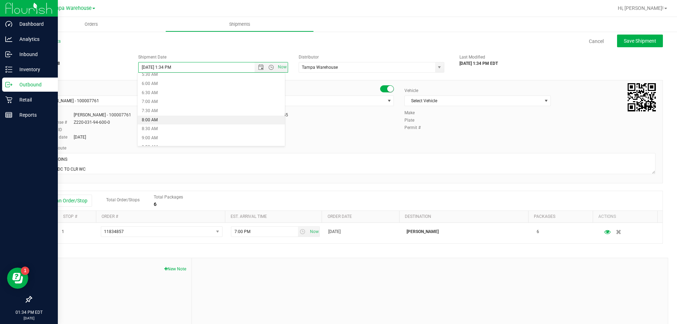
scroll to position [104, 0]
click at [162, 91] on li "6:30 AM" at bounding box center [210, 92] width 147 height 9
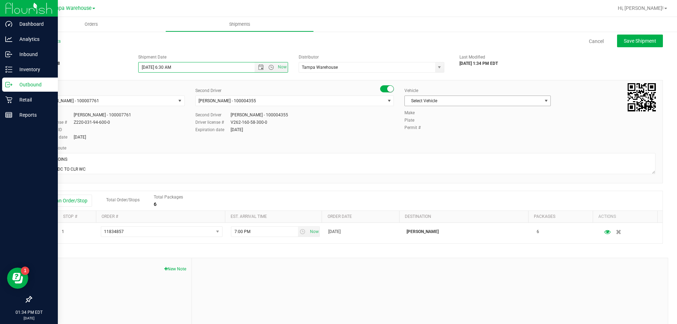
click at [431, 101] on span "Select Vehicle" at bounding box center [473, 101] width 137 height 10
click at [418, 121] on li "FL-EXPRESS-01" at bounding box center [474, 120] width 144 height 11
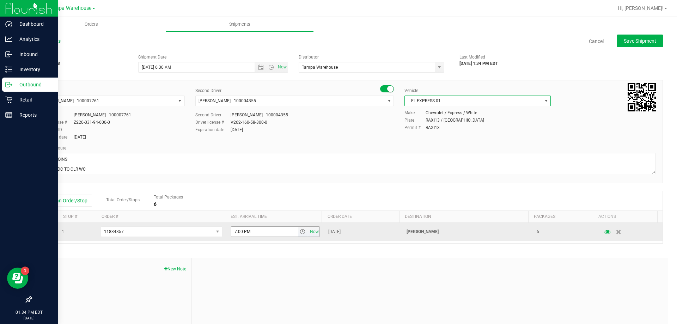
click at [300, 234] on span "select" at bounding box center [303, 232] width 6 height 6
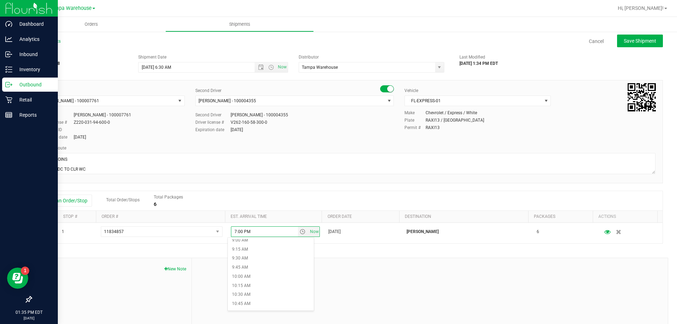
scroll to position [343, 0]
click at [269, 297] on li "11:00 AM" at bounding box center [271, 298] width 86 height 9
click at [504, 131] on div "Make Chevrolet / Express / White Plate RAXI13 / [GEOGRAPHIC_DATA] Permit # RAXI…" at bounding box center [529, 121] width 261 height 22
click at [627, 41] on span "Save Shipment" at bounding box center [639, 41] width 32 height 6
type input "[DATE] 10:30 AM"
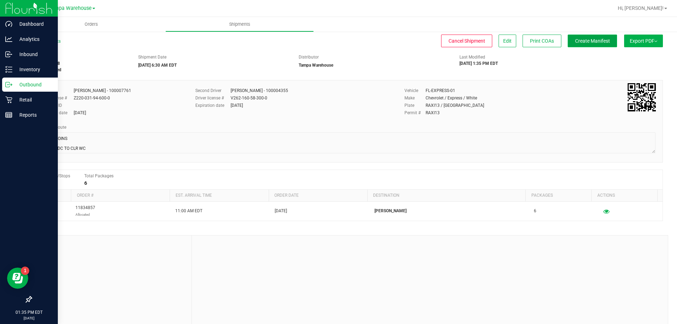
click at [601, 46] on button "Create Manifest" at bounding box center [591, 41] width 49 height 13
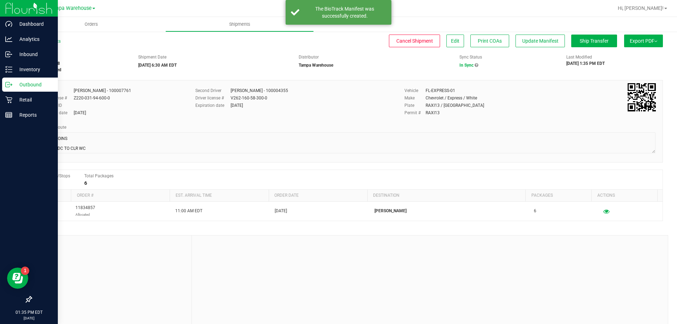
click at [652, 40] on button "Export PDF" at bounding box center [643, 41] width 39 height 13
click at [630, 54] on span "Manifest by Package ID" at bounding box center [632, 56] width 45 height 5
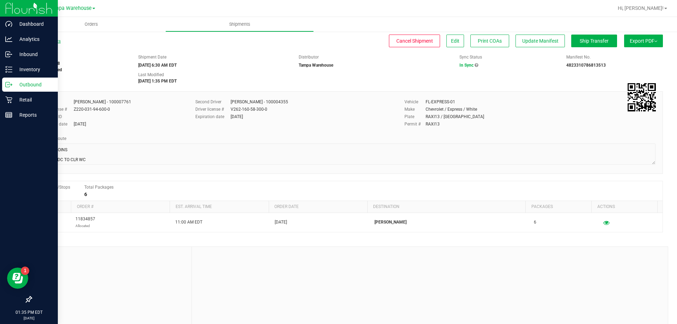
click at [55, 42] on link "All Shipments" at bounding box center [46, 41] width 30 height 5
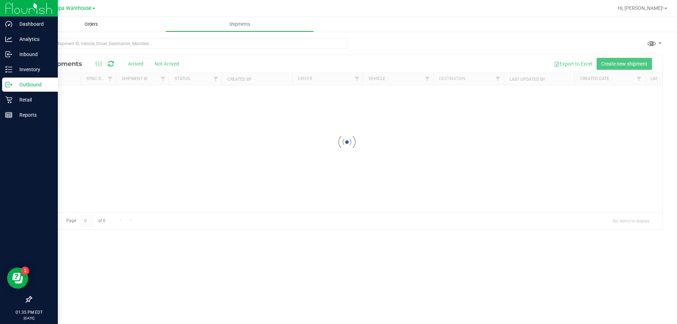
click at [85, 23] on span "Orders" at bounding box center [91, 24] width 32 height 6
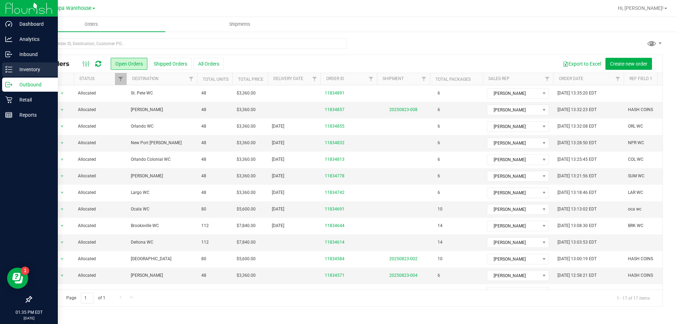
click at [39, 66] on p "Inventory" at bounding box center [33, 69] width 42 height 8
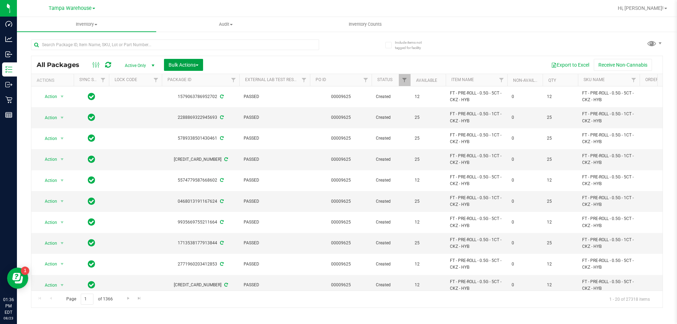
click at [202, 66] on button "Bulk Actions" at bounding box center [183, 65] width 39 height 12
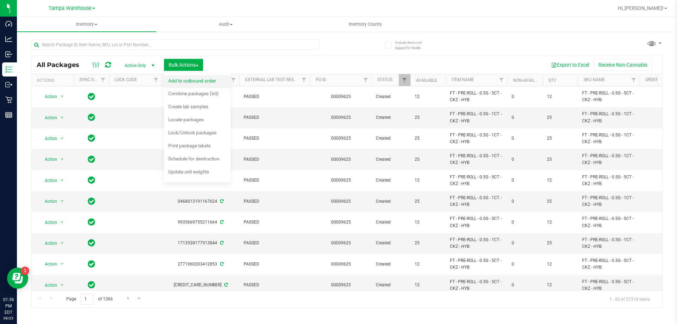
click at [198, 82] on span "Add to outbound order" at bounding box center [192, 81] width 48 height 6
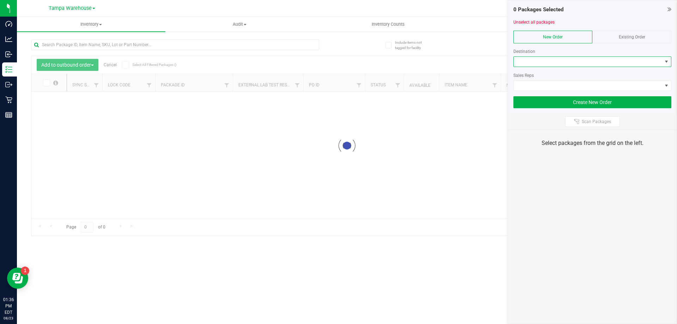
click at [558, 59] on span at bounding box center [587, 62] width 148 height 10
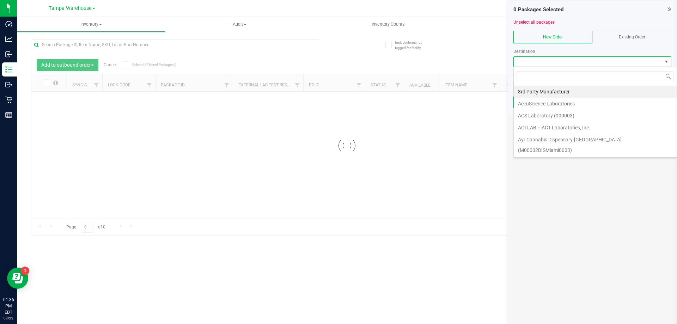
scroll to position [11, 158]
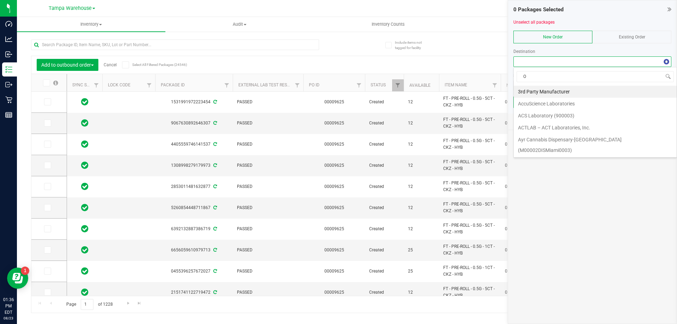
type input "OV"
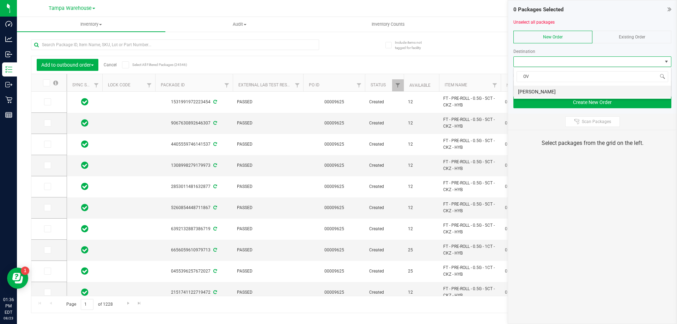
click at [537, 90] on li "[PERSON_NAME]" at bounding box center [591, 92] width 157 height 12
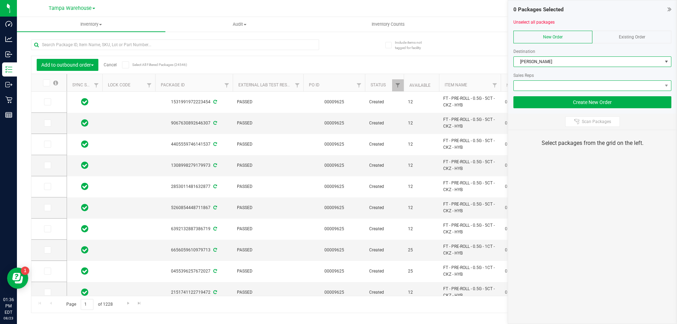
click at [549, 84] on span at bounding box center [587, 86] width 148 height 10
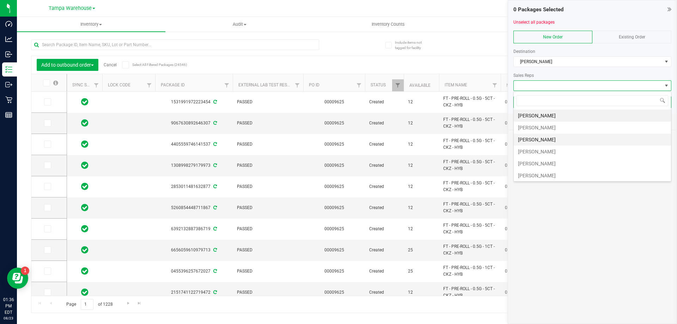
click at [527, 140] on li "[PERSON_NAME]" at bounding box center [591, 140] width 157 height 12
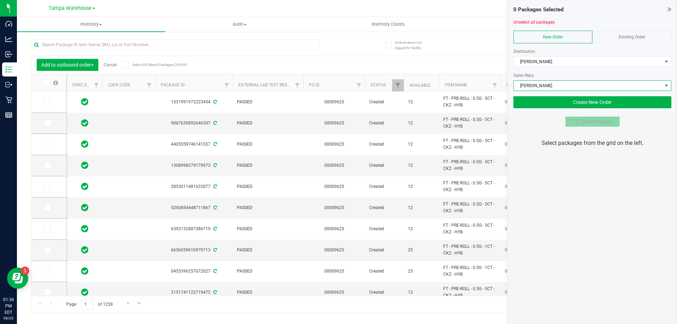
click at [574, 125] on button "Scan Packages" at bounding box center [592, 121] width 55 height 11
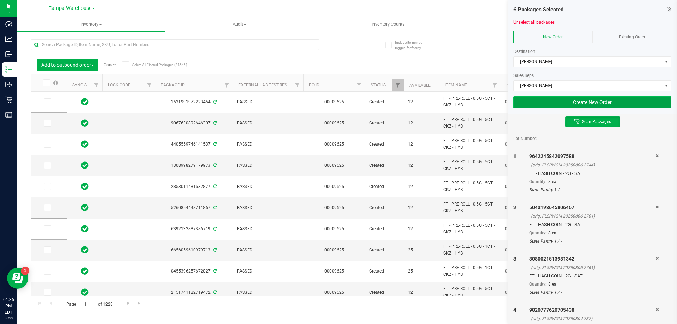
click at [571, 101] on button "Create New Order" at bounding box center [592, 102] width 158 height 12
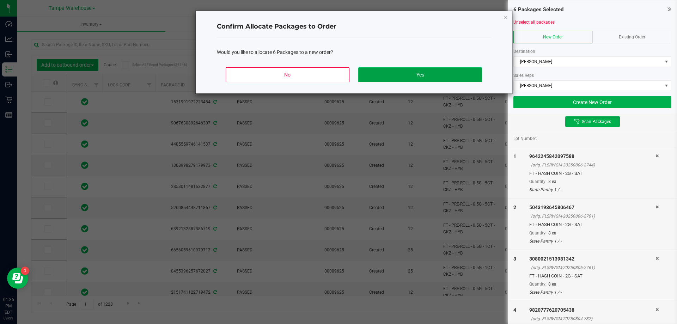
click at [449, 76] on button "Yes" at bounding box center [419, 74] width 123 height 15
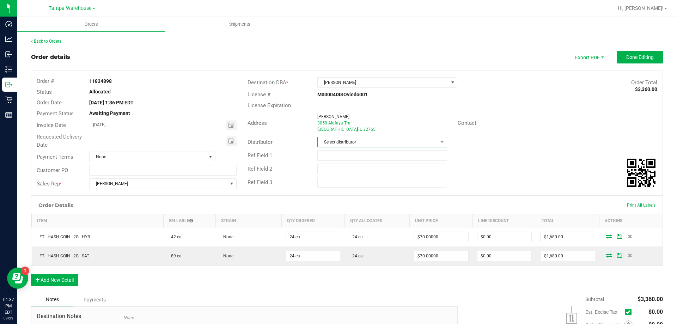
click at [346, 141] on span "Select distributor" at bounding box center [378, 142] width 120 height 10
type input "[GEOGRAPHIC_DATA]"
click at [335, 183] on li "Tampa Warehouse" at bounding box center [379, 184] width 128 height 12
click at [343, 154] on input "text" at bounding box center [381, 155] width 129 height 11
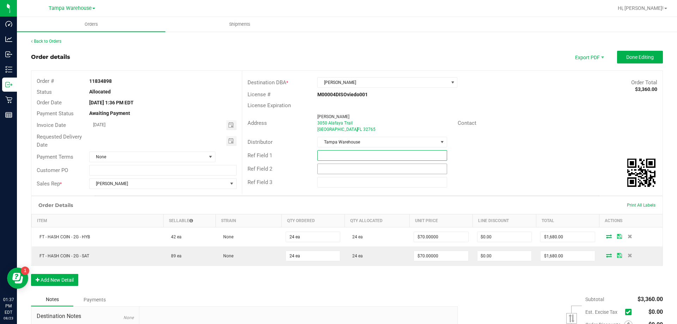
type input "HASH COINS"
click at [353, 170] on input "text" at bounding box center [381, 169] width 129 height 11
type input "Cannabis"
click at [521, 156] on div "Ref Field 1 HASH COINS" at bounding box center [452, 155] width 420 height 13
click at [636, 55] on span "Done Editing" at bounding box center [639, 57] width 27 height 6
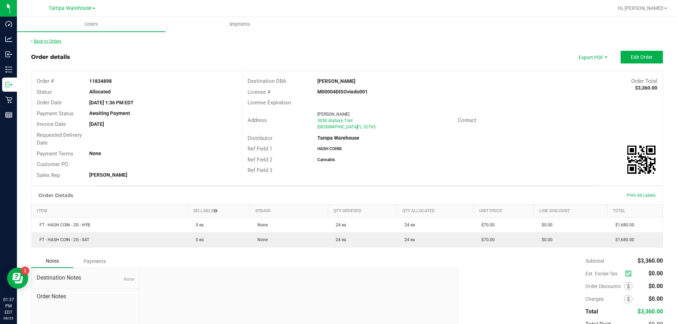
click at [58, 43] on link "Back to Orders" at bounding box center [46, 41] width 30 height 5
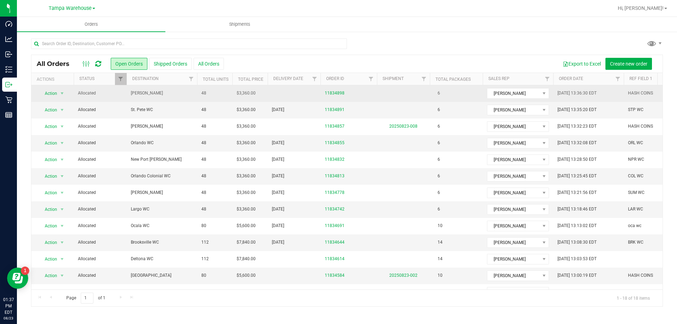
click at [163, 97] on td "[PERSON_NAME]" at bounding box center [162, 93] width 70 height 17
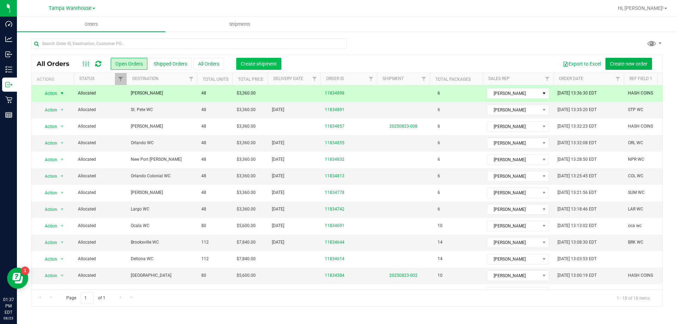
click at [254, 65] on span "Create shipment" at bounding box center [259, 64] width 36 height 6
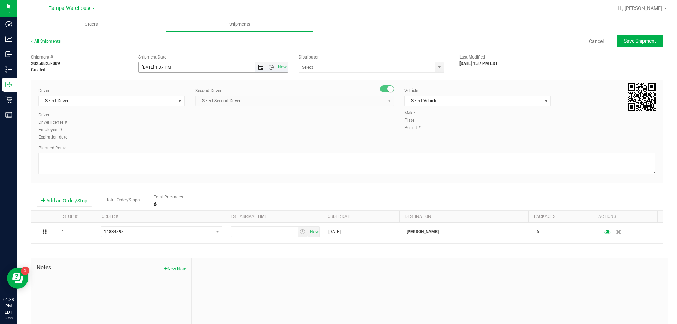
click at [261, 68] on span "Open the date view" at bounding box center [261, 67] width 12 height 6
click at [157, 150] on link "25" at bounding box center [154, 149] width 10 height 11
click at [268, 68] on span "Open the time view" at bounding box center [271, 67] width 6 height 6
click at [170, 112] on li "6:30 AM" at bounding box center [210, 113] width 147 height 9
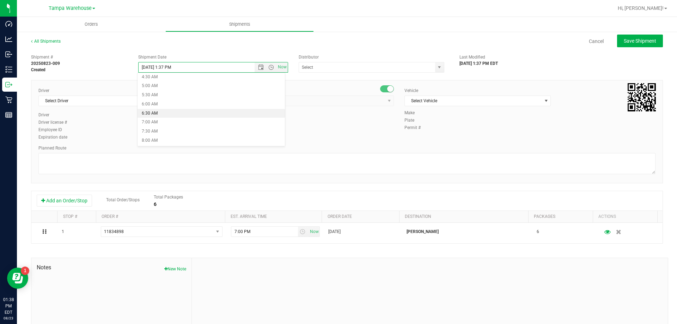
type input "[DATE] 6:30 AM"
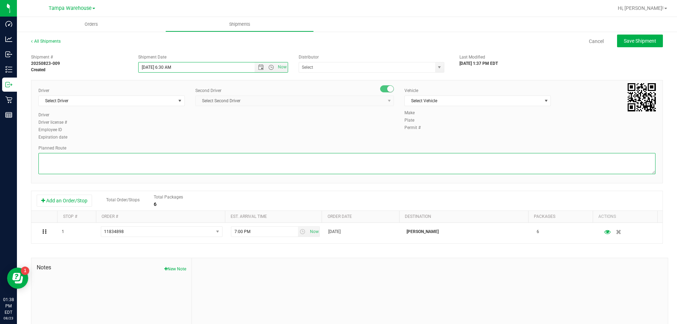
click at [214, 156] on textarea at bounding box center [346, 163] width 617 height 21
type textarea "HASH COINS 1 TOTE TAMPA DC TO OVD WC"
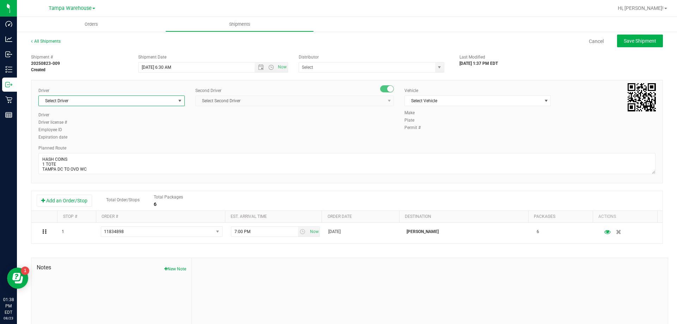
click at [150, 105] on span "Select Driver" at bounding box center [107, 101] width 137 height 10
click at [92, 135] on li "[PERSON_NAME] - 100007761" at bounding box center [111, 130] width 144 height 11
type input "DUS"
click at [278, 103] on span "Select Second Driver" at bounding box center [290, 101] width 189 height 10
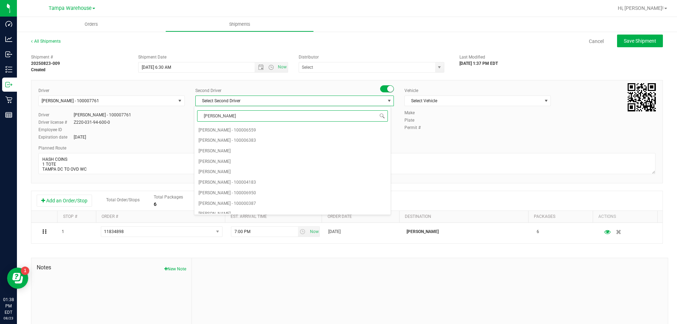
type input "DANN"
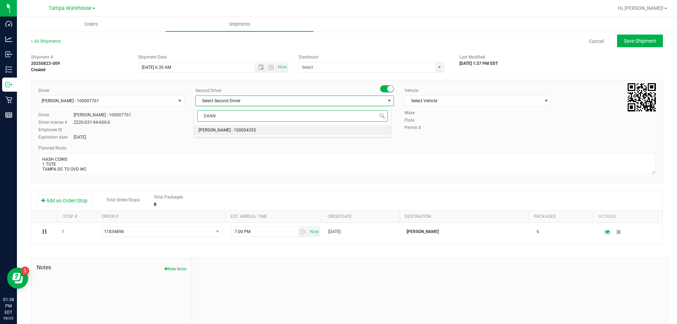
click at [228, 131] on span "[PERSON_NAME] - 100004355" at bounding box center [226, 130] width 57 height 9
click at [427, 100] on span "Select Vehicle" at bounding box center [473, 101] width 137 height 10
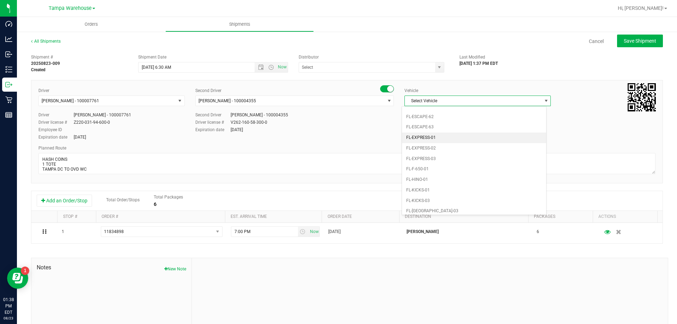
scroll to position [131, 0]
click at [455, 138] on li "FL-EXPRESS-01" at bounding box center [474, 139] width 144 height 11
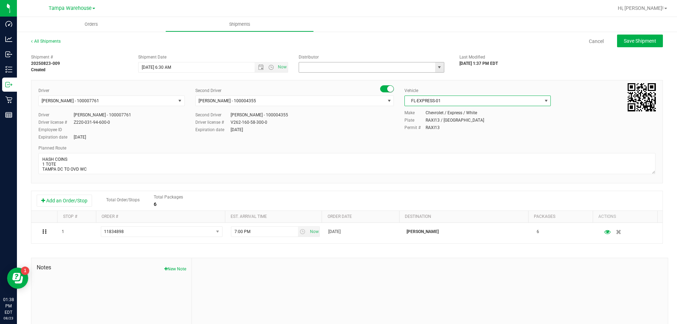
click at [339, 69] on input "text" at bounding box center [365, 67] width 132 height 10
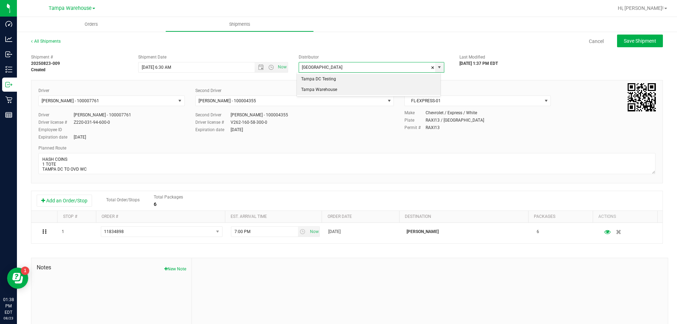
click at [327, 86] on li "Tampa Warehouse" at bounding box center [368, 90] width 143 height 11
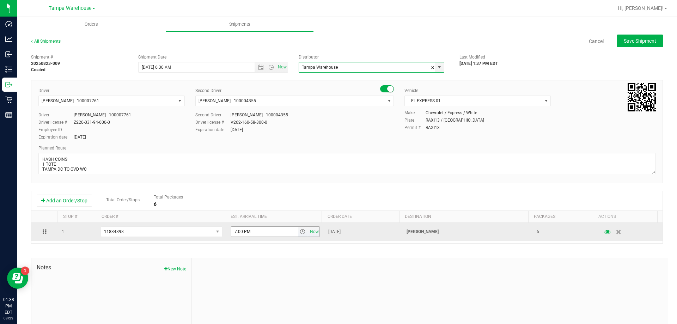
type input "Tampa Warehouse"
click at [259, 236] on input "7:00 PM" at bounding box center [264, 232] width 67 height 10
click at [300, 230] on span "select" at bounding box center [303, 232] width 6 height 6
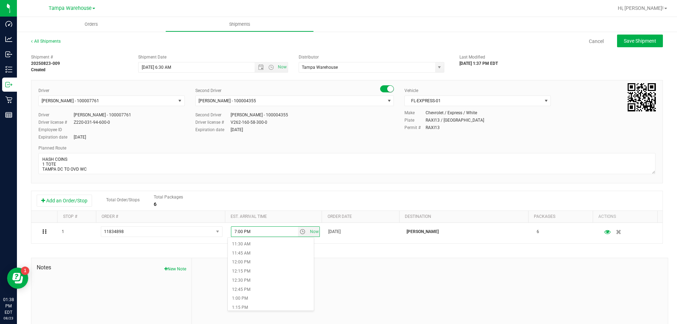
scroll to position [412, 0]
click at [251, 288] on li "12:30 PM" at bounding box center [271, 283] width 86 height 9
click at [501, 135] on div "Driver Dustin Zonneville - 100007761 Select Driver Dustin Zonneville - 10000776…" at bounding box center [346, 114] width 627 height 54
click at [623, 41] on span "Save Shipment" at bounding box center [639, 41] width 32 height 6
type input "[DATE] 10:30 AM"
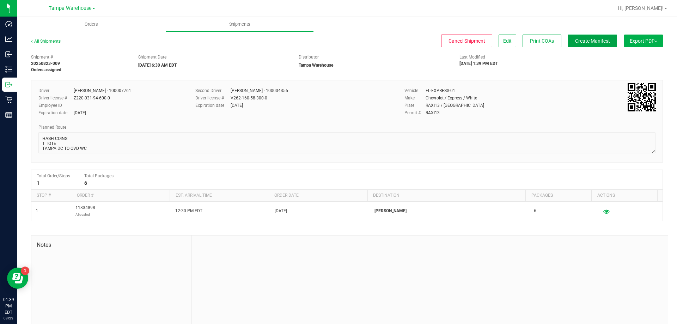
click at [577, 46] on button "Create Manifest" at bounding box center [591, 41] width 49 height 13
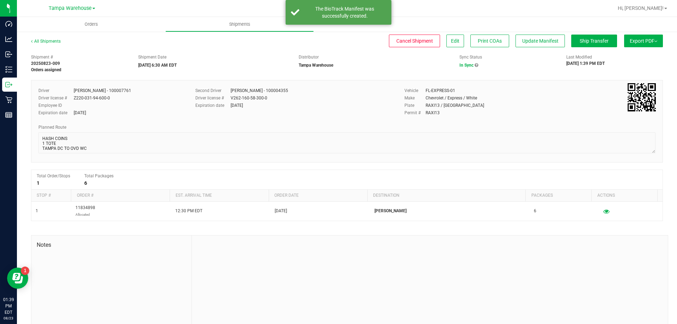
click at [631, 47] on button "Export PDF" at bounding box center [643, 41] width 39 height 13
click at [627, 55] on span "Manifest by Package ID" at bounding box center [632, 56] width 45 height 5
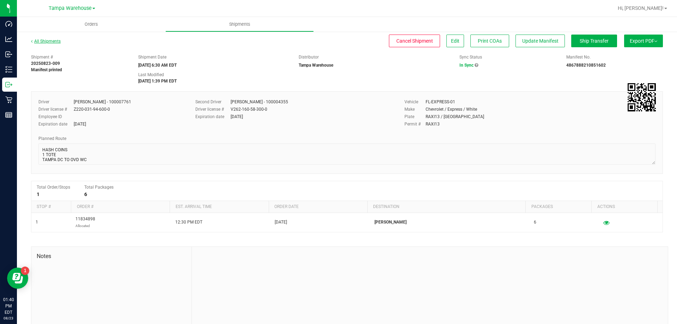
click at [47, 43] on link "All Shipments" at bounding box center [46, 41] width 30 height 5
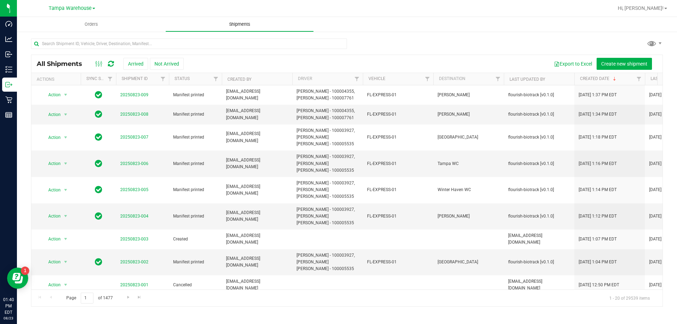
click at [229, 25] on span "Shipments" at bounding box center [240, 24] width 40 height 6
click at [90, 26] on span "Orders" at bounding box center [91, 24] width 32 height 6
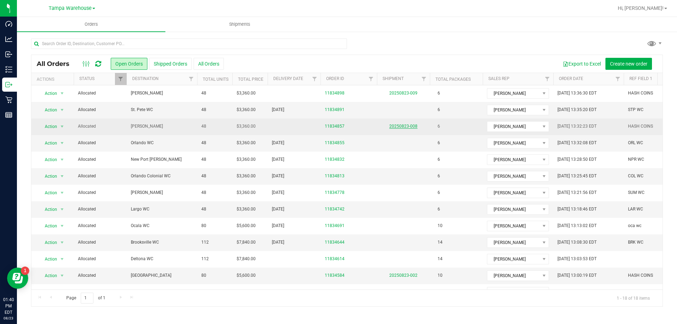
click at [397, 124] on link "20250823-008" at bounding box center [403, 126] width 28 height 5
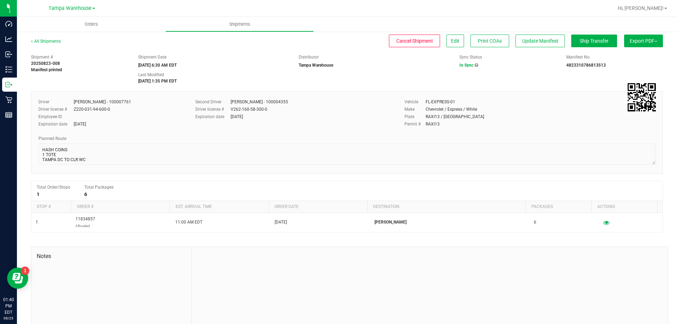
click at [645, 39] on button "Export PDF" at bounding box center [643, 41] width 39 height 13
click at [636, 56] on span "Manifest by Package ID" at bounding box center [632, 56] width 45 height 5
